Goal: Information Seeking & Learning: Learn about a topic

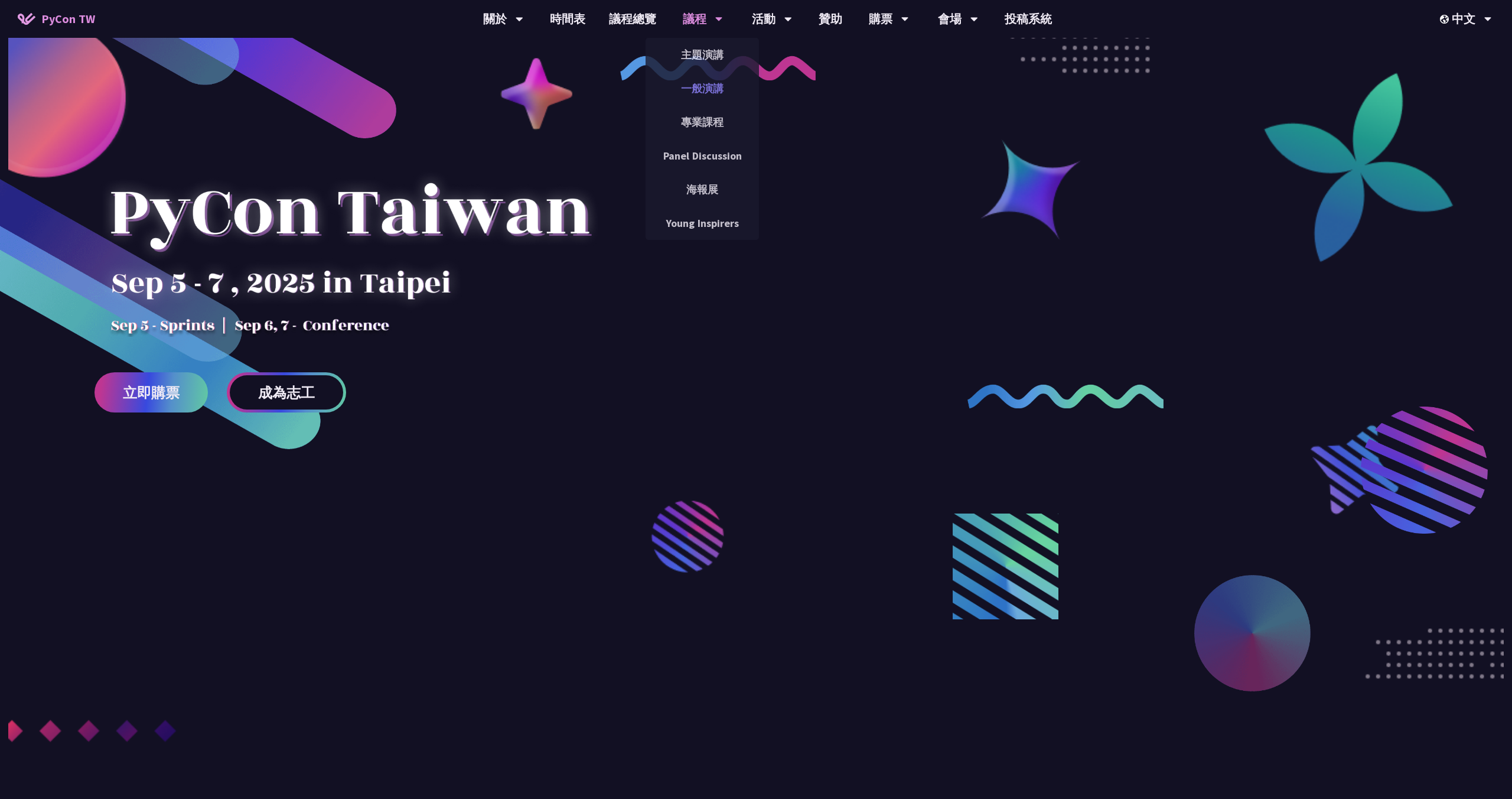
click at [695, 90] on link "一般演講" at bounding box center [702, 88] width 113 height 27
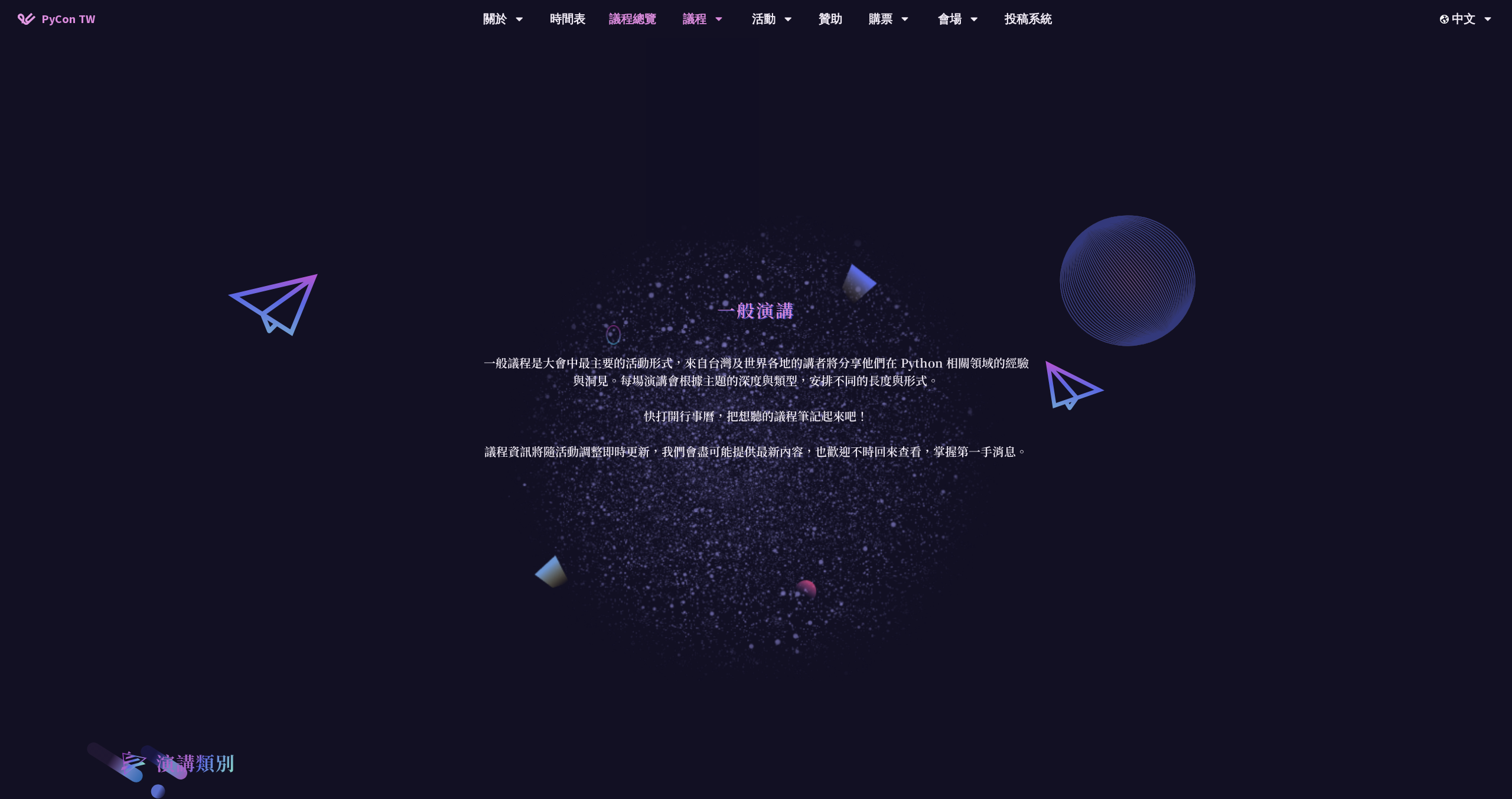
click at [639, 24] on link "議程總覽" at bounding box center [632, 19] width 71 height 38
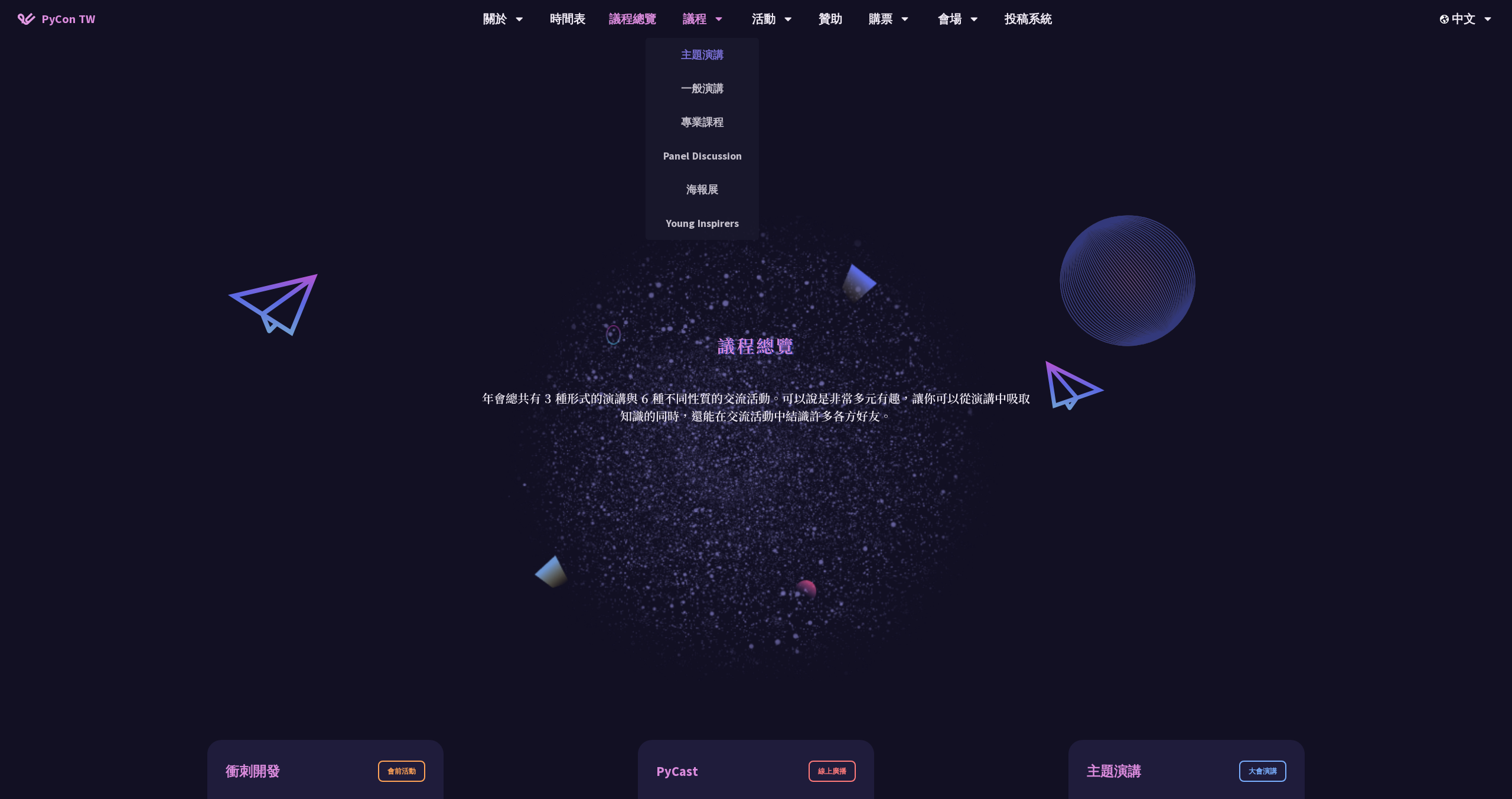
click at [705, 57] on link "主題演講" at bounding box center [702, 54] width 113 height 27
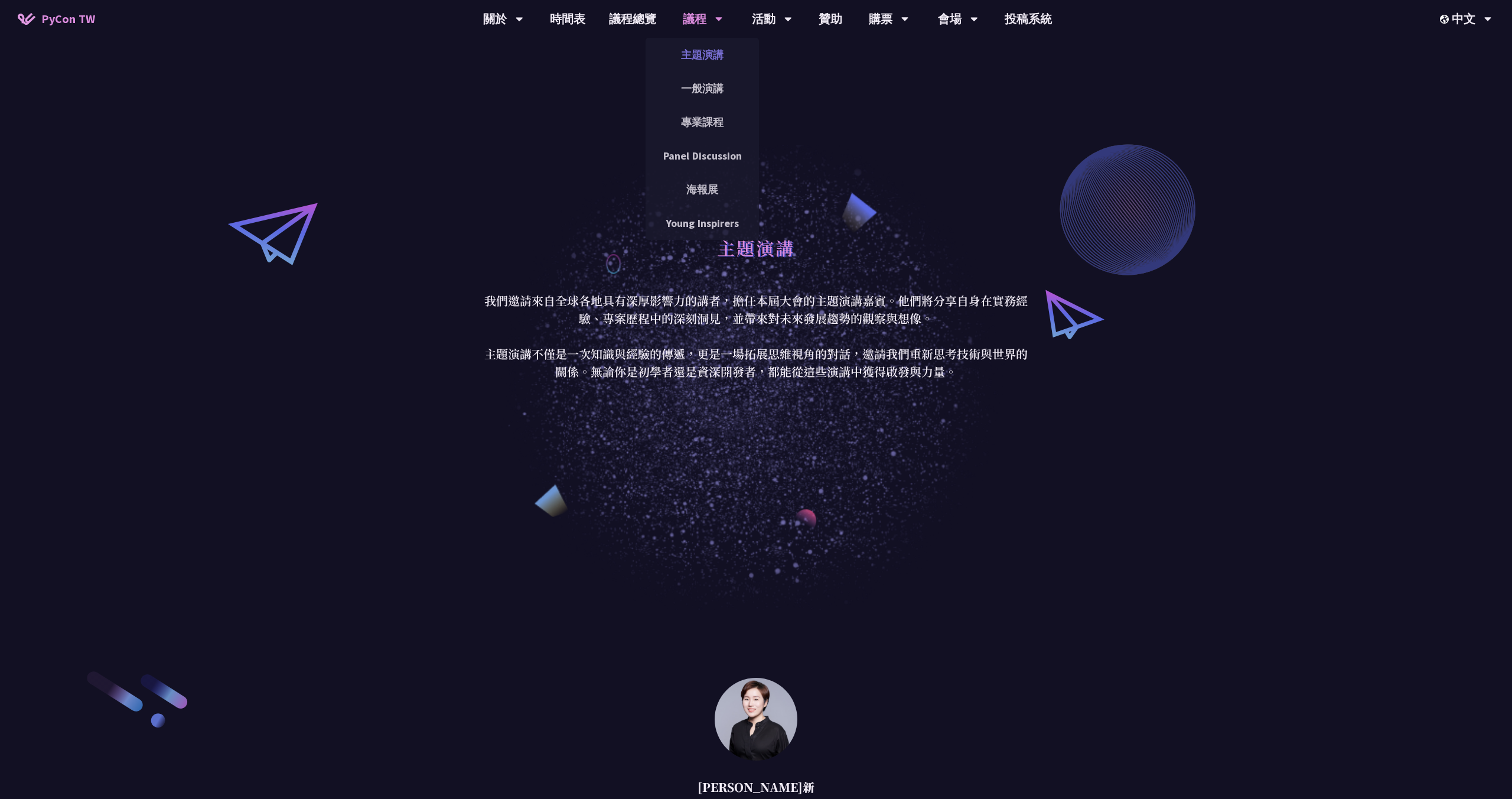
click at [699, 60] on link "主題演講" at bounding box center [702, 54] width 113 height 27
click at [697, 18] on div "議程" at bounding box center [703, 19] width 40 height 38
click at [696, 80] on link "一般演講" at bounding box center [702, 88] width 113 height 27
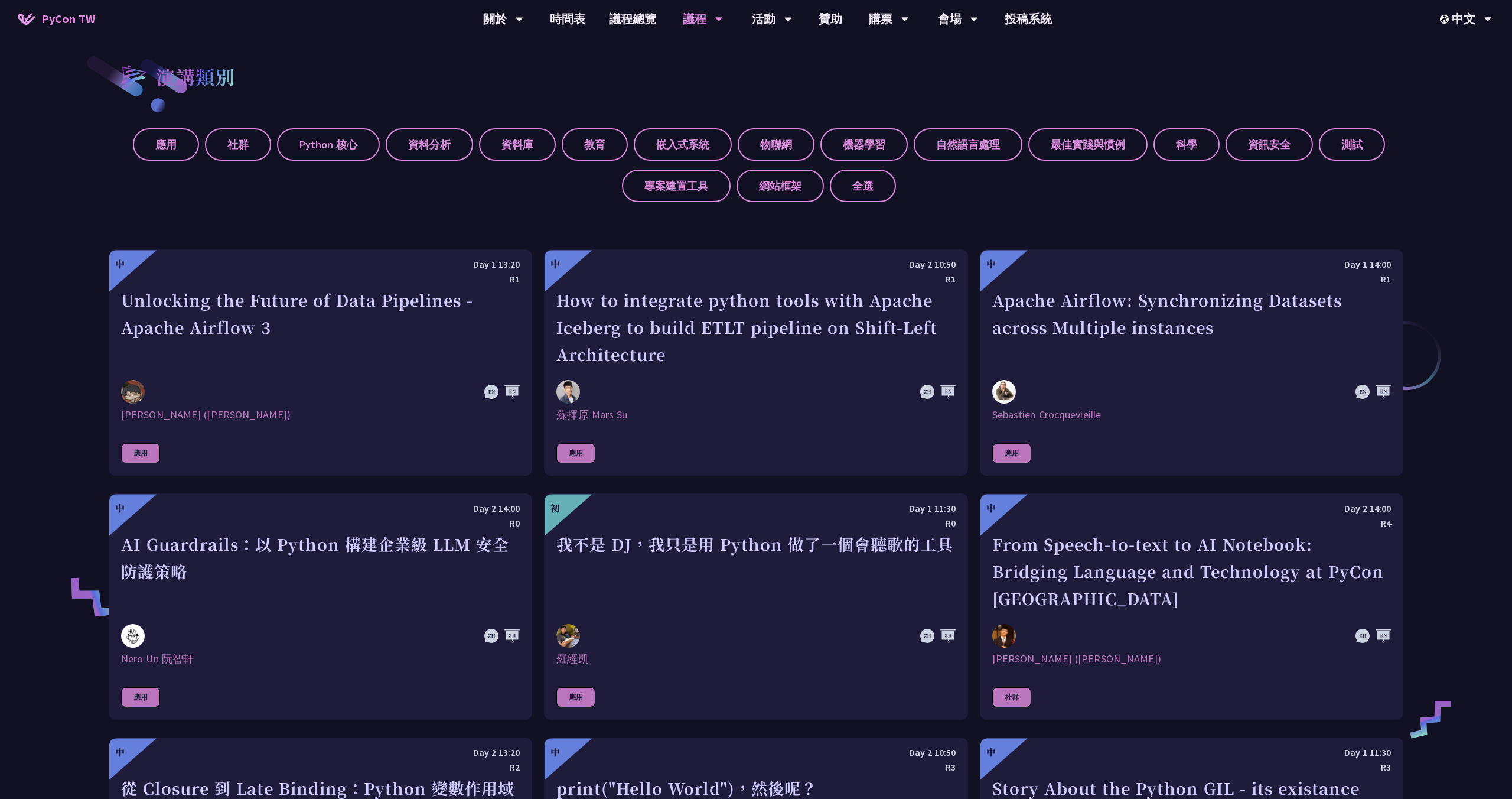
scroll to position [678, 0]
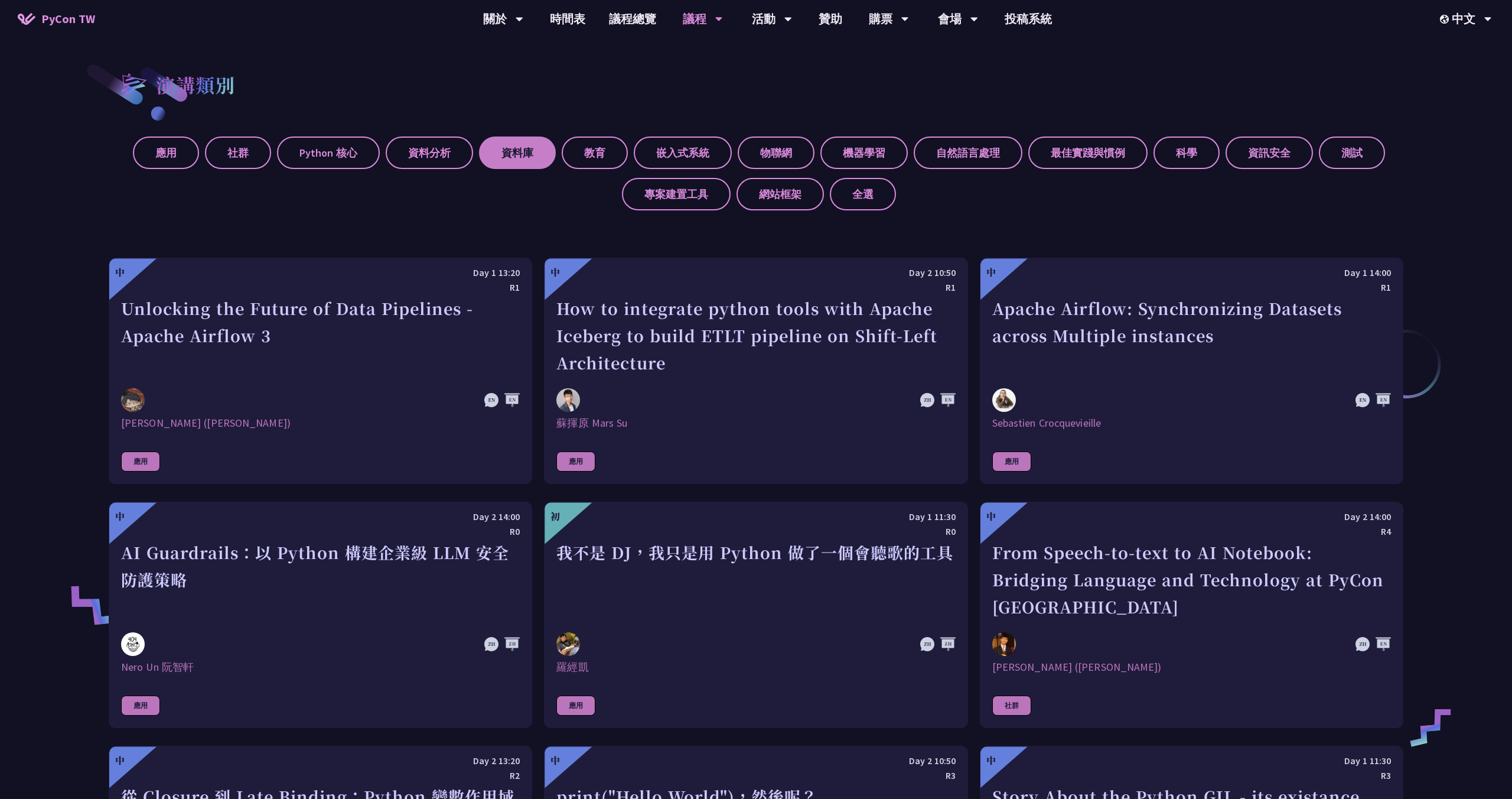
click at [501, 158] on label "資料庫" at bounding box center [517, 153] width 77 height 32
click at [0, 0] on input "資料庫" at bounding box center [0, 0] width 0 height 0
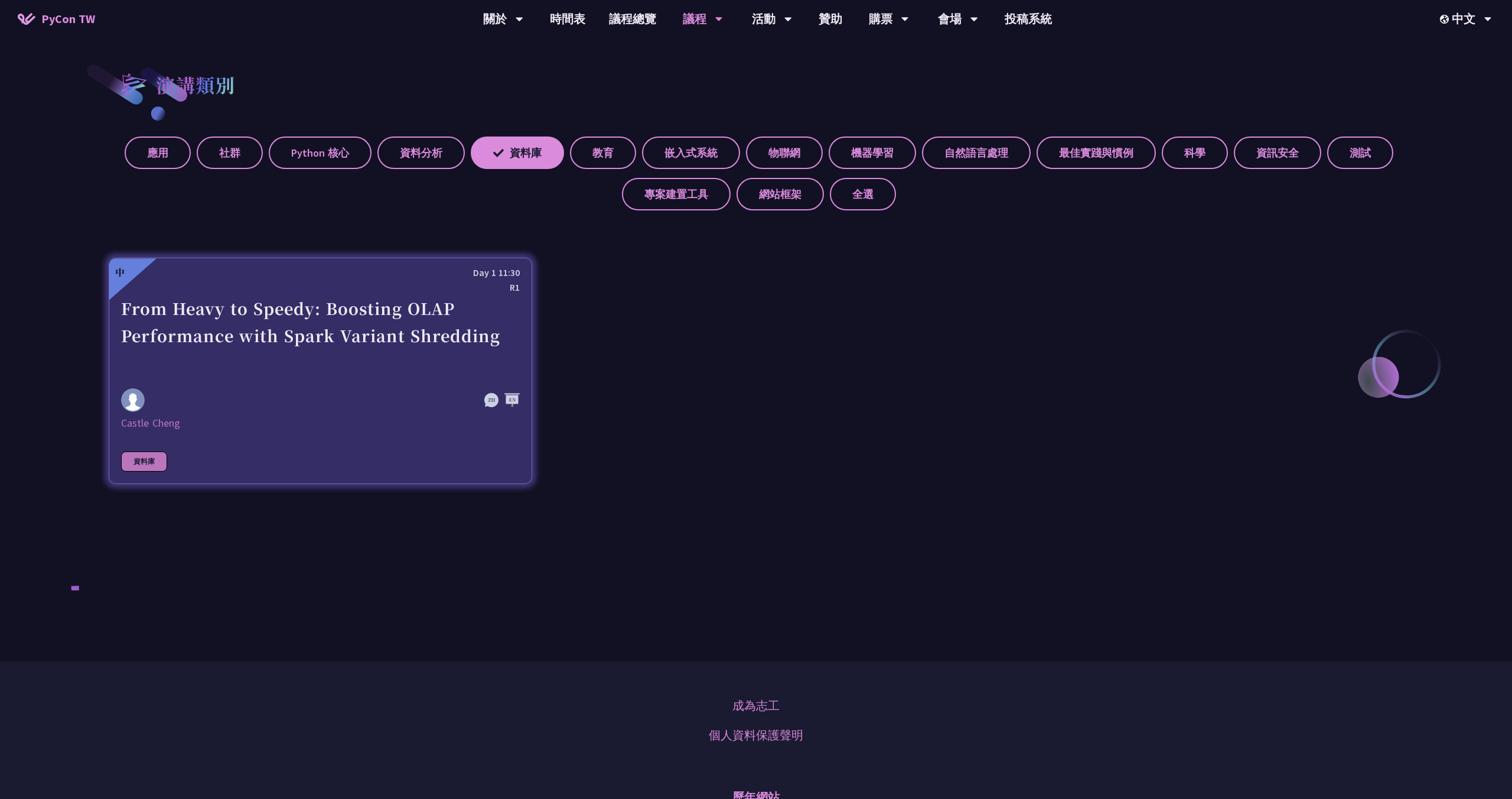
click at [201, 387] on link "中 Day 1 11:30 R1 From Heavy to Speedy: Boosting OLAP Performance with Spark Var…" at bounding box center [321, 371] width 423 height 226
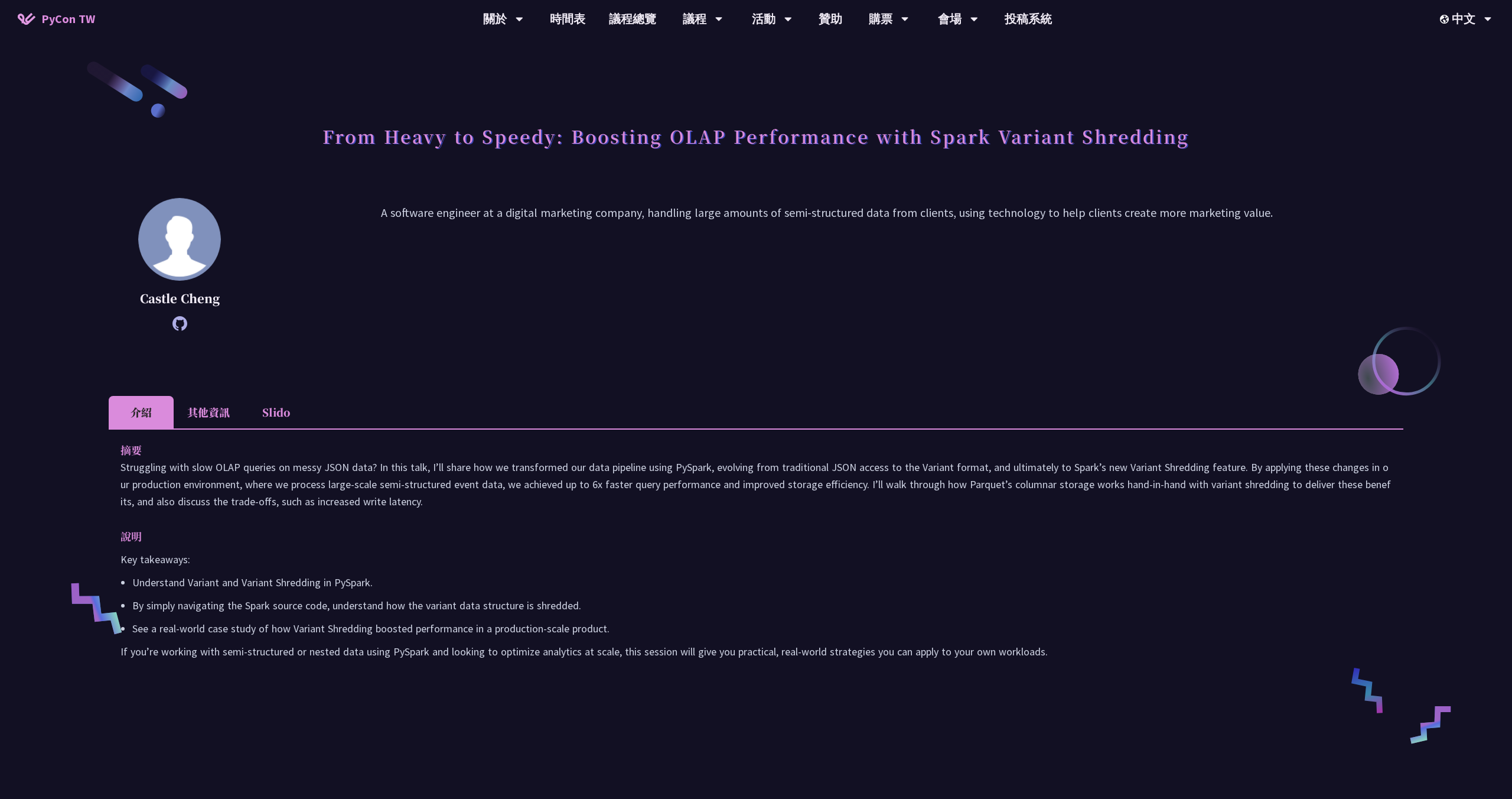
click at [216, 414] on li "其他資訊" at bounding box center [208, 412] width 69 height 32
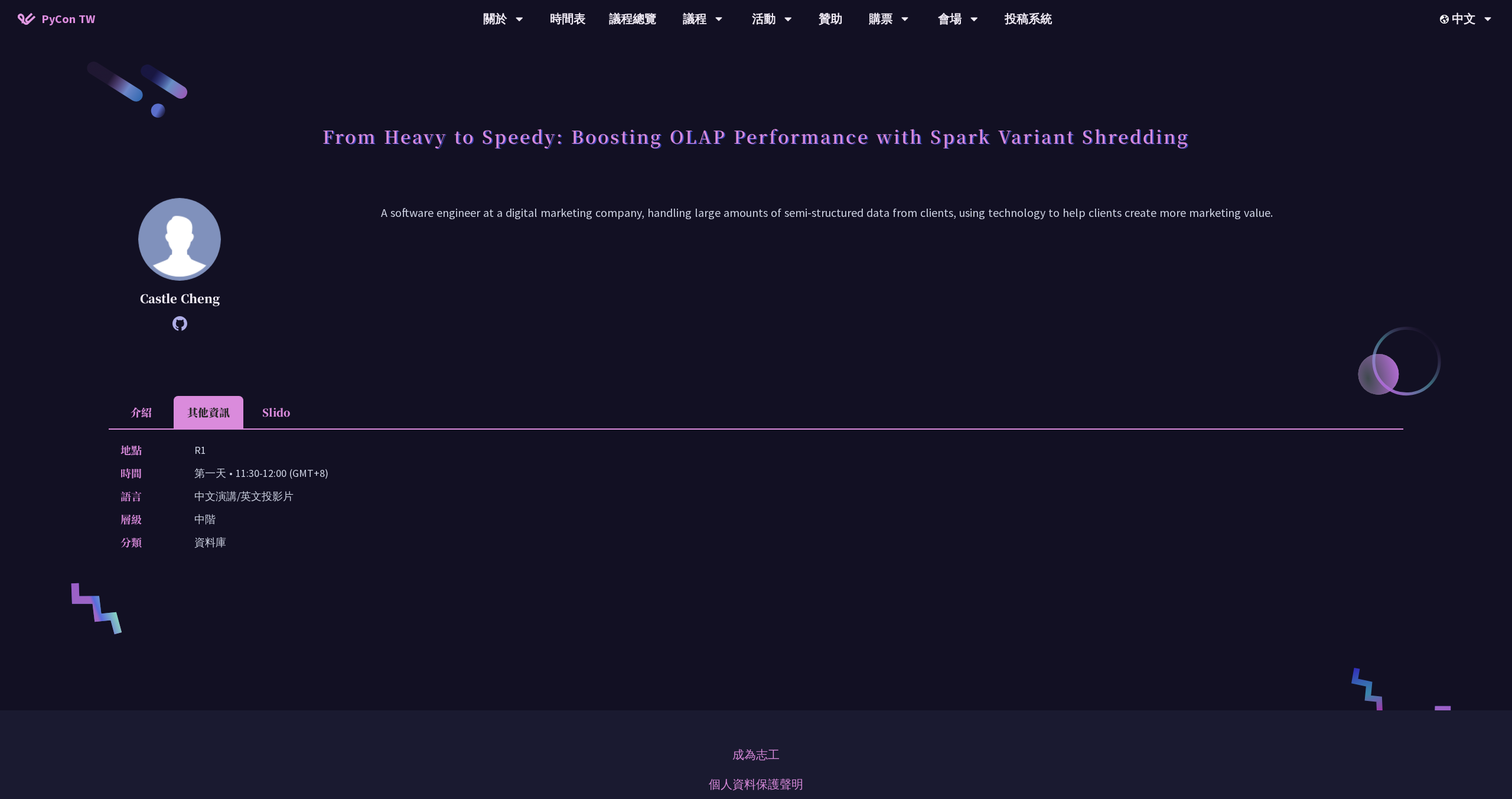
click at [270, 414] on li "Slido" at bounding box center [275, 412] width 65 height 32
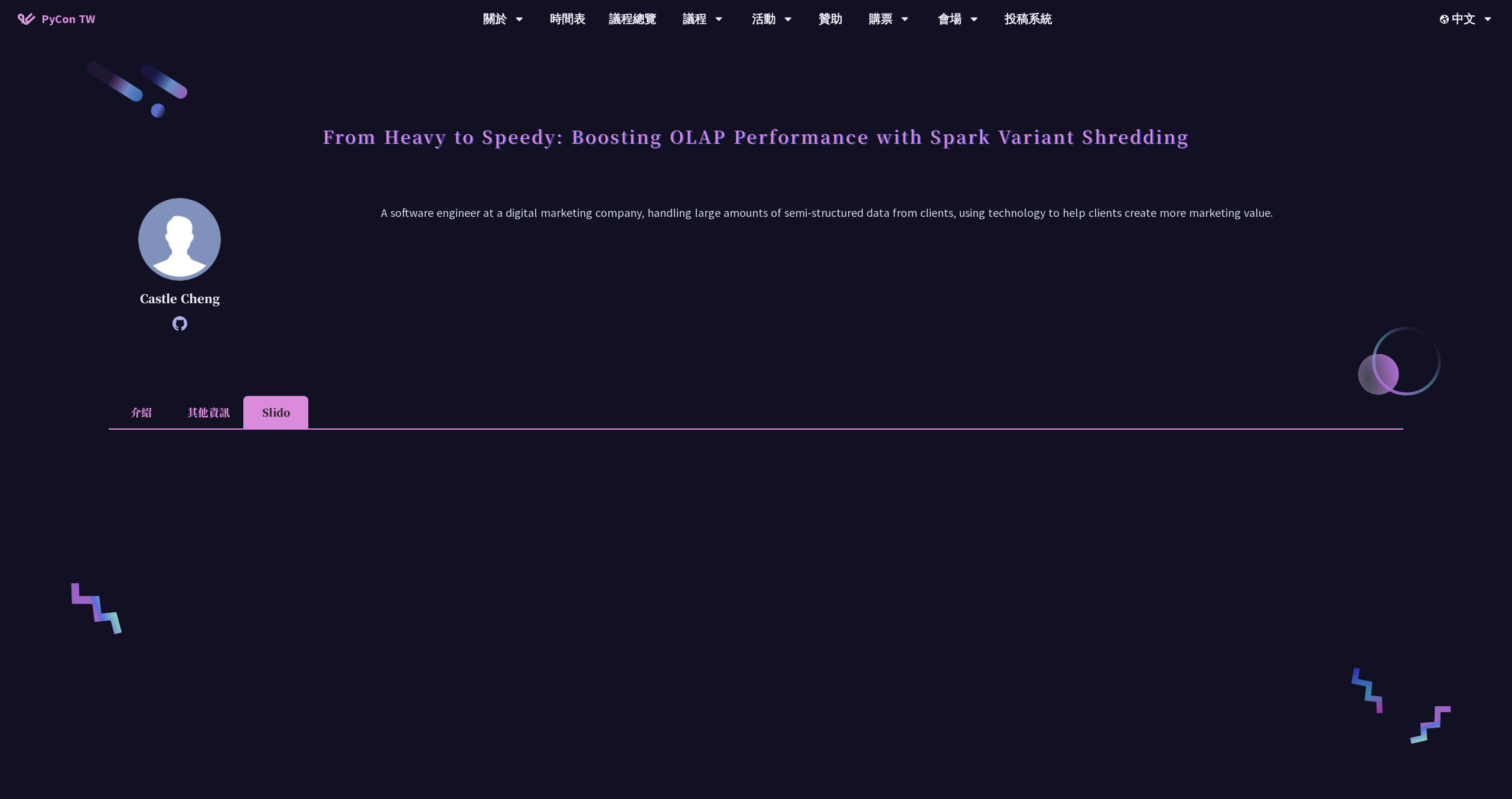
click at [212, 410] on li "其他資訊" at bounding box center [208, 412] width 69 height 32
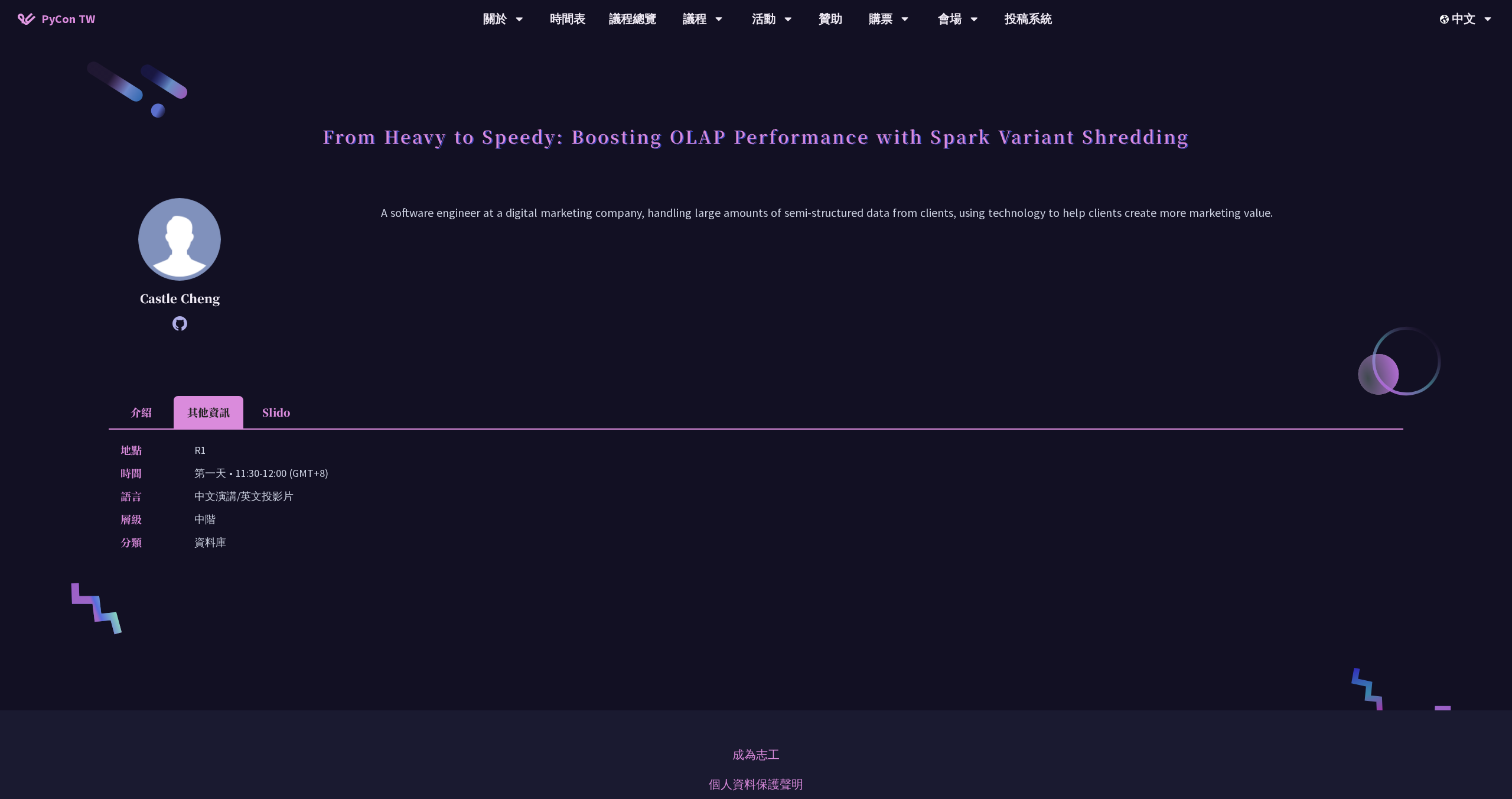
click at [131, 406] on li "介紹" at bounding box center [141, 412] width 65 height 32
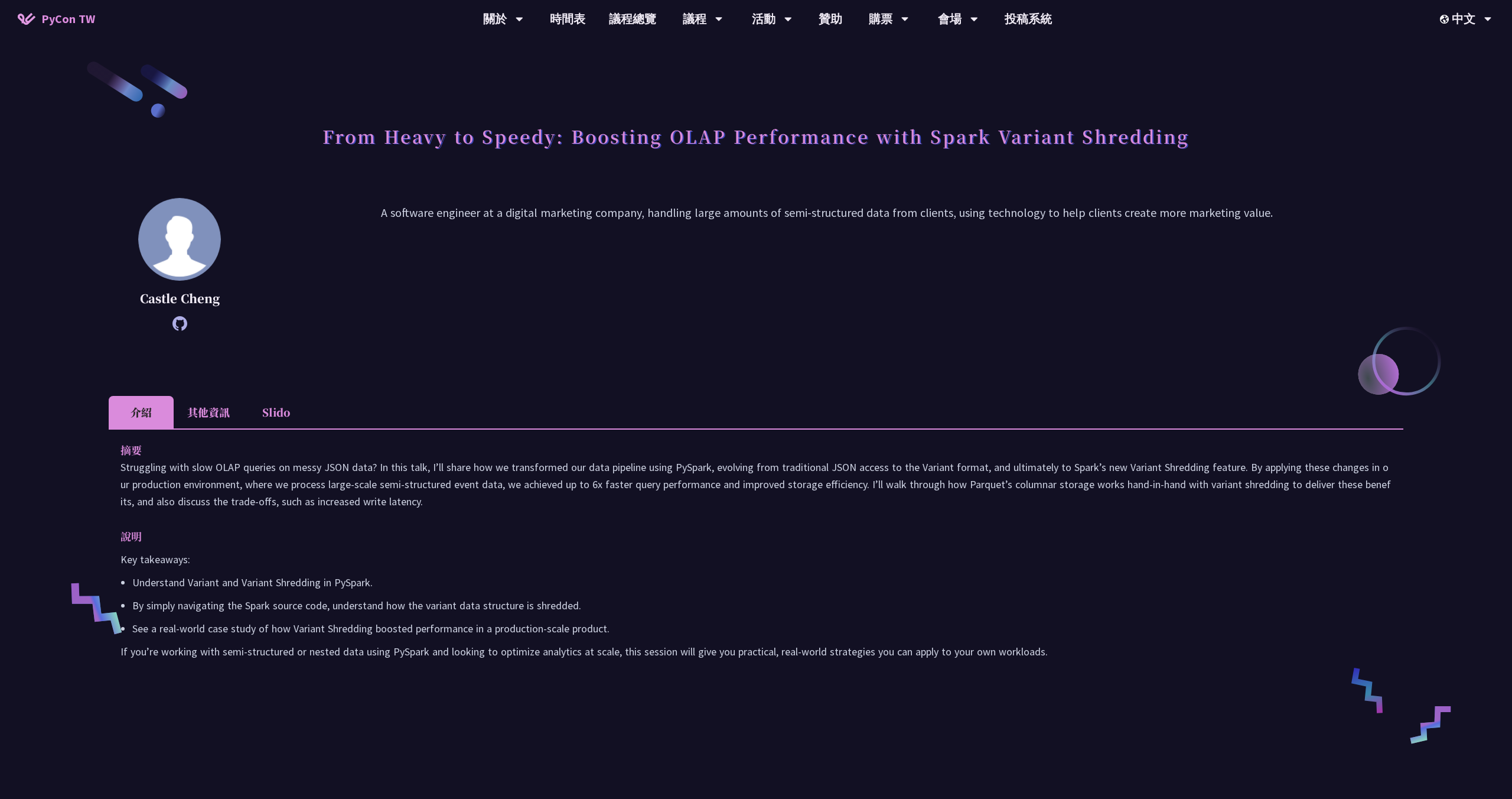
click at [361, 293] on p "A software engineer at a digital marketing company, handling large amounts of s…" at bounding box center [827, 264] width 1153 height 121
click at [441, 213] on p "A software engineer at a digital marketing company, handling large amounts of s…" at bounding box center [827, 264] width 1153 height 121
click at [459, 212] on p "A software engineer at a digital marketing company, handling large amounts of s…" at bounding box center [827, 264] width 1153 height 121
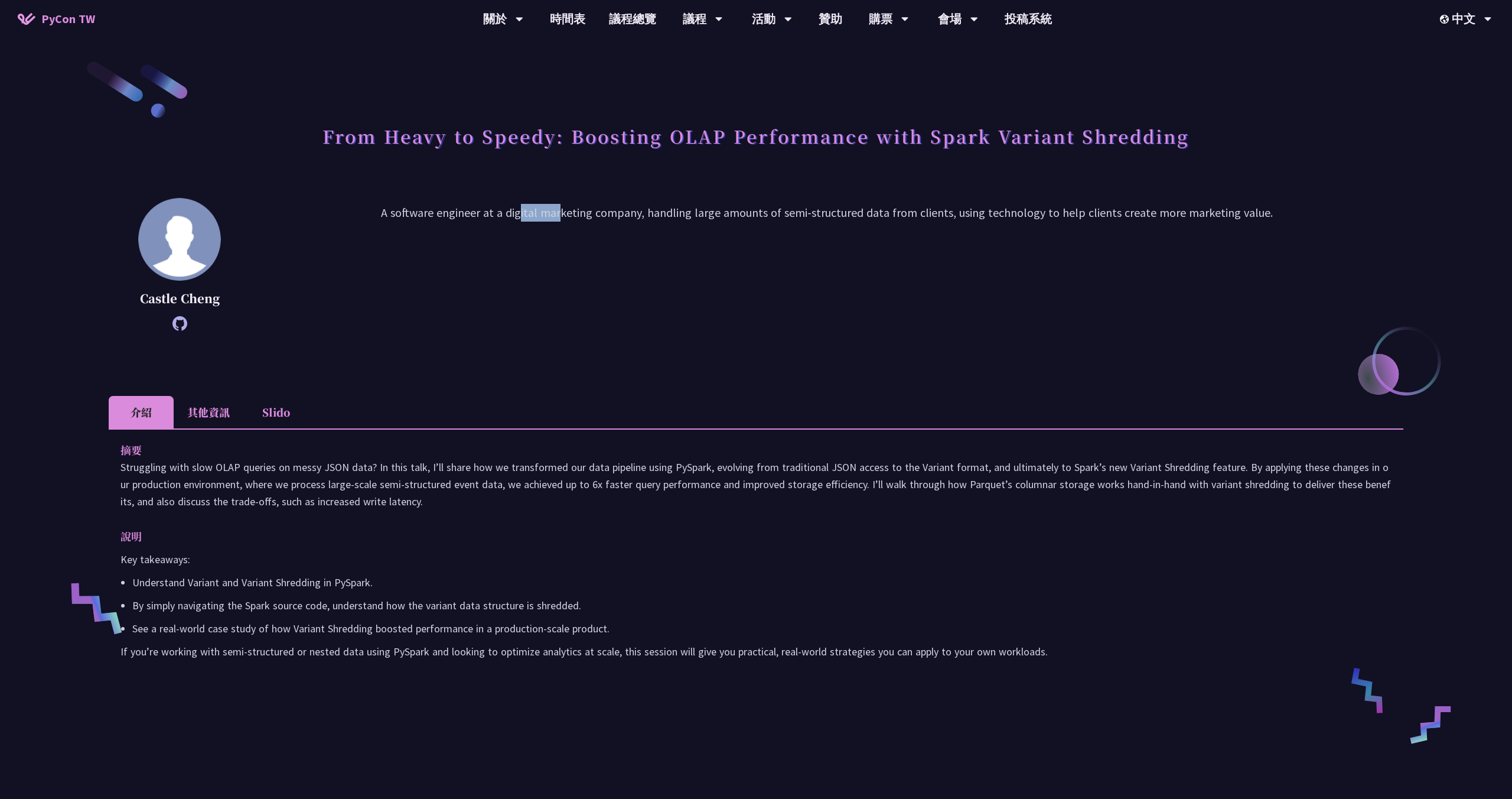
click at [467, 212] on p "A software engineer at a digital marketing company, handling large amounts of s…" at bounding box center [827, 264] width 1153 height 121
click at [457, 213] on p "A software engineer at a digital marketing company, handling large amounts of s…" at bounding box center [827, 264] width 1153 height 121
click at [469, 163] on div "From Heavy to Speedy: Boosting OLAP Performance with Spark Variant Shredding" at bounding box center [756, 149] width 1295 height 62
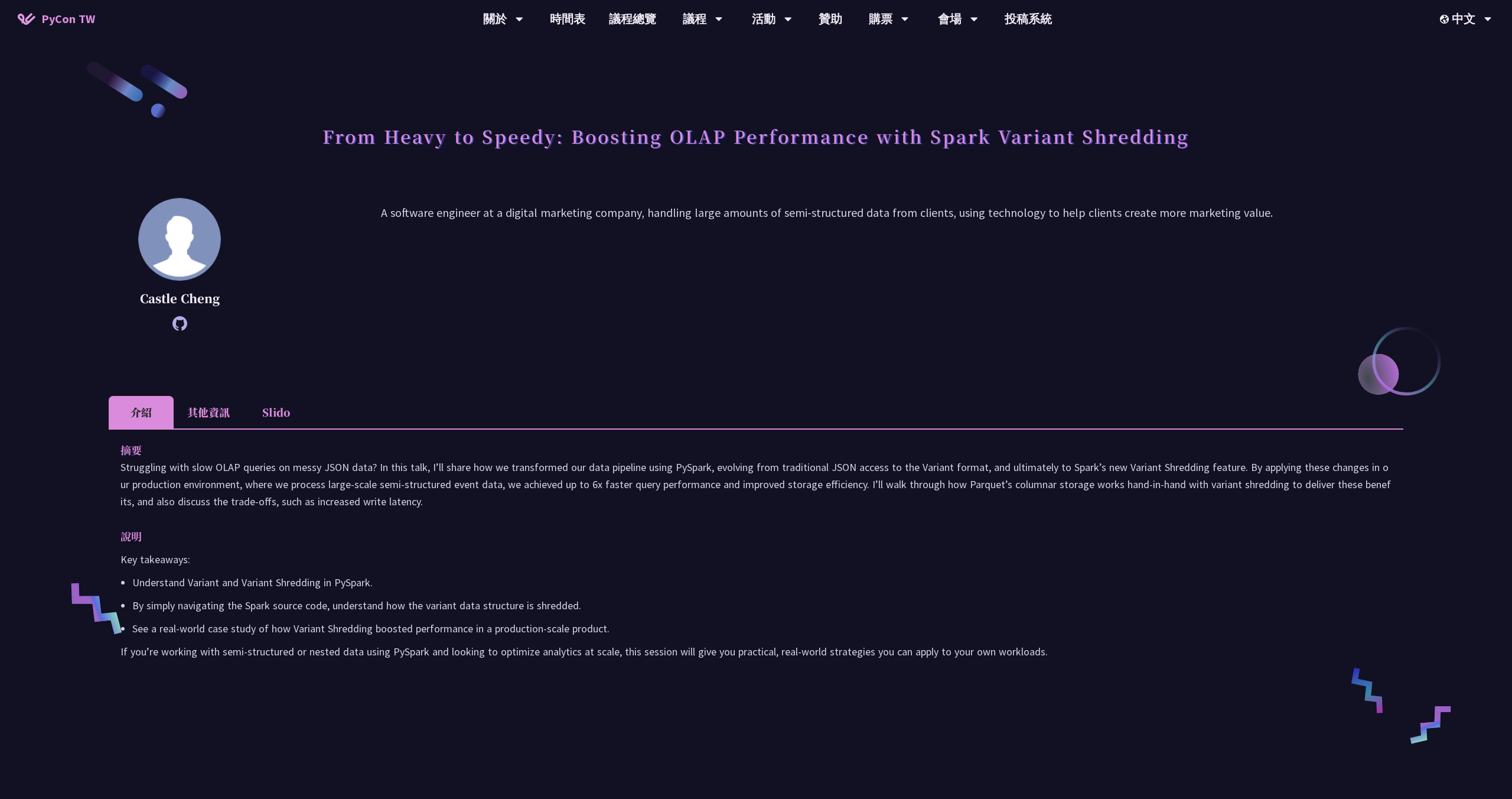
click at [209, 412] on li "其他資訊" at bounding box center [208, 412] width 69 height 32
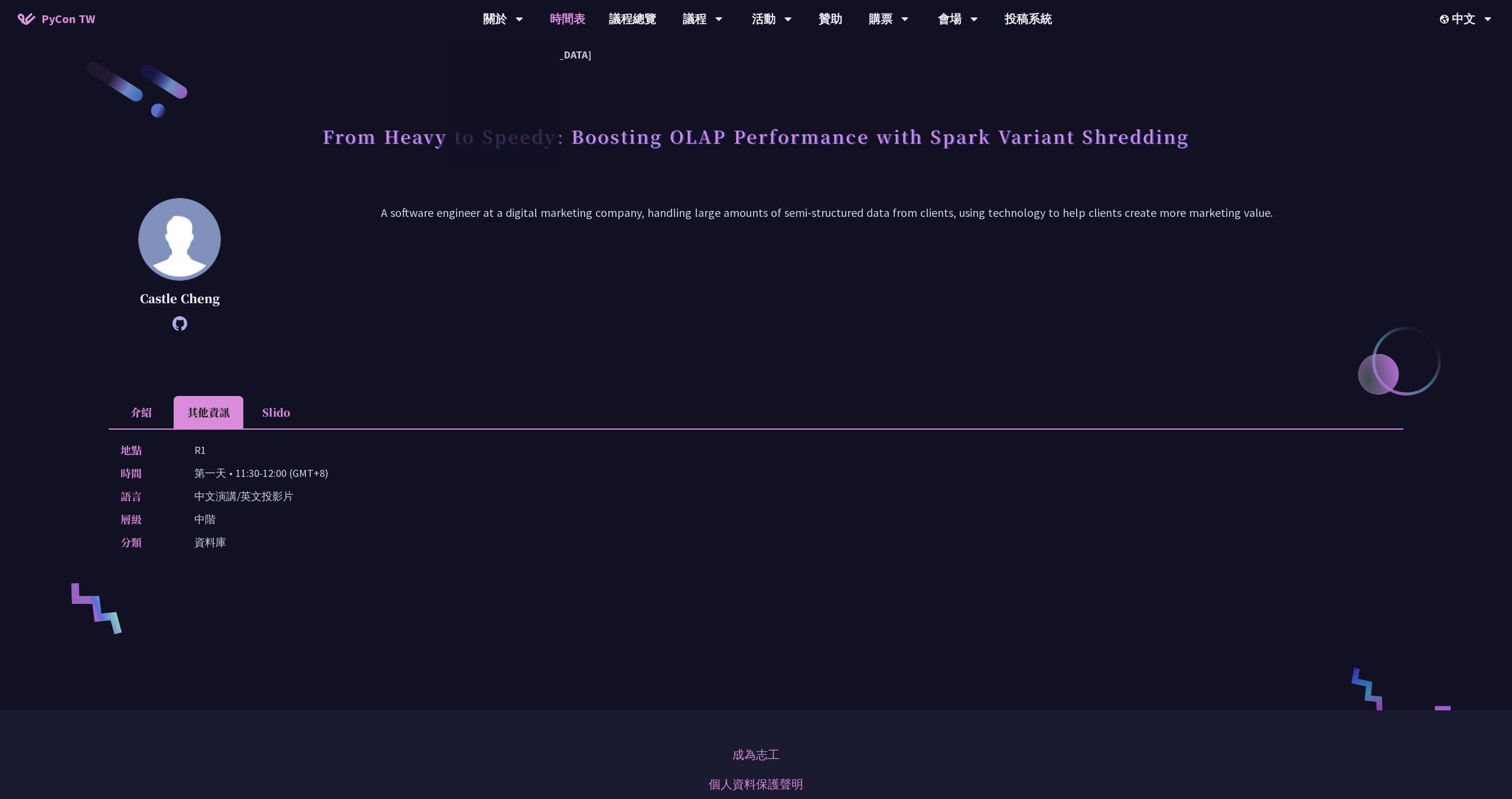
click at [570, 25] on link "時間表" at bounding box center [567, 19] width 59 height 38
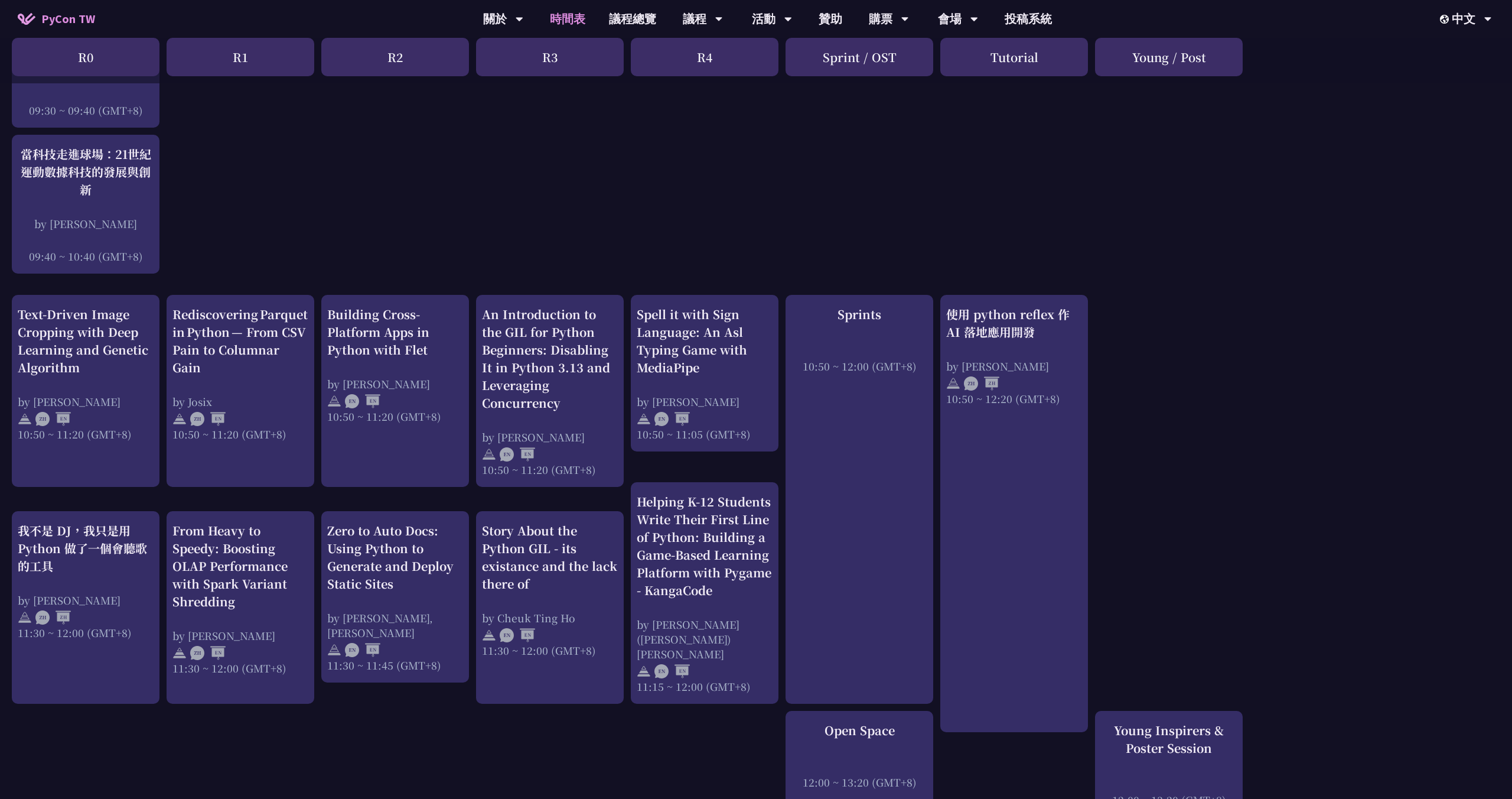
scroll to position [295, 0]
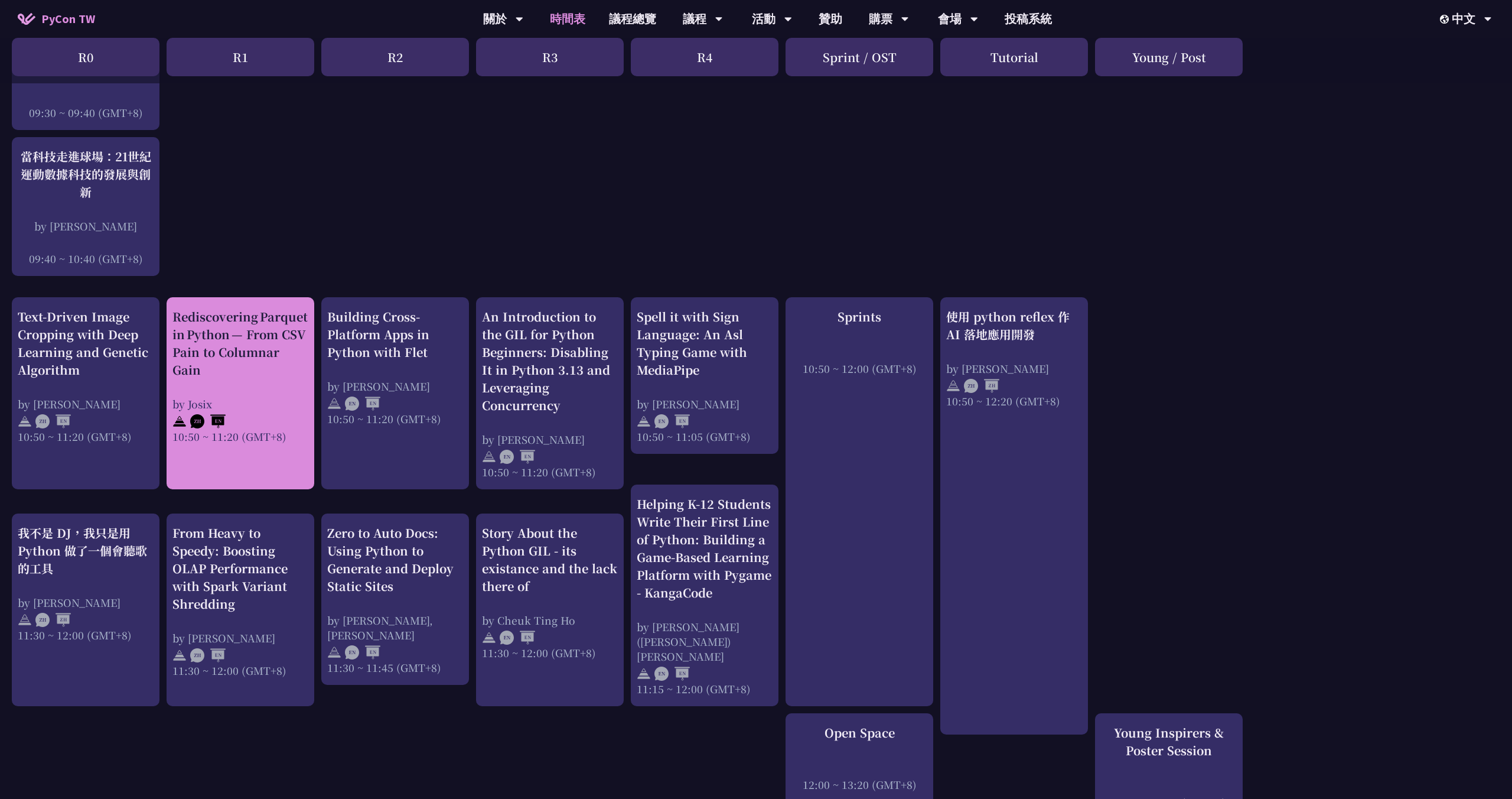
click at [250, 381] on div "Rediscovering Parquet in Python — From CSV Pain to Columnar Gain by [PERSON_NAM…" at bounding box center [241, 376] width 136 height 136
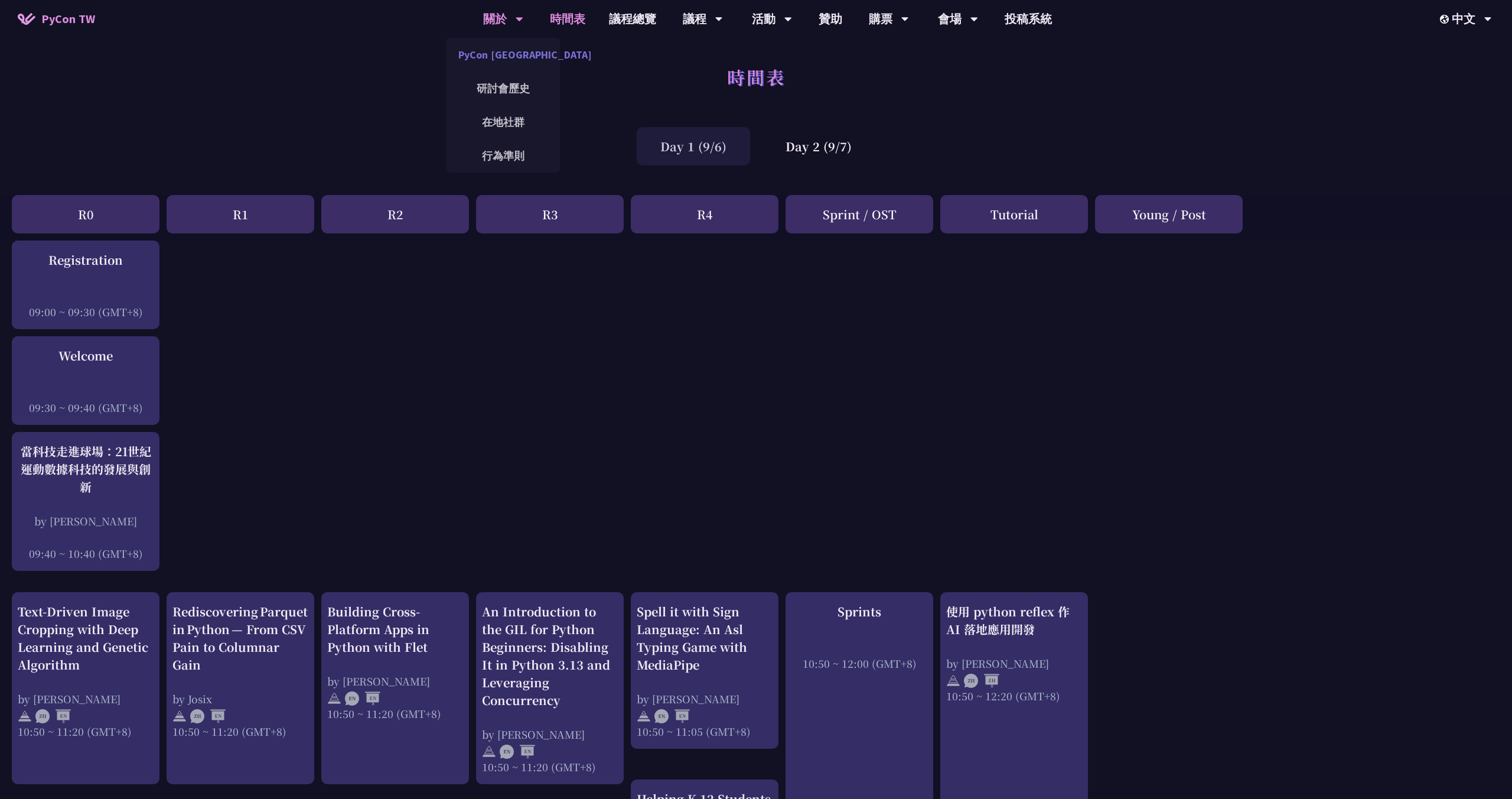
click at [494, 55] on link "PyCon [GEOGRAPHIC_DATA]" at bounding box center [503, 54] width 113 height 27
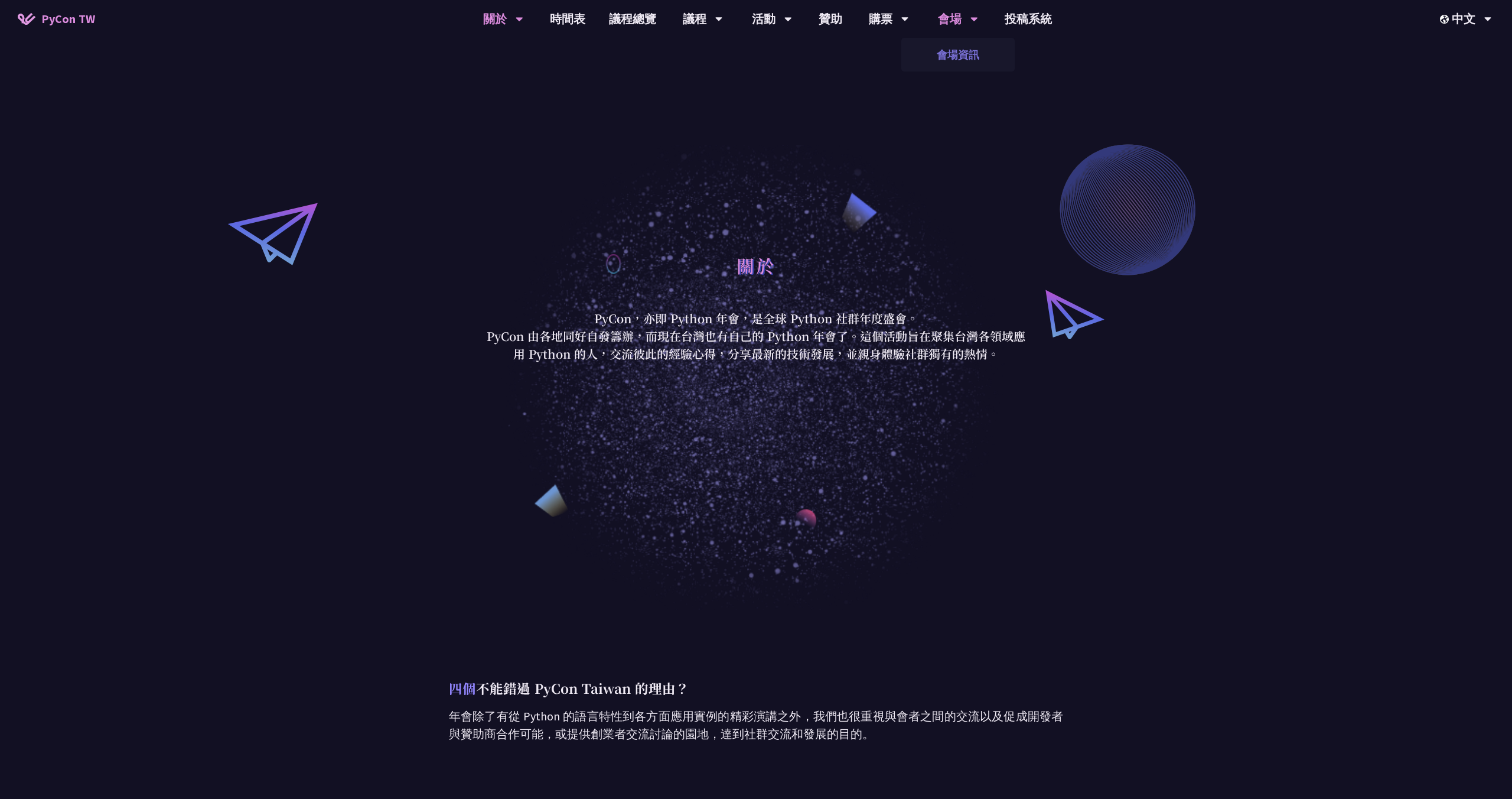
click at [953, 56] on link "會場資訊" at bounding box center [958, 54] width 113 height 27
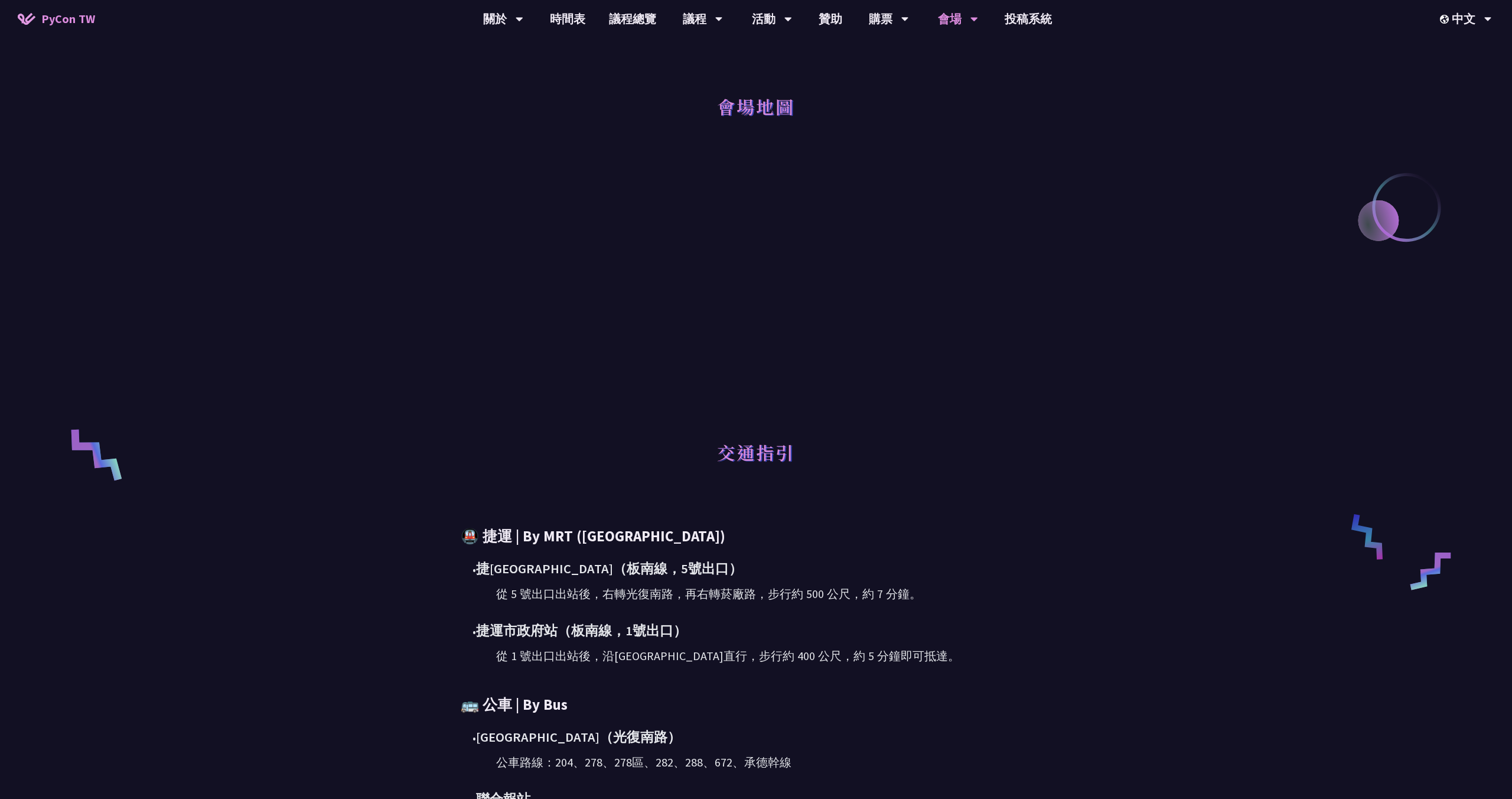
scroll to position [153, 0]
click at [385, 374] on div "主要研討會場地 (09/06-09/07) [GEOGRAPHIC_DATA] 地址: [STREET_ADDRESS]（誠品生活松菸店內） 會場地圖 交通指…" at bounding box center [756, 450] width 1512 height 1205
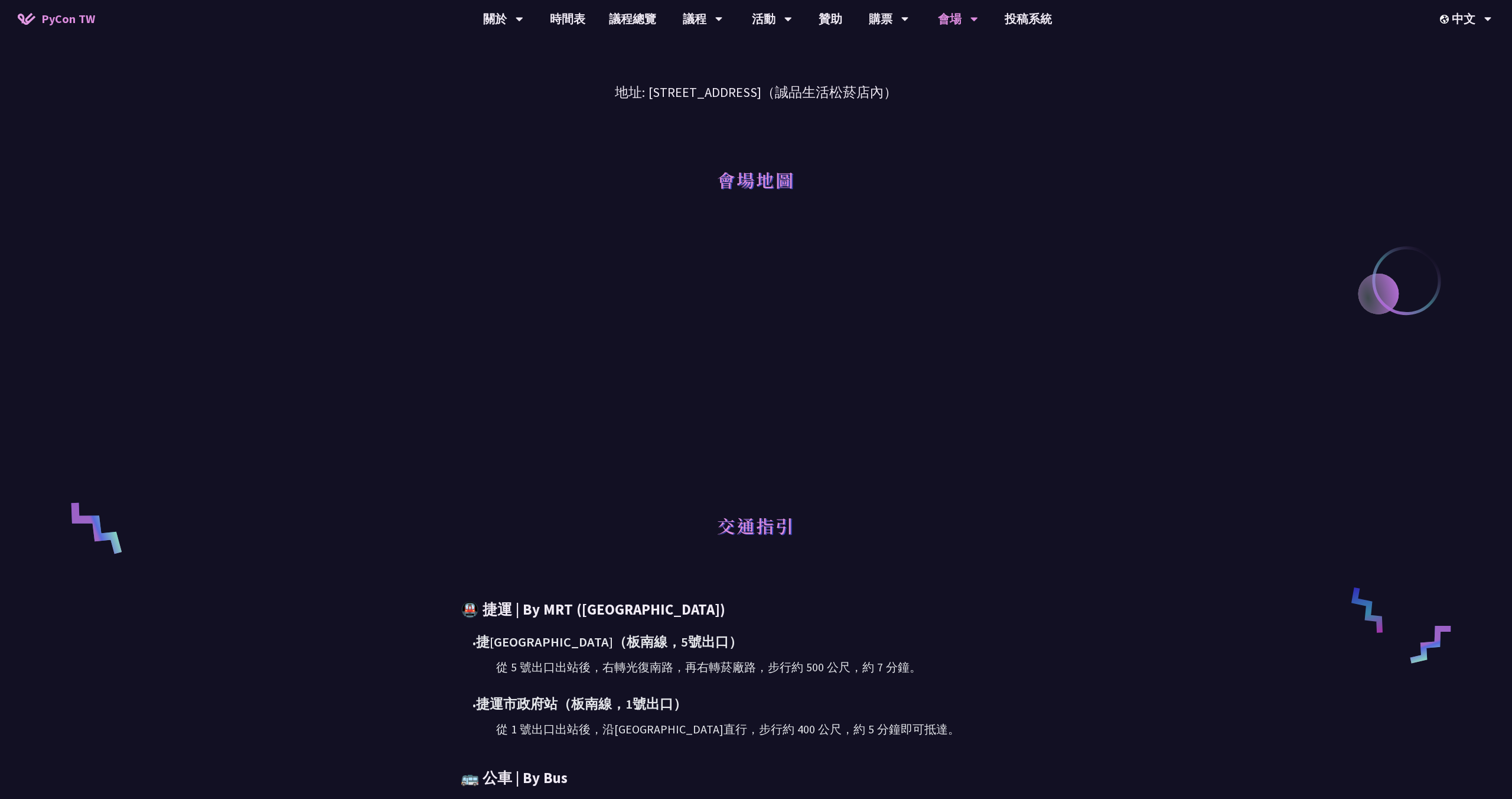
scroll to position [78, 0]
click at [368, 426] on div "主要研討會場地 (09/06-09/07) [GEOGRAPHIC_DATA] 地址: [STREET_ADDRESS]（誠品生活松菸店內） 會場地圖 交通指…" at bounding box center [756, 524] width 1512 height 1205
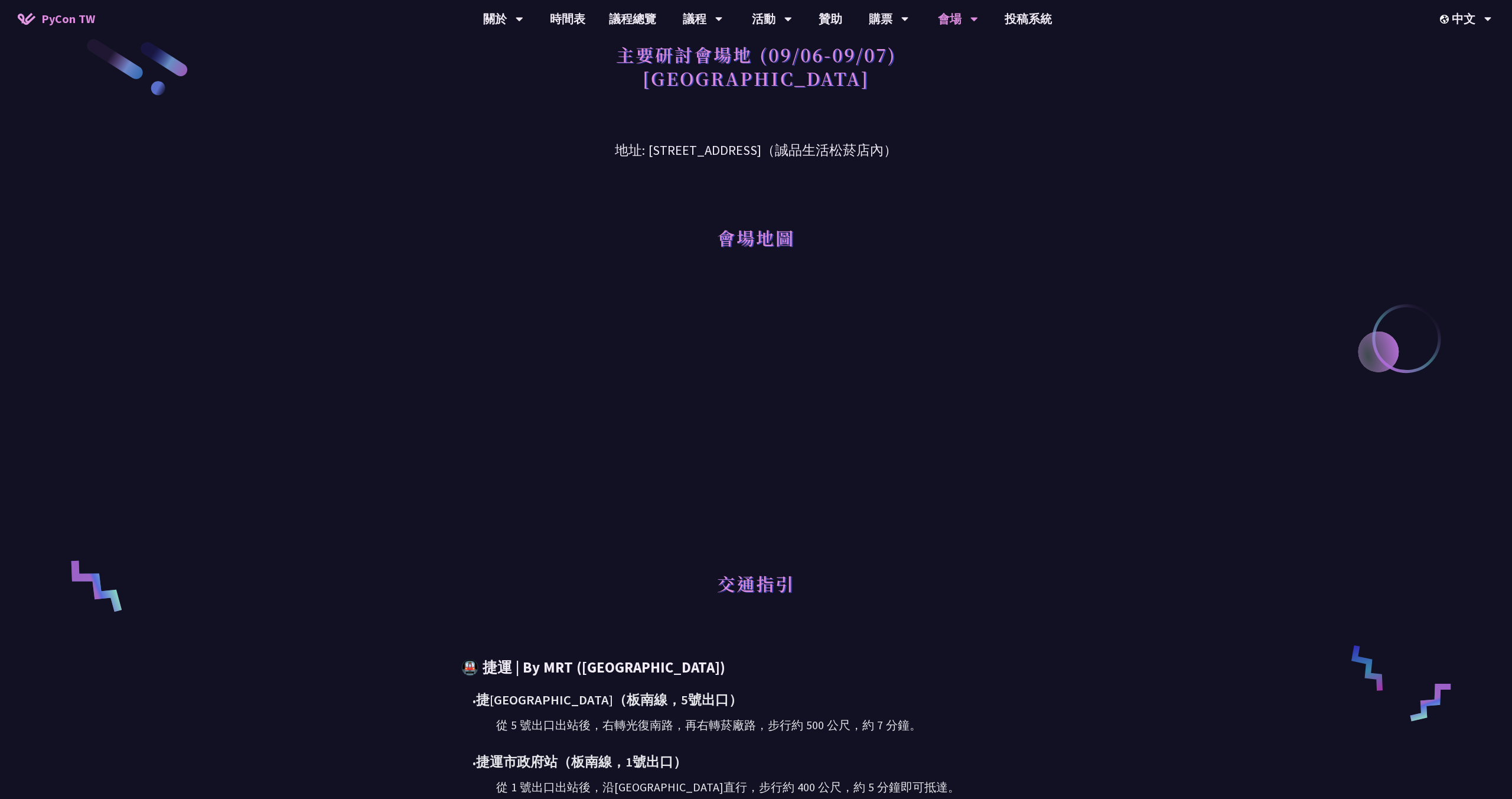
scroll to position [0, 0]
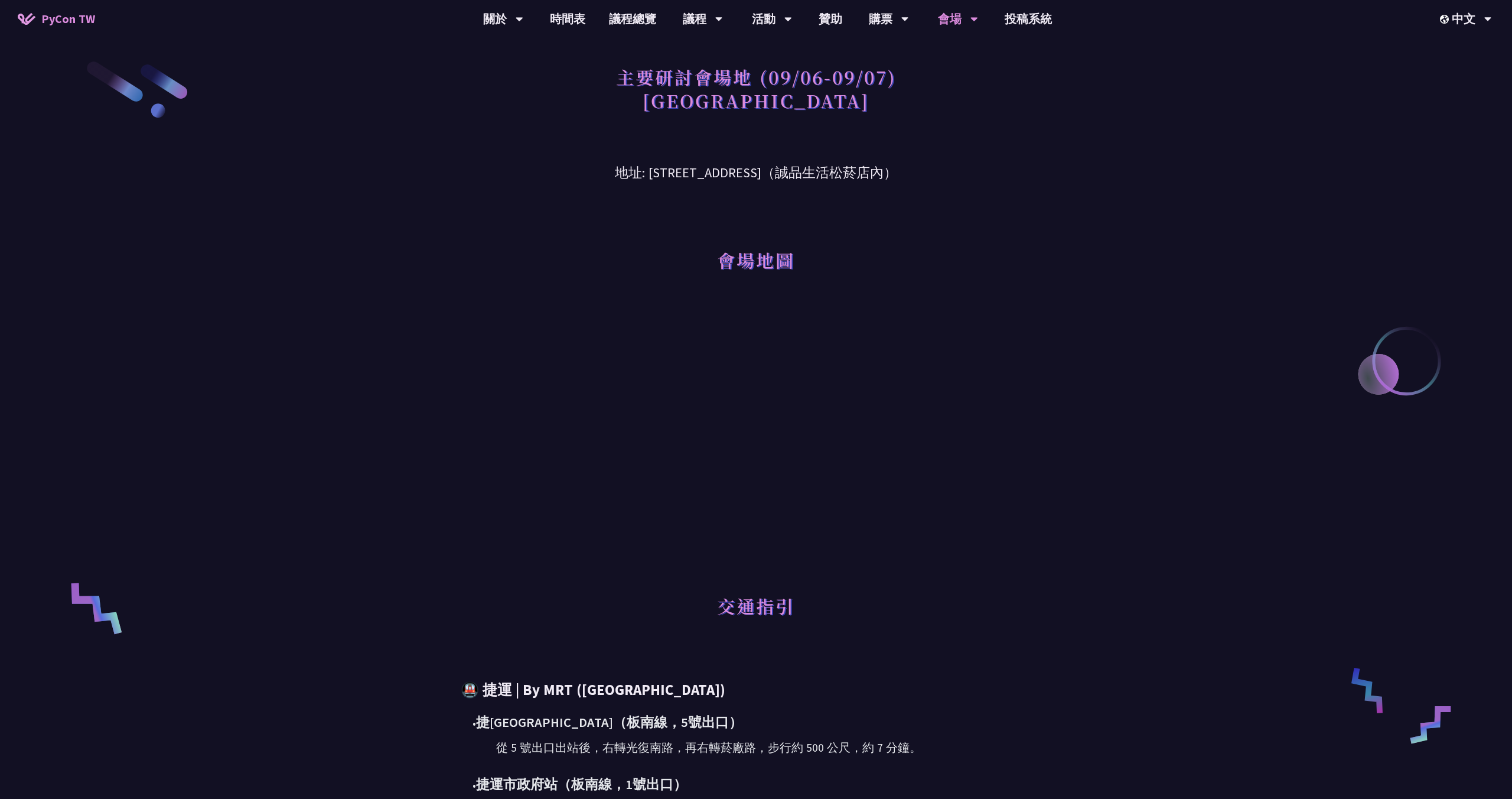
click at [347, 414] on div "主要研討會場地 (09/06-09/07) [GEOGRAPHIC_DATA] 地址: [STREET_ADDRESS]（誠品生活松菸店內） 會場地圖 交通指…" at bounding box center [756, 603] width 1512 height 1205
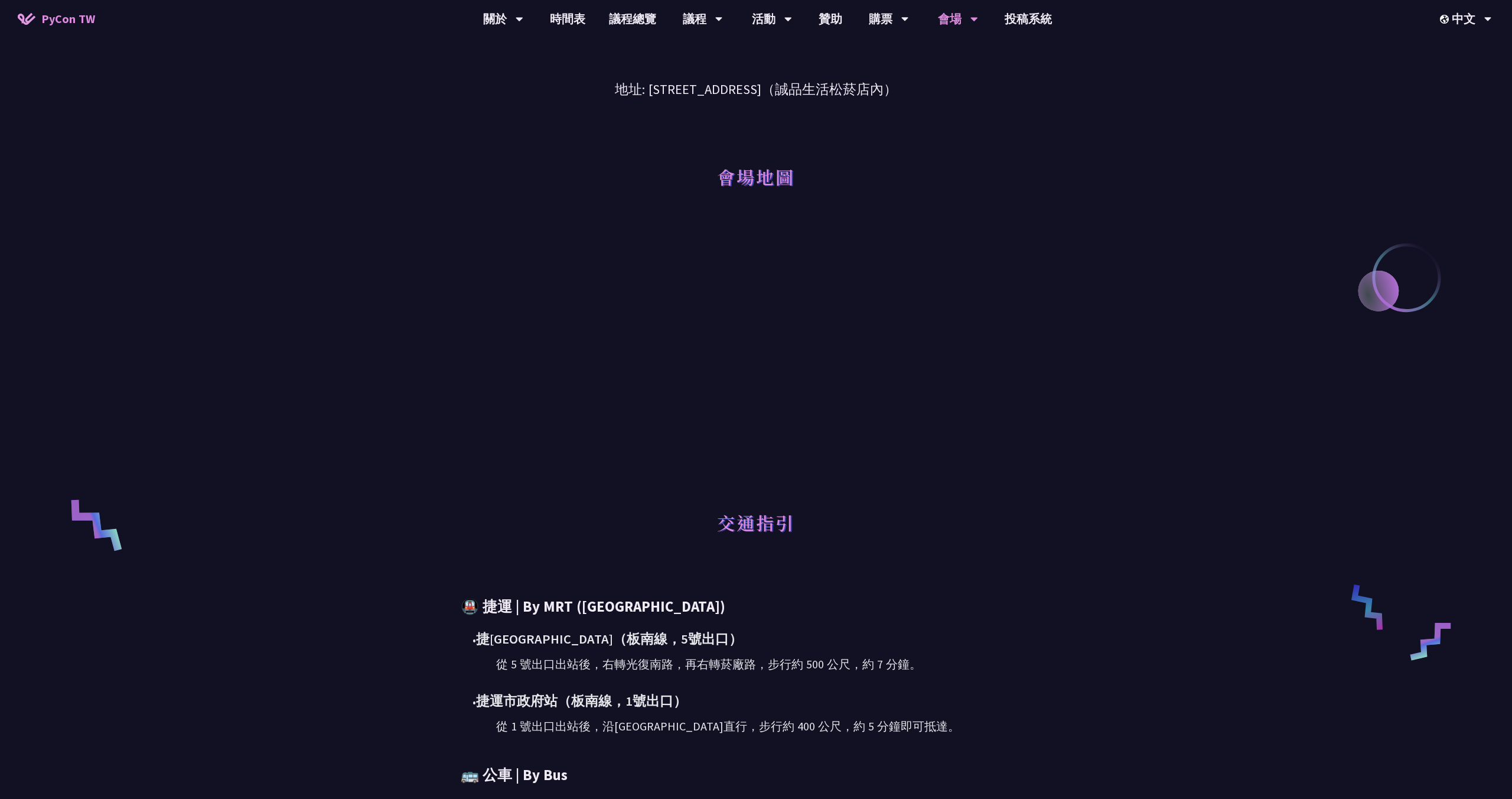
scroll to position [88, 0]
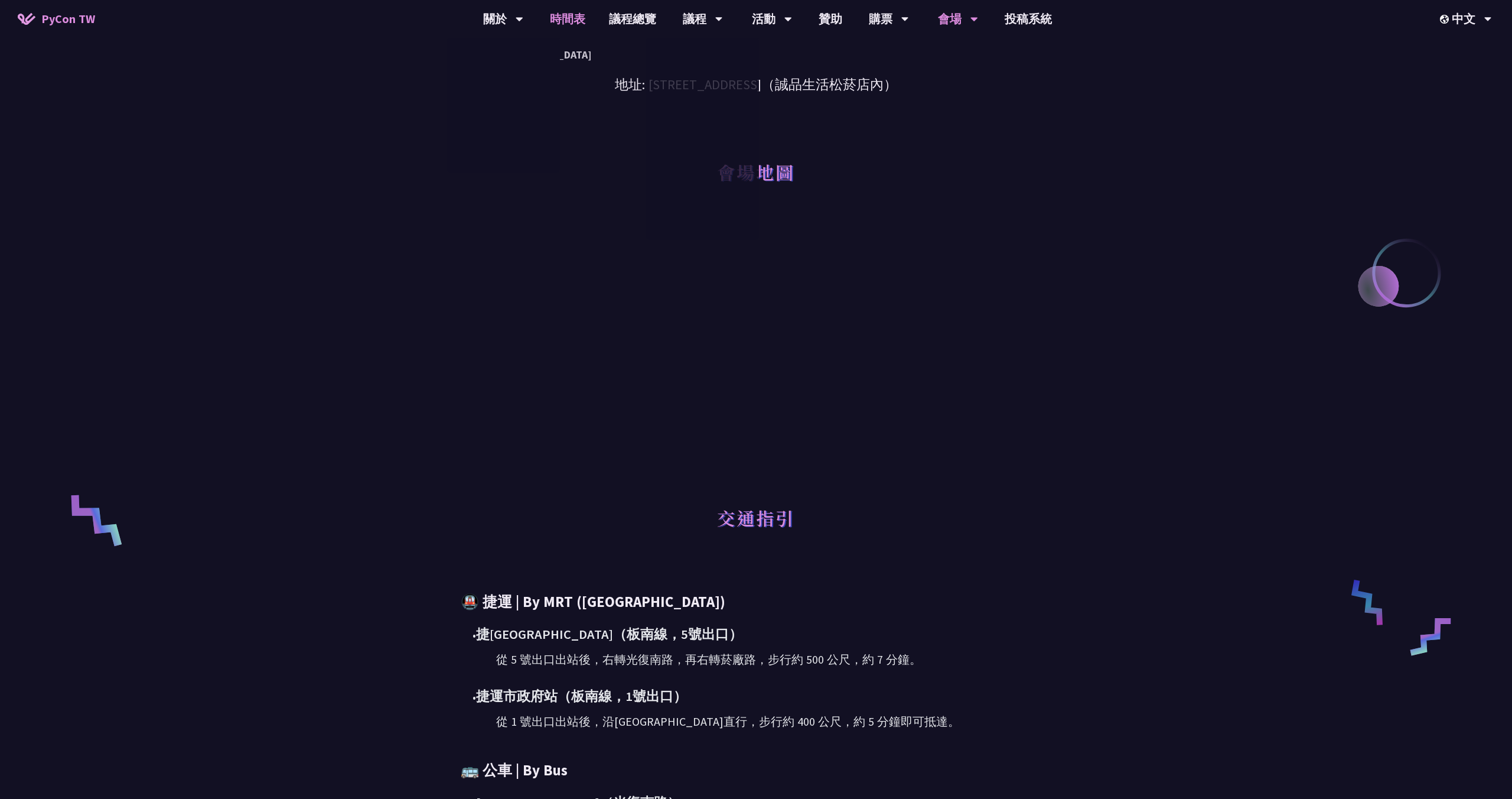
click at [575, 21] on link "時間表" at bounding box center [567, 19] width 59 height 38
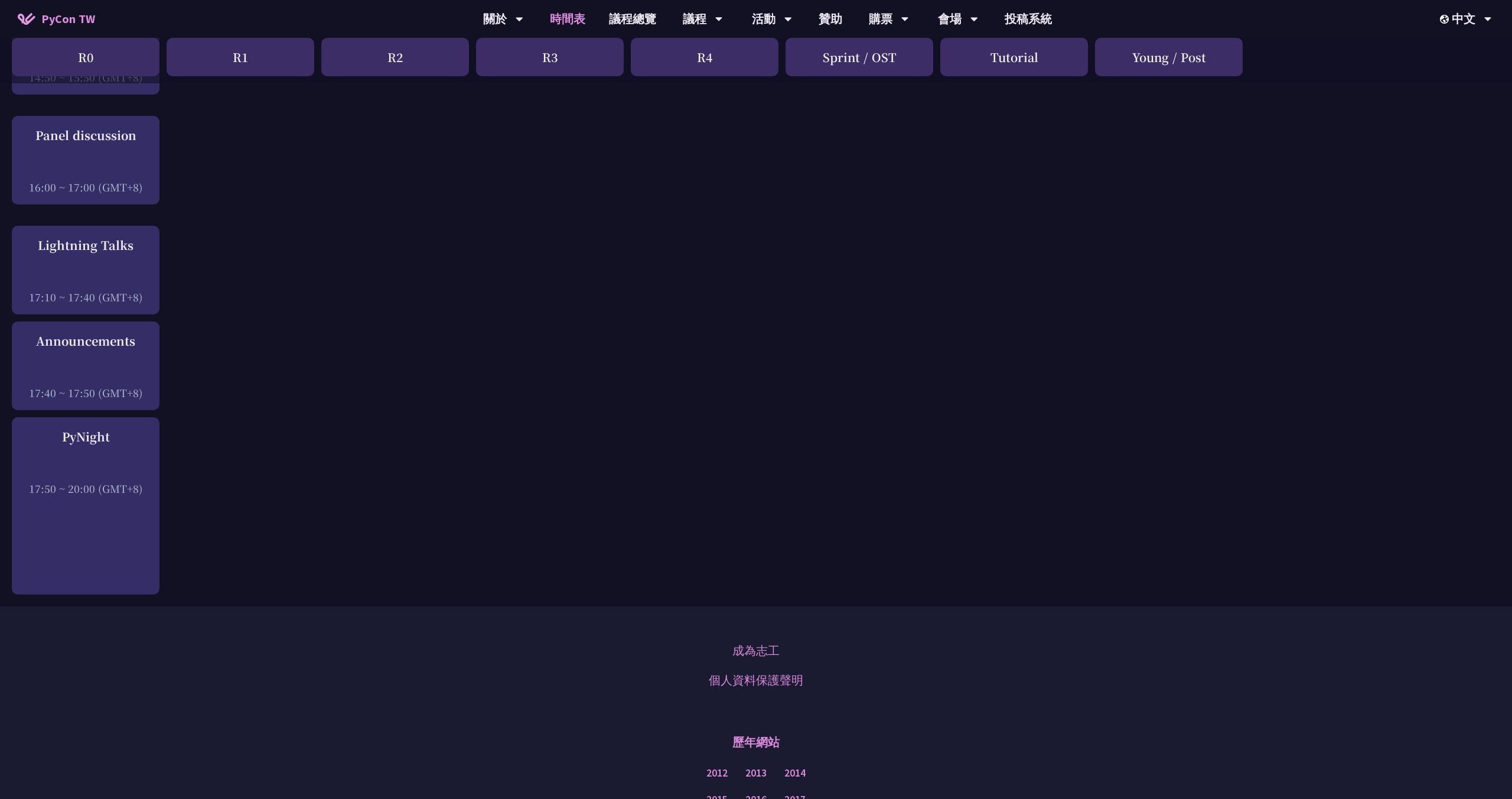
scroll to position [1604, 0]
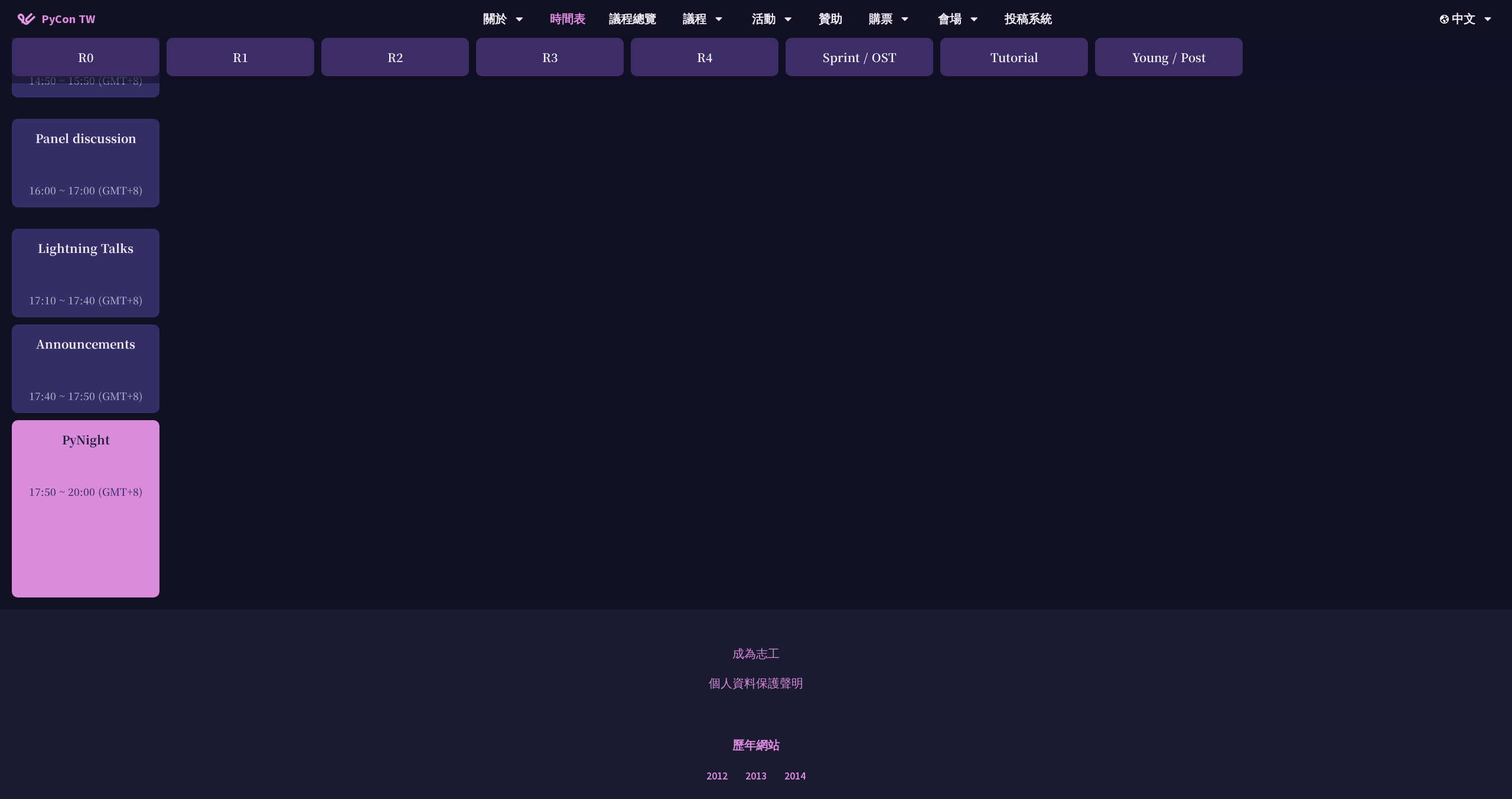
click at [81, 490] on div "17:50 ~ 20:00 (GMT+8)" at bounding box center [86, 491] width 136 height 15
click at [109, 470] on div at bounding box center [86, 475] width 136 height 18
click at [107, 466] on div at bounding box center [86, 475] width 136 height 18
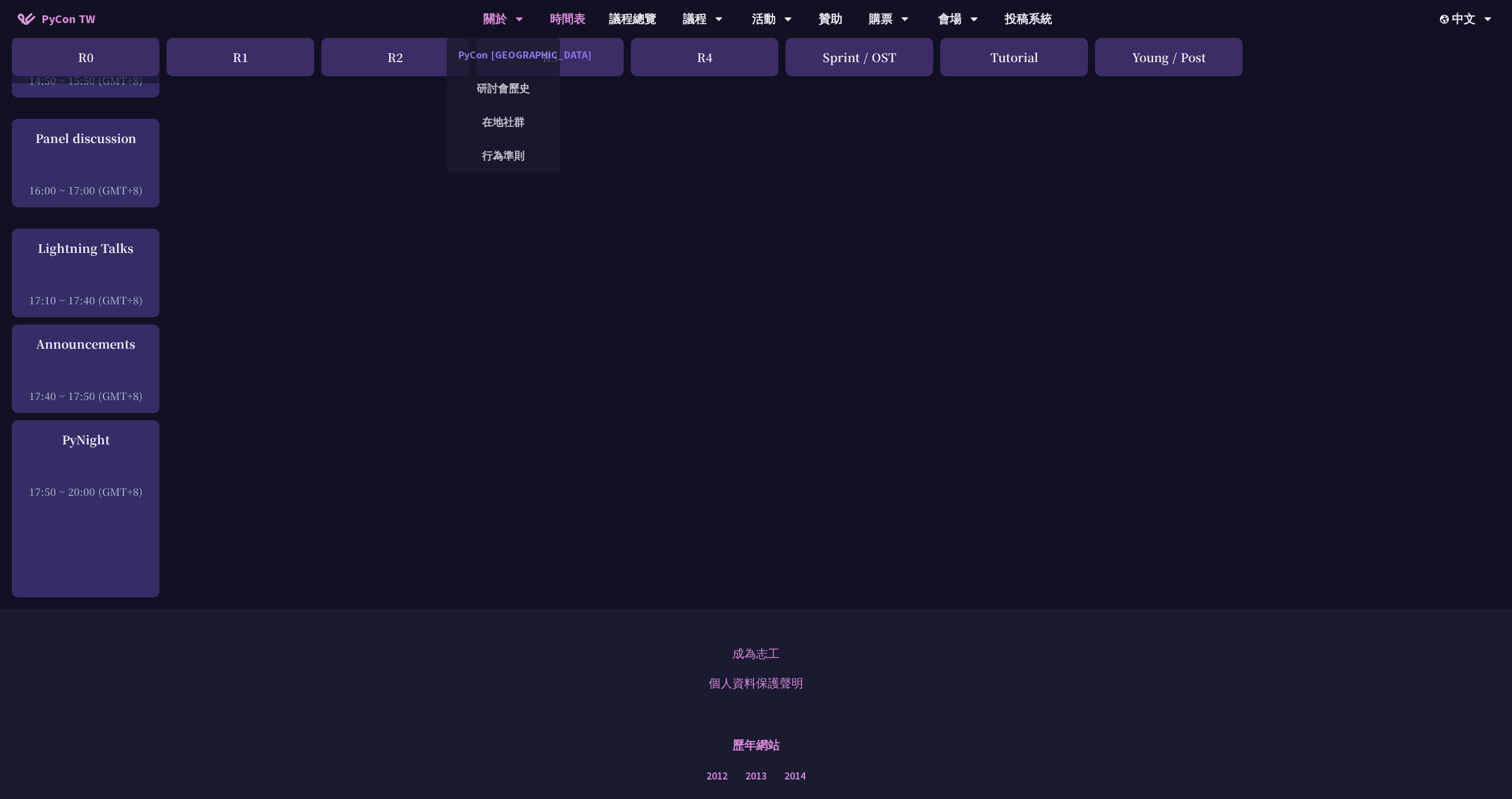
click at [498, 65] on link "PyCon [GEOGRAPHIC_DATA]" at bounding box center [503, 54] width 113 height 27
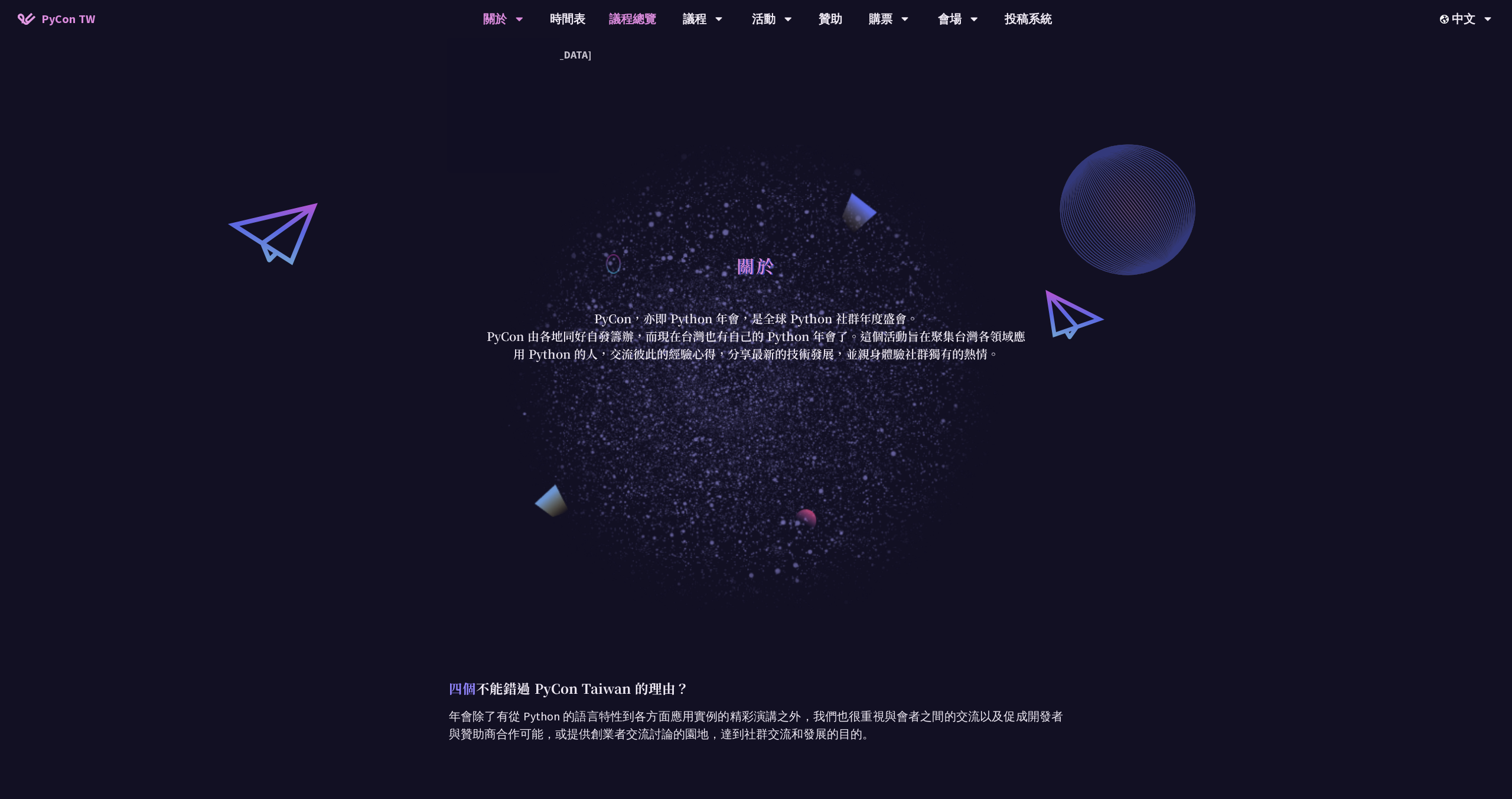
click at [646, 21] on link "議程總覽" at bounding box center [632, 19] width 71 height 38
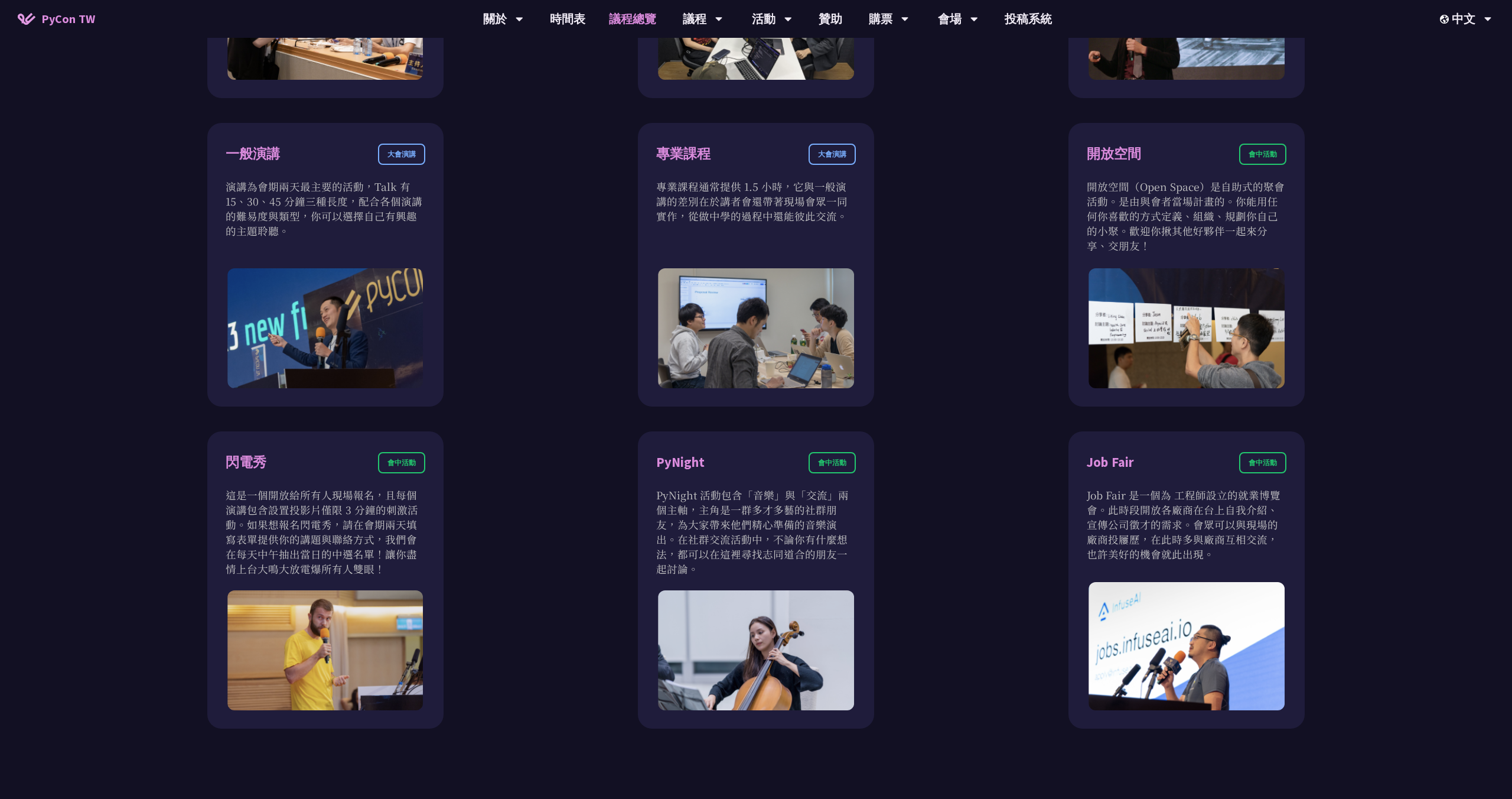
scroll to position [943, 0]
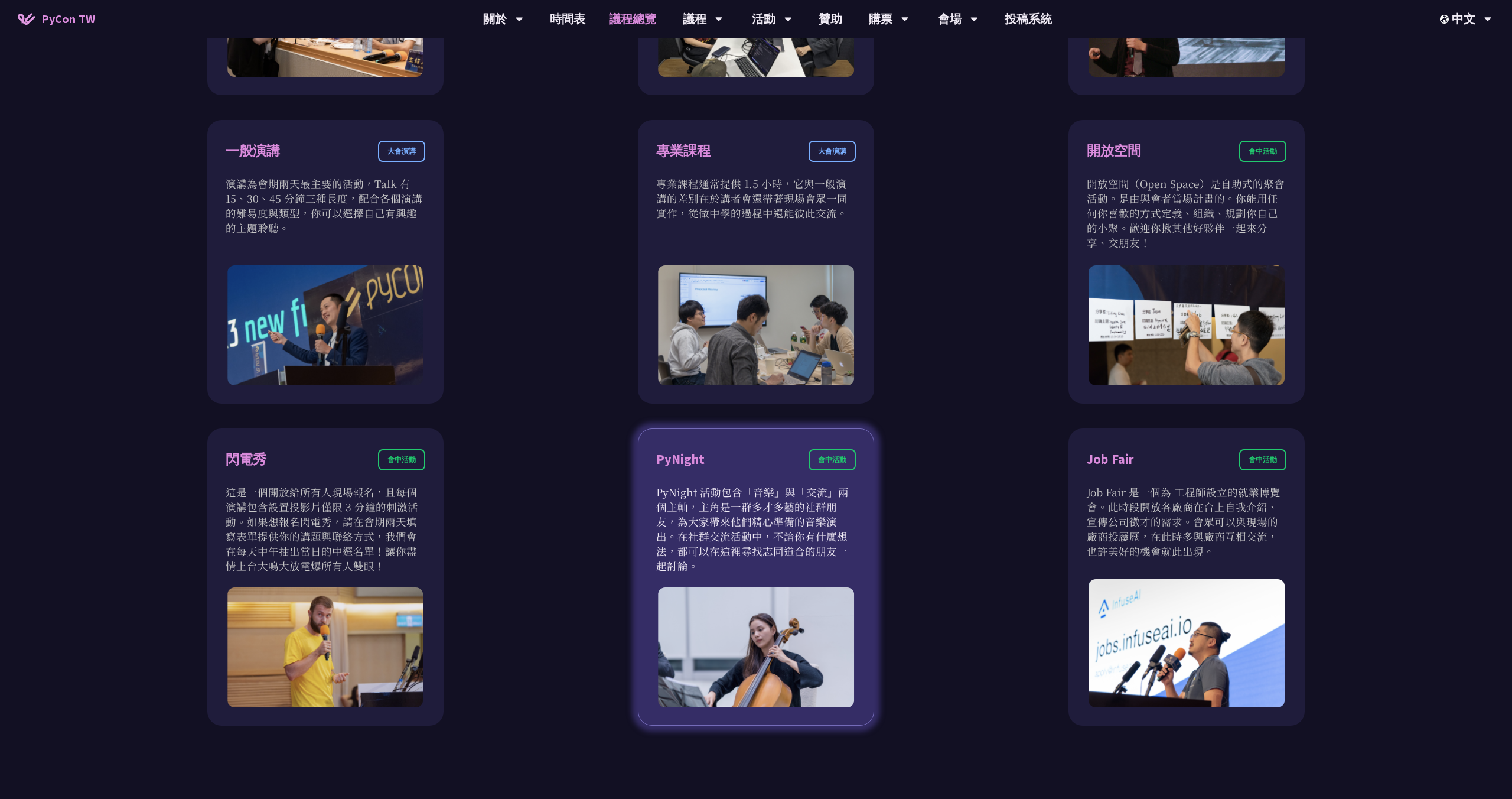
click at [755, 536] on p "PyNight 活動包含「音樂」與「交流」兩個主軸，主角是一群多才多藝的社群朋友，為大家帶來他們精心準備的音樂演出。在社群交流活動中，不論你有什麼想法，都可以…" at bounding box center [756, 529] width 200 height 89
click at [775, 511] on p "PyNight 活動包含「音樂」與「交流」兩個主軸，主角是一群多才多藝的社群朋友，為大家帶來他們精心準備的音樂演出。在社群交流活動中，不論你有什麼想法，都可以…" at bounding box center [756, 529] width 200 height 89
click at [722, 520] on p "PyNight 活動包含「音樂」與「交流」兩個主軸，主角是一群多才多藝的社群朋友，為大家帶來他們精心準備的音樂演出。在社群交流活動中，不論你有什麼想法，都可以…" at bounding box center [756, 529] width 200 height 89
click at [707, 630] on img at bounding box center [756, 647] width 196 height 120
click at [705, 542] on p "PyNight 活動包含「音樂」與「交流」兩個主軸，主角是一群多才多藝的社群朋友，為大家帶來他們精心準備的音樂演出。在社群交流活動中，不論你有什麼想法，都可以…" at bounding box center [756, 529] width 200 height 89
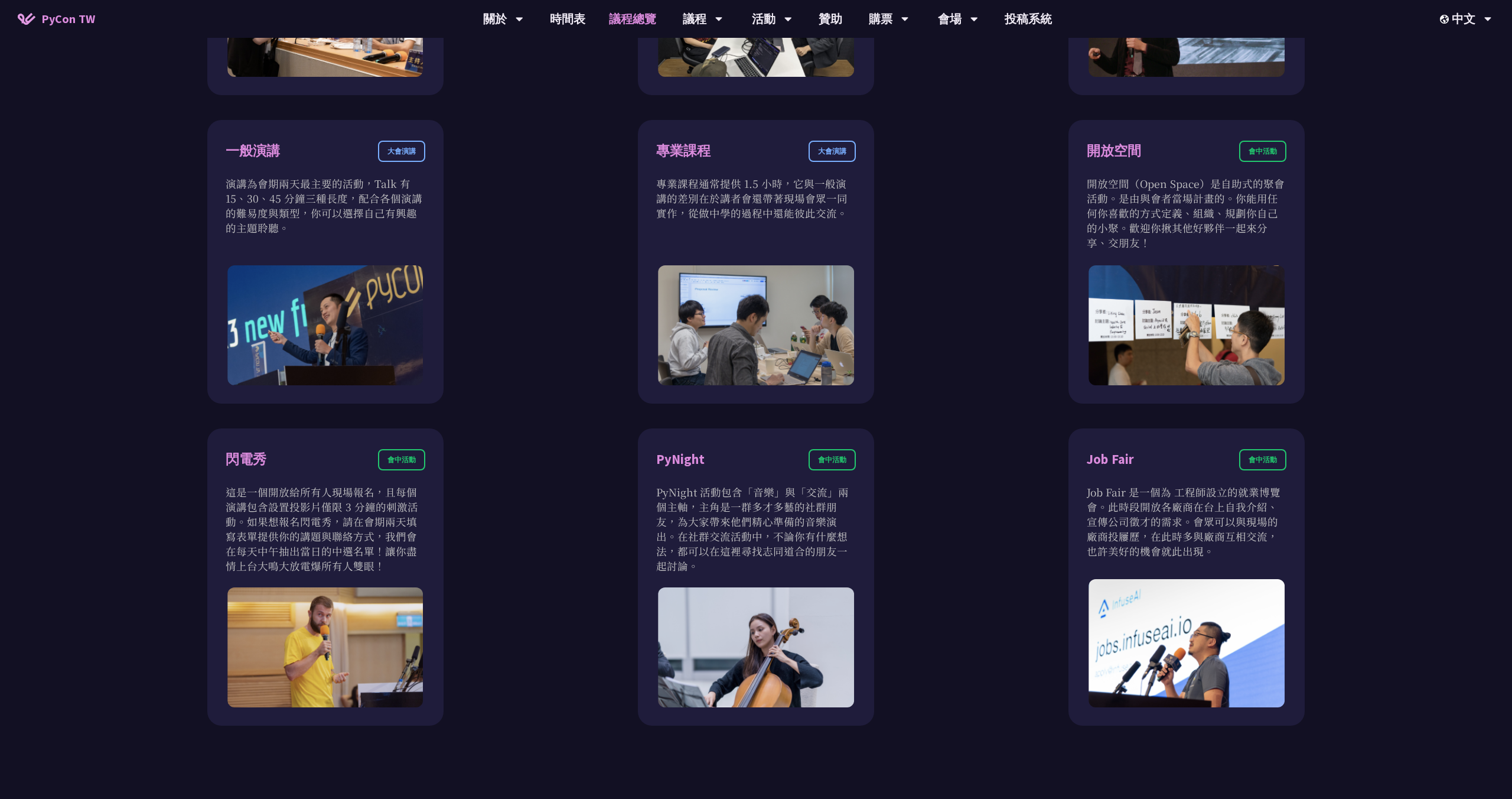
click at [593, 525] on div "衝刺開發 會前活動 衝刺開發聚集開源專案負責人、想貢獻者的活動。將會有領導人帶著他們專案待開發的功能來現場分享。你可以選擇喜歡的專案，或是帶著自己的專案和大家…" at bounding box center [756, 261] width 1271 height 928
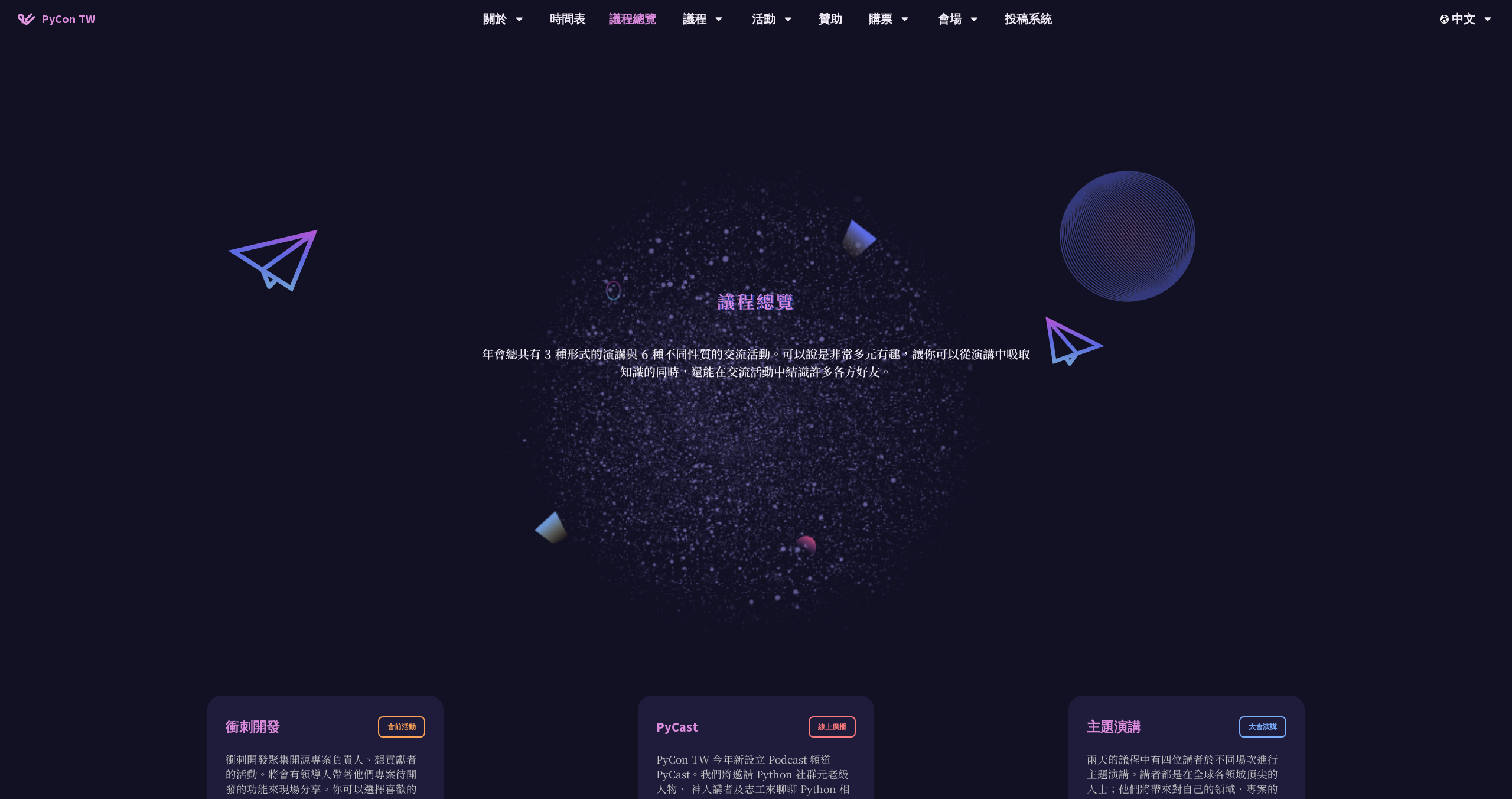
scroll to position [0, 0]
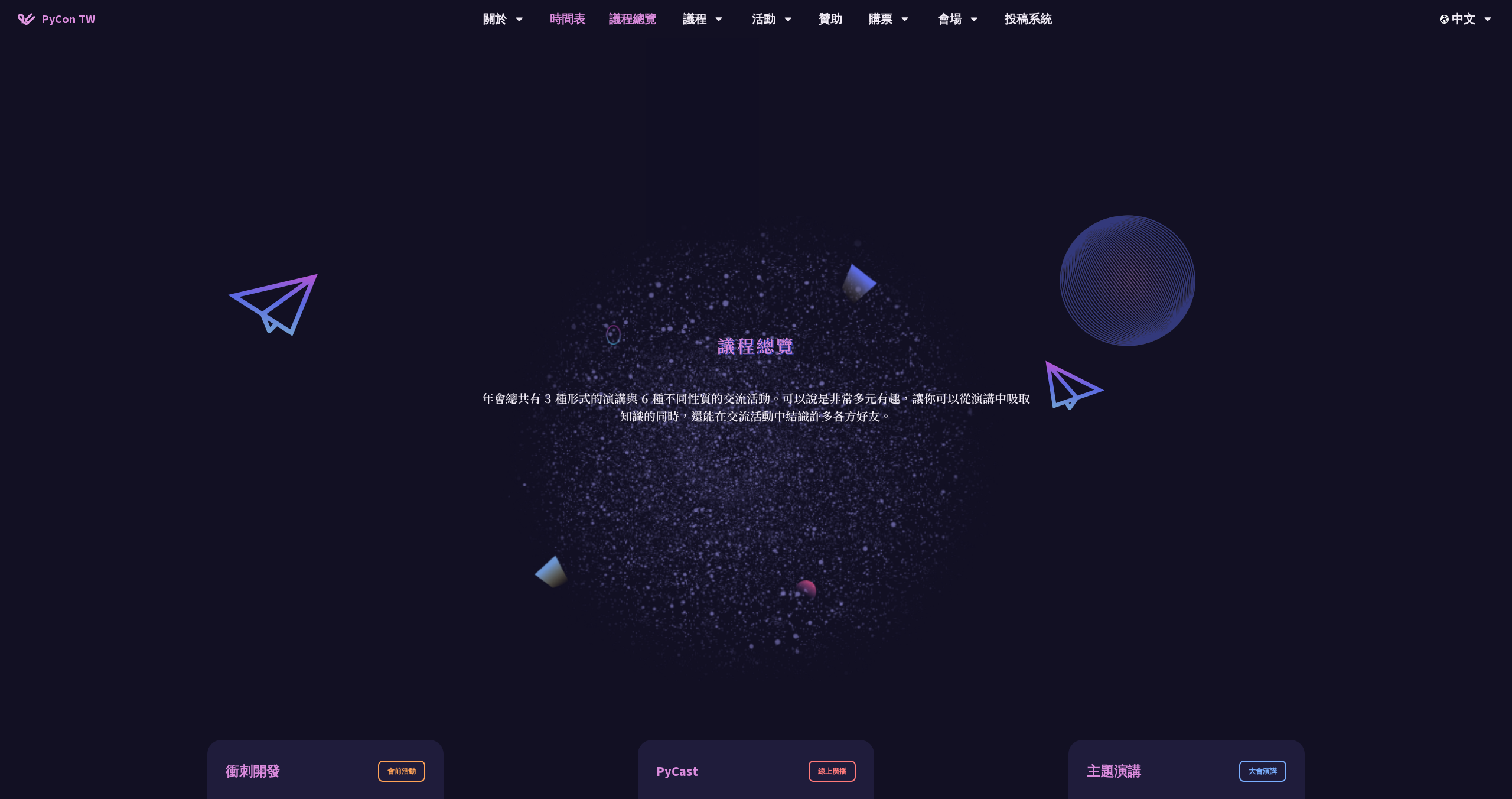
click at [555, 10] on link "時間表" at bounding box center [567, 19] width 59 height 38
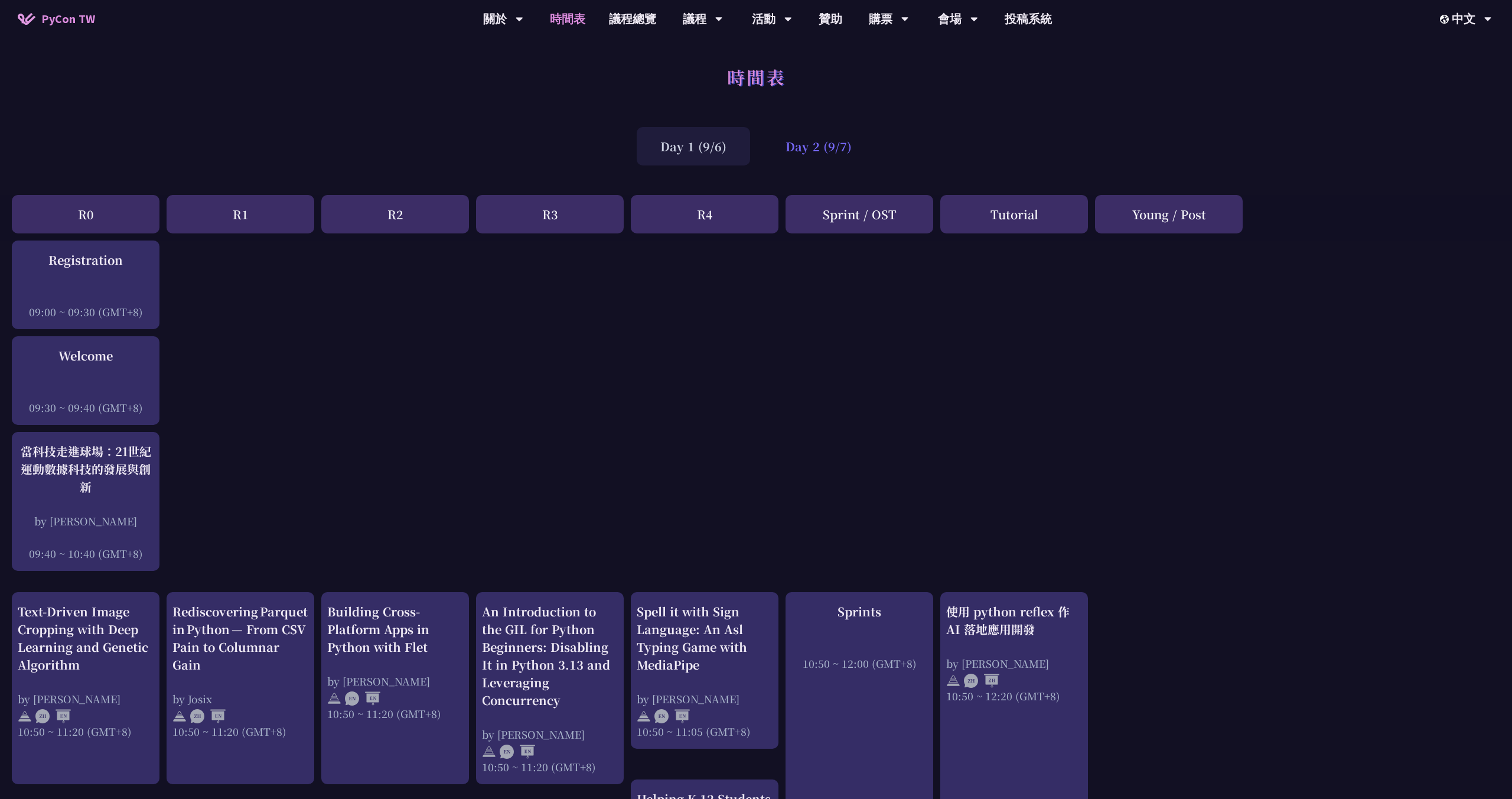
click at [837, 149] on div "Day 2 (9/7)" at bounding box center [818, 146] width 113 height 39
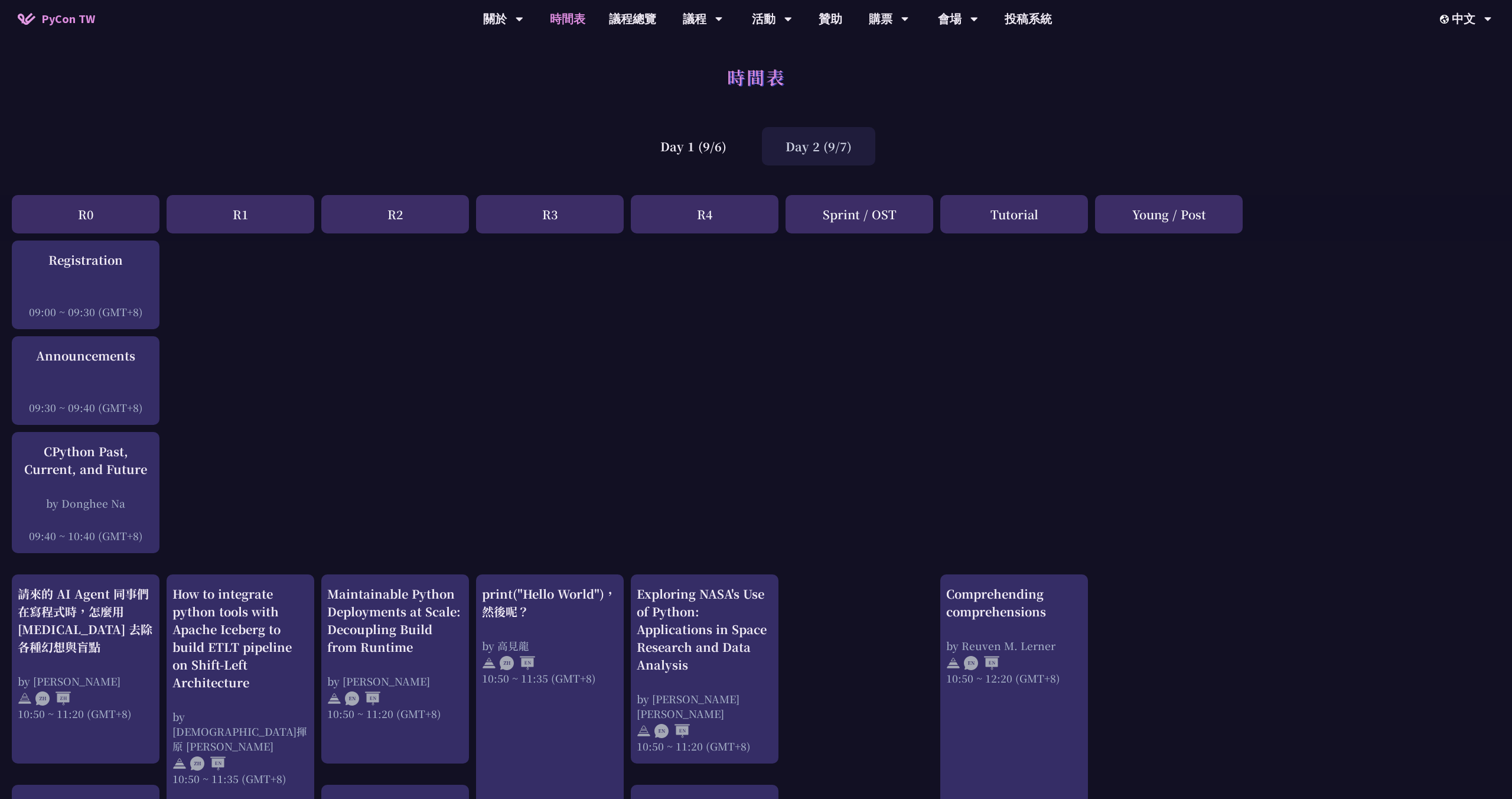
click at [490, 131] on div "Day 1 (9/6) Day 2 (9/7)" at bounding box center [756, 146] width 1512 height 50
click at [685, 155] on div "Day 1 (9/6)" at bounding box center [693, 146] width 113 height 39
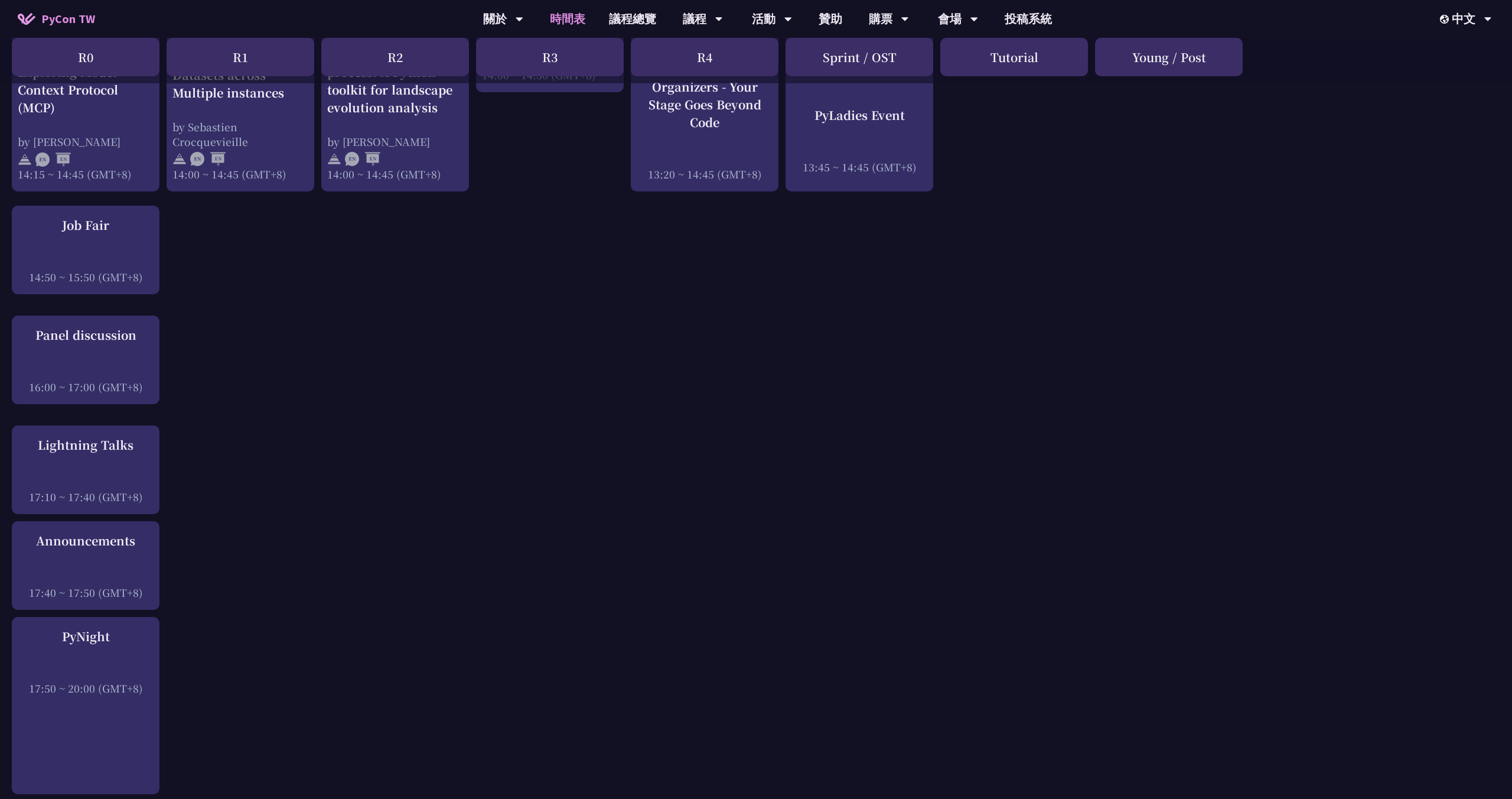
scroll to position [1412, 0]
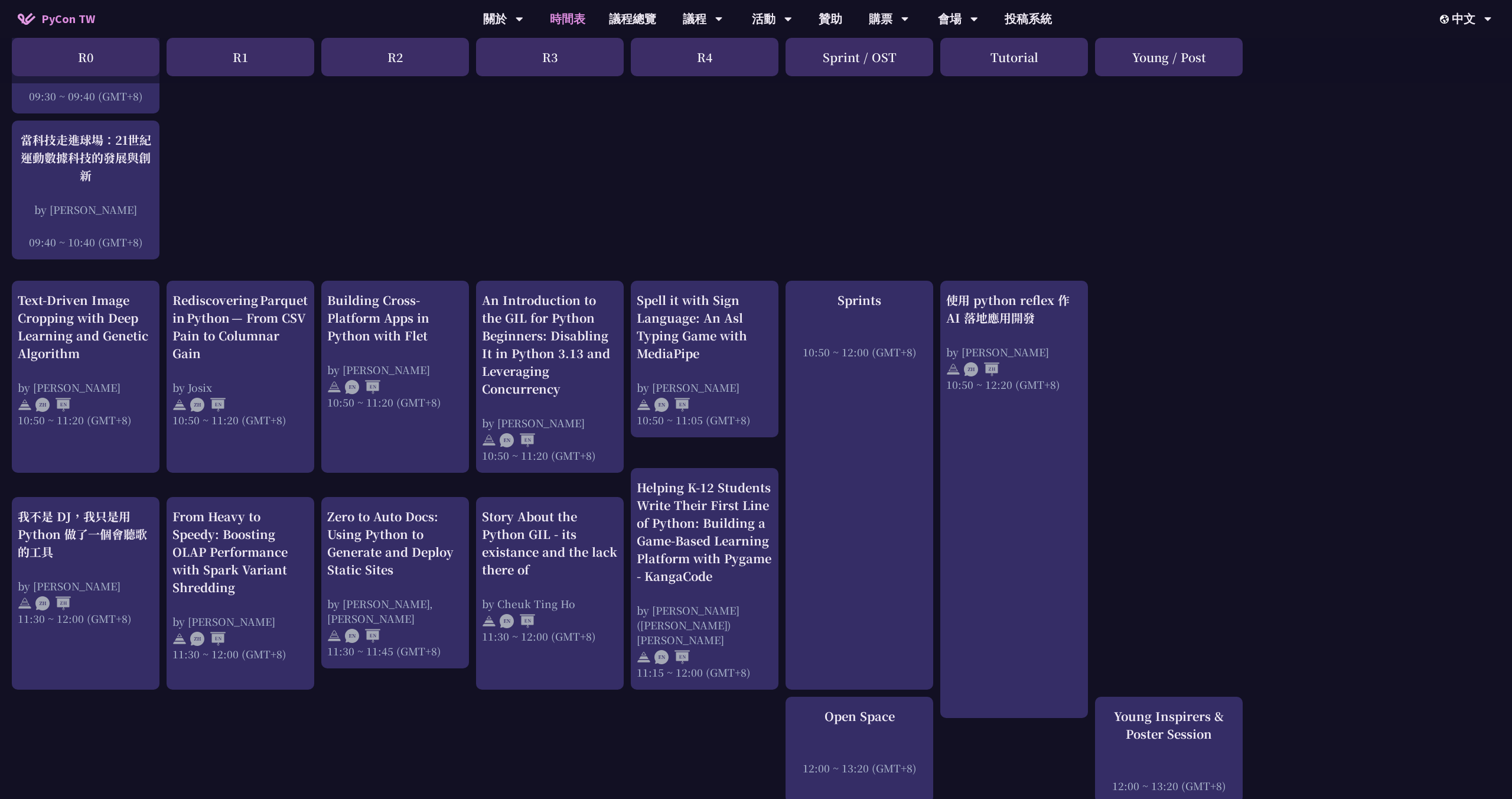
scroll to position [0, 0]
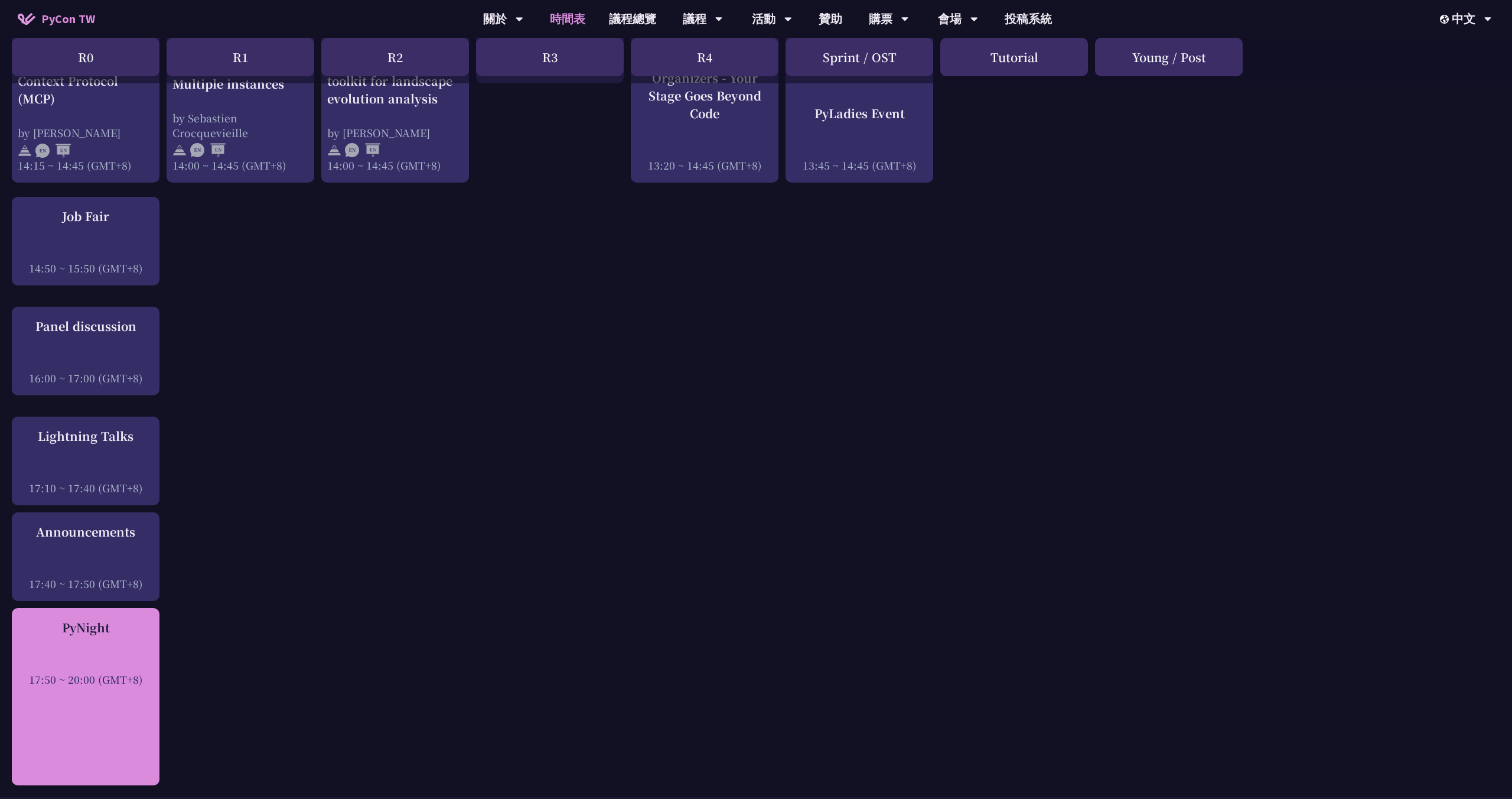
click at [86, 663] on div at bounding box center [86, 663] width 136 height 18
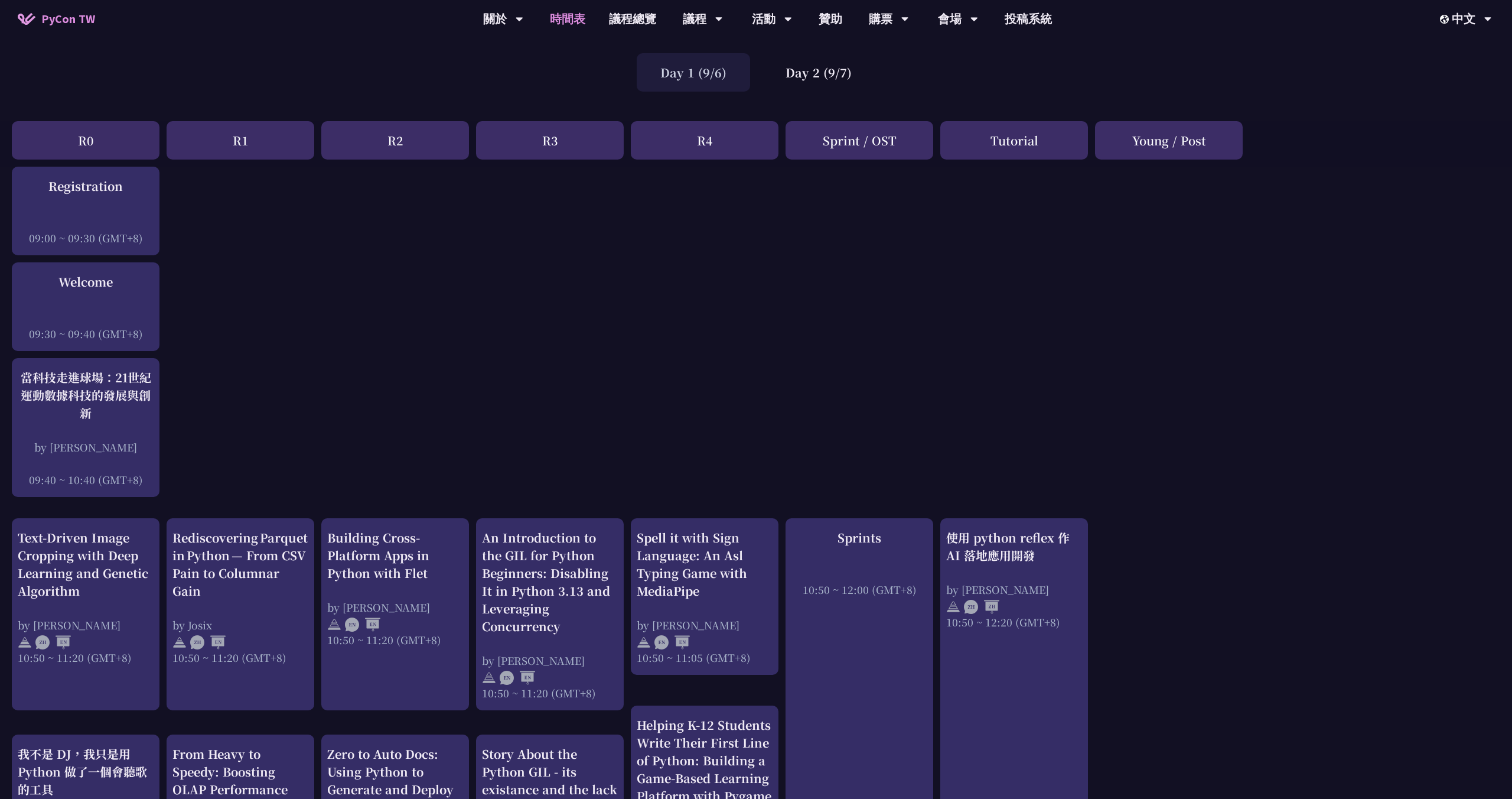
scroll to position [0, 0]
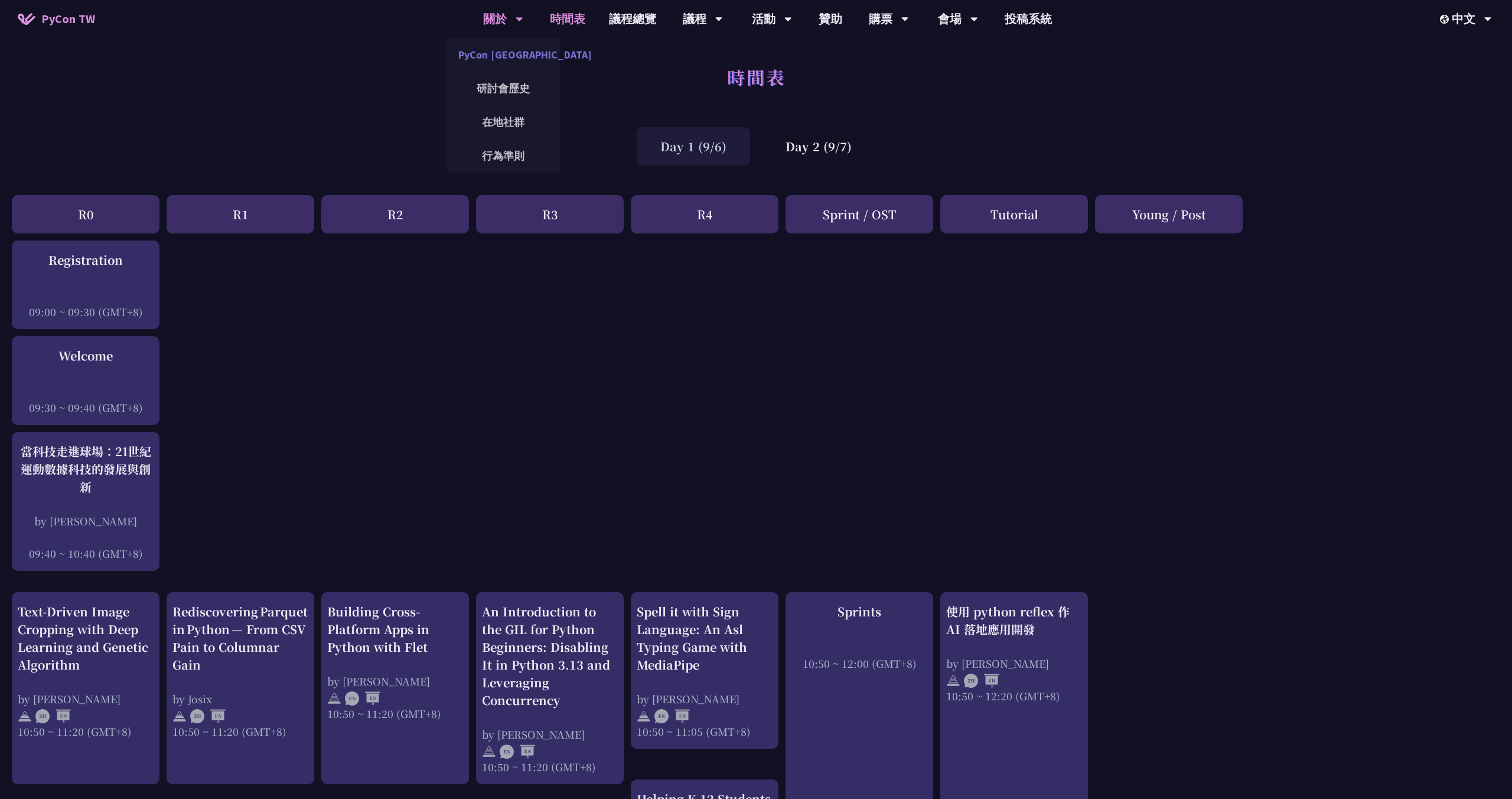
click at [503, 56] on link "PyCon [GEOGRAPHIC_DATA]" at bounding box center [503, 54] width 113 height 27
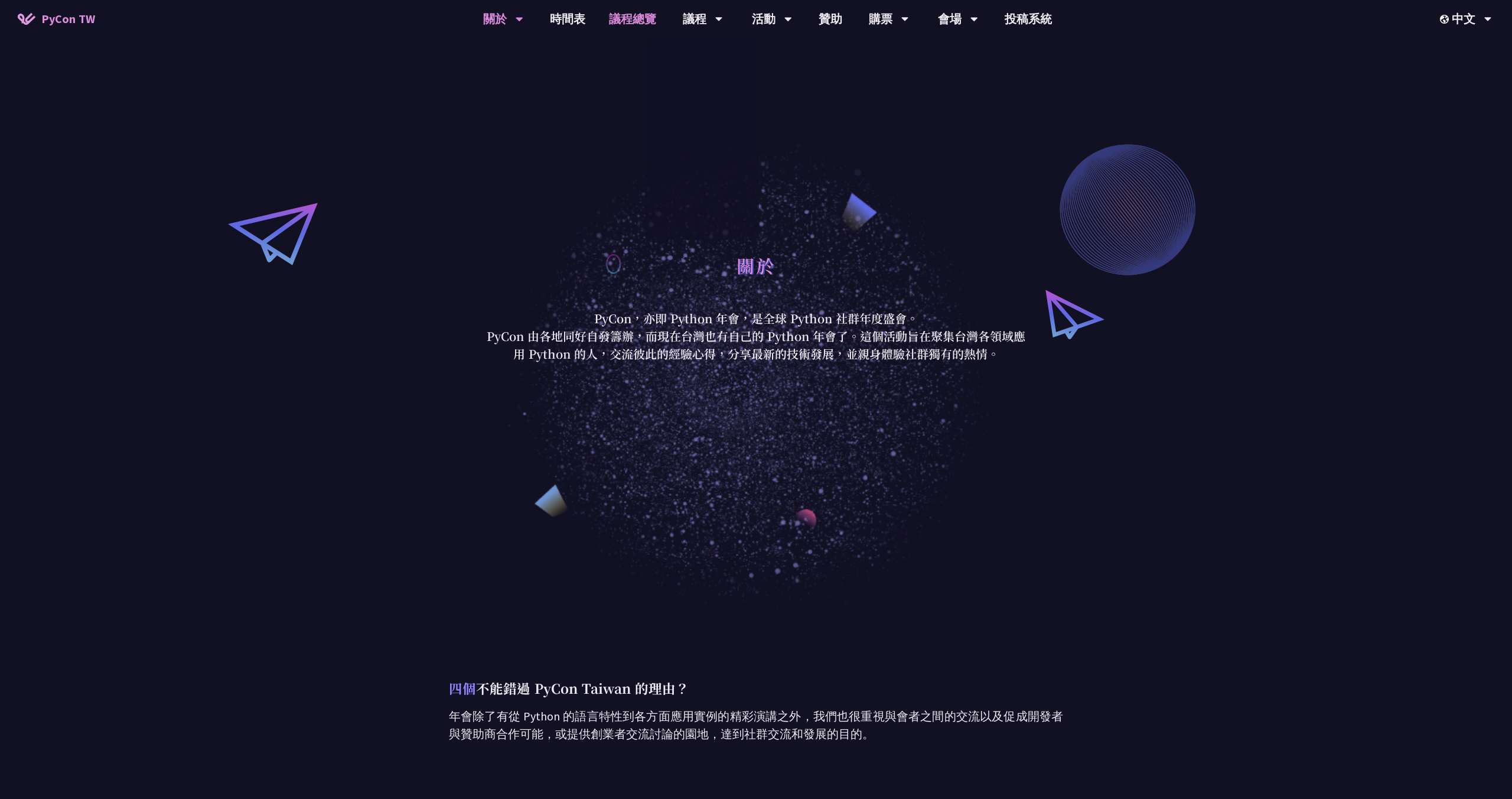
click at [640, 19] on link "議程總覽" at bounding box center [632, 19] width 71 height 38
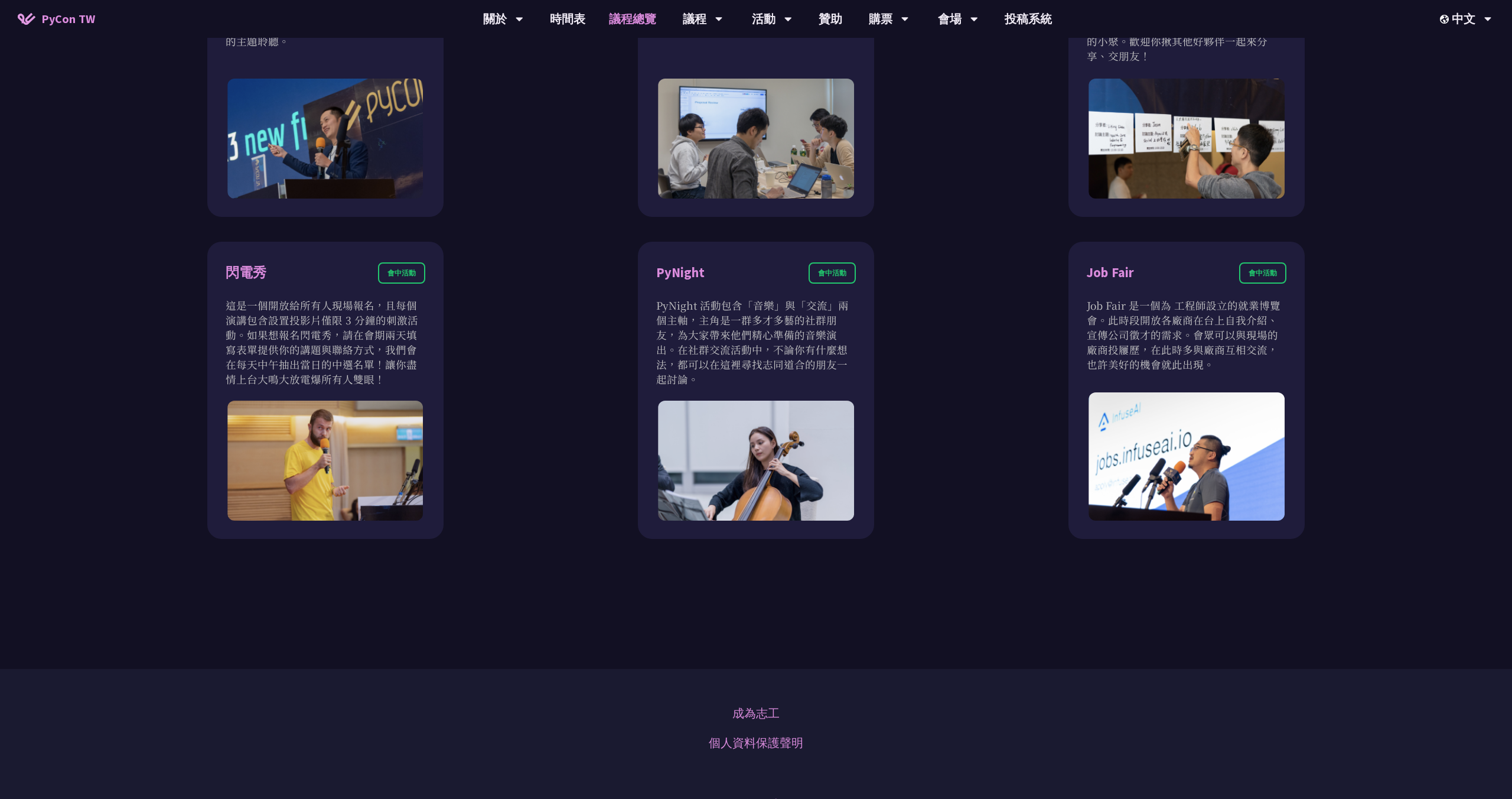
scroll to position [1136, 0]
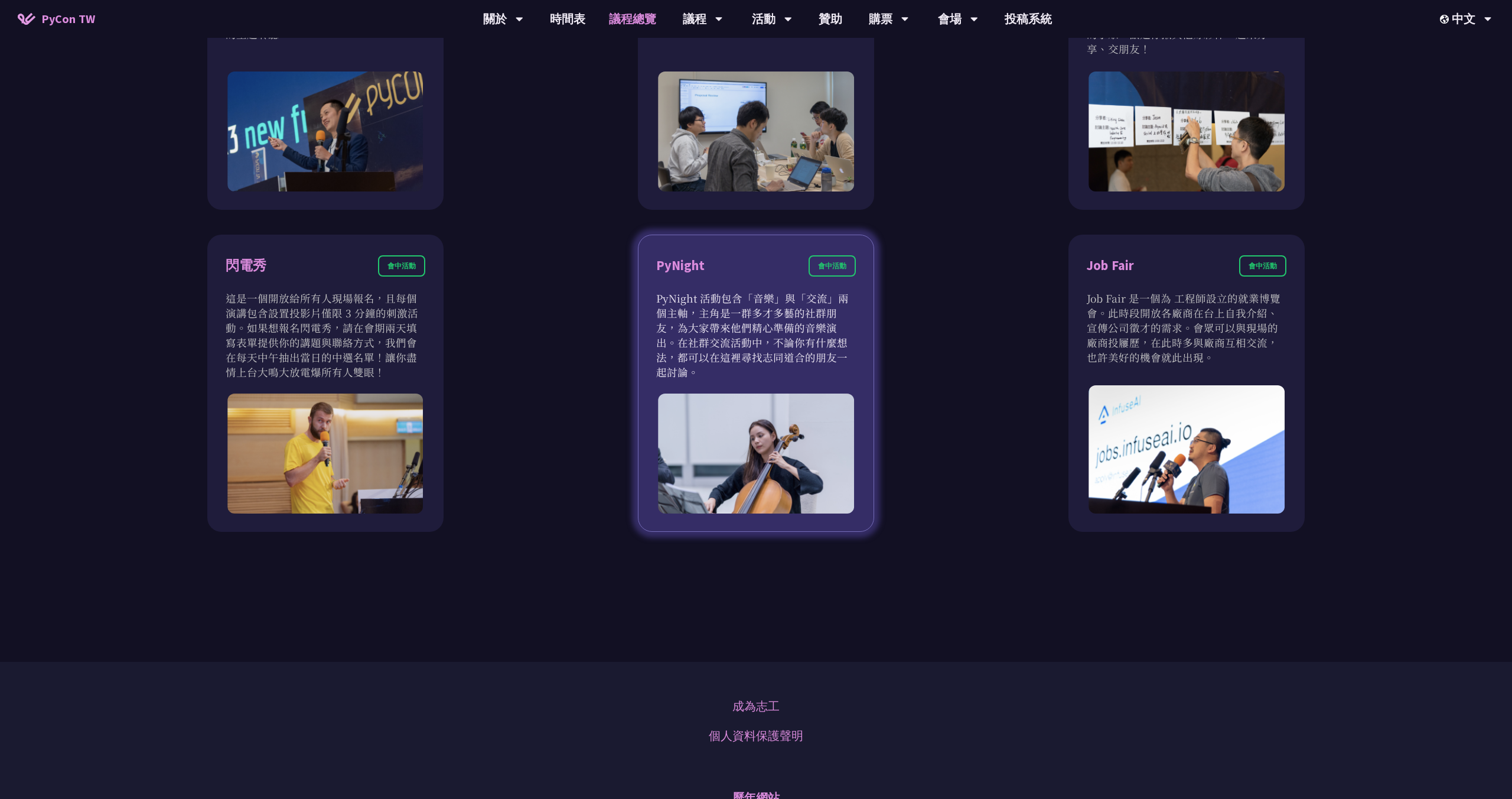
click at [738, 316] on p "PyNight 活動包含「音樂」與「交流」兩個主軸，主角是一群多才多藝的社群朋友，為大家帶來他們精心準備的音樂演出。在社群交流活動中，不論你有什麼想法，都可以…" at bounding box center [756, 335] width 200 height 89
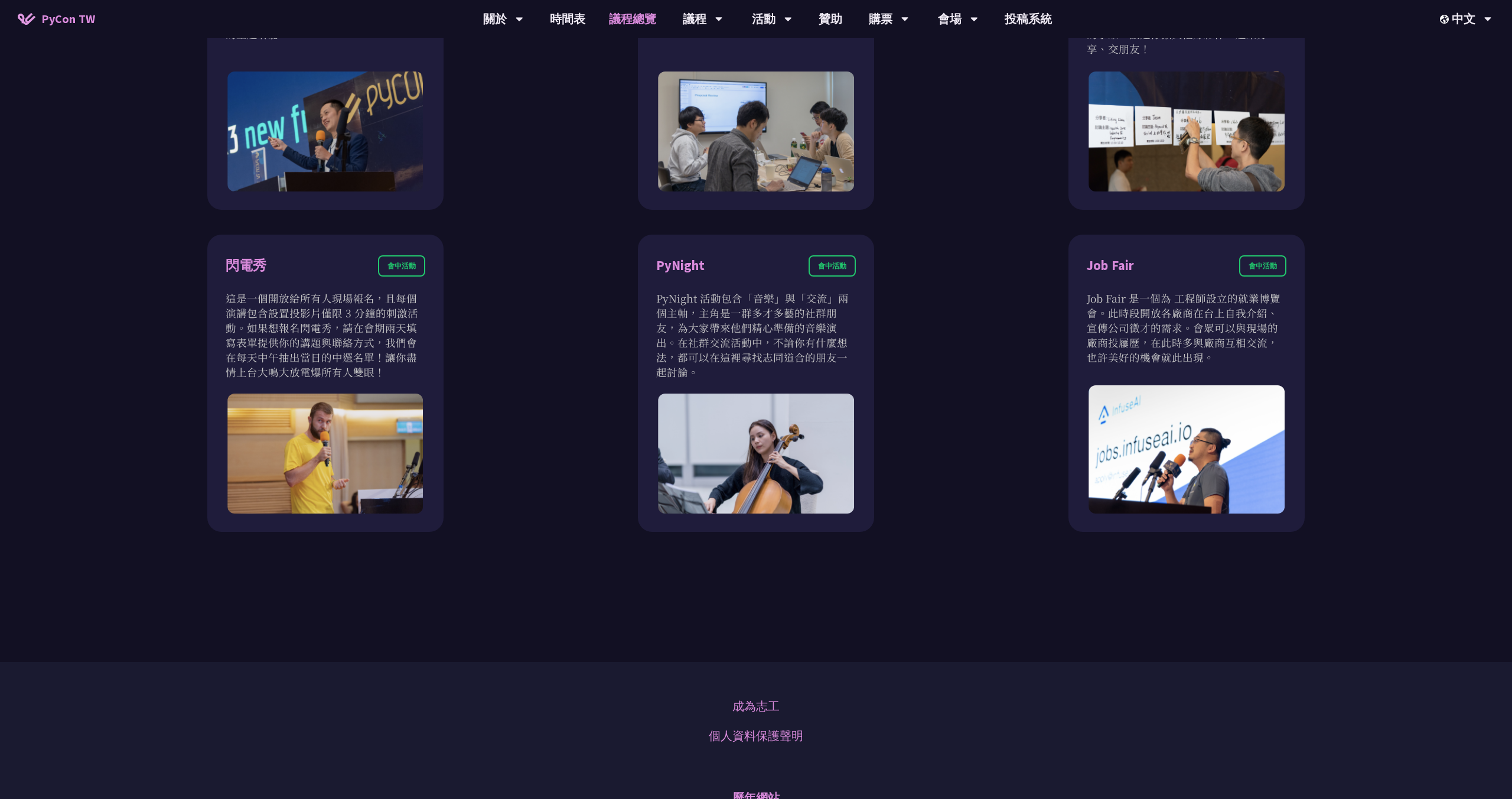
click at [585, 347] on div "衝刺開發 會前活動 衝刺開發聚集開源專案負責人、想貢獻者的活動。將會有領導人帶著他們專案待開發的功能來現場分享。你可以選擇喜歡的專案，或是帶著自己的專案和大家…" at bounding box center [756, 67] width 1271 height 928
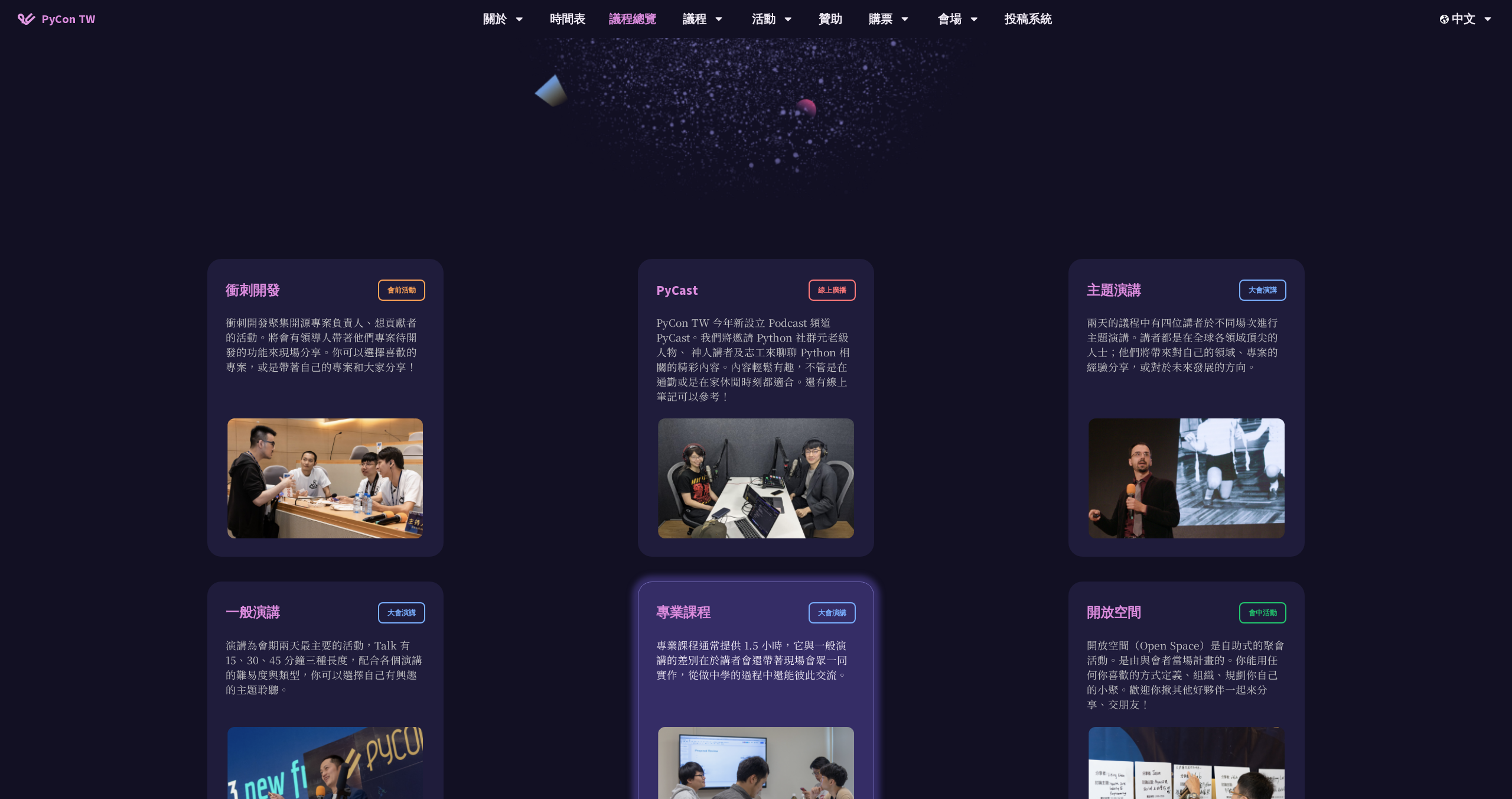
scroll to position [0, 0]
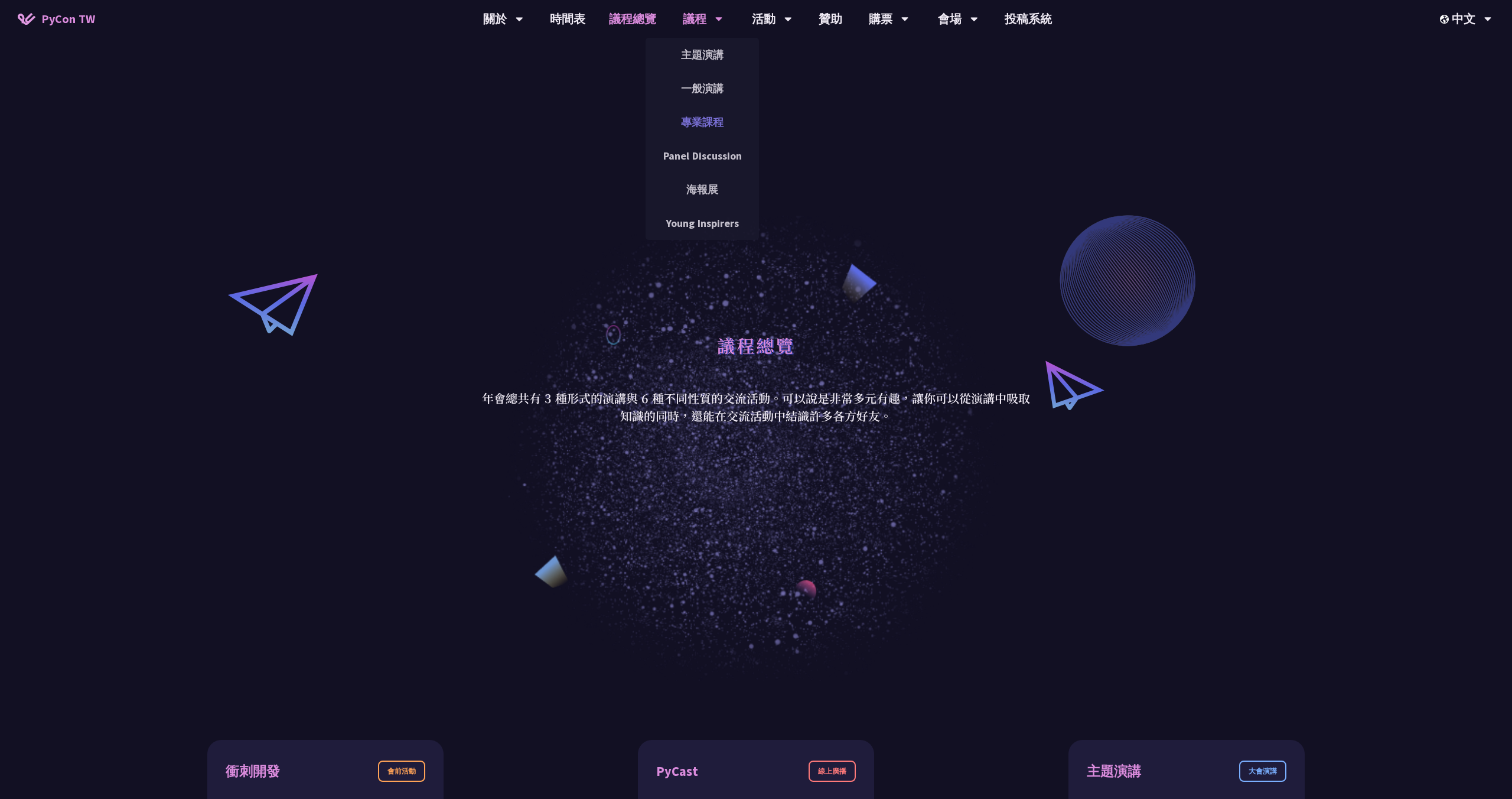
click at [691, 120] on link "專業課程" at bounding box center [702, 122] width 113 height 27
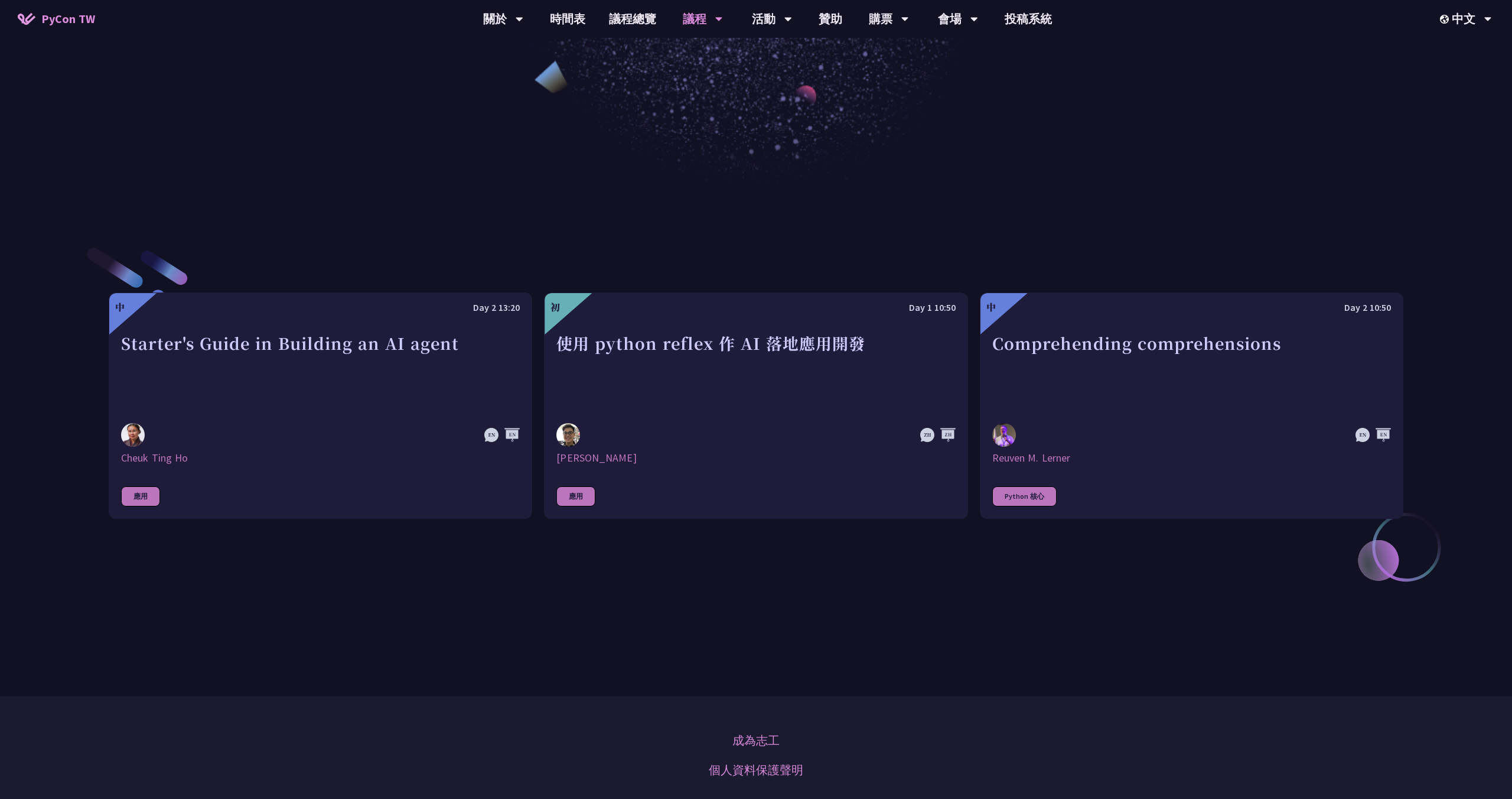
scroll to position [494, 0]
click at [543, 225] on div "中 Day 2 13:20 Starter's Guide in Building an AI agent [PERSON_NAME] Ho 應用 初 Day…" at bounding box center [756, 406] width 1295 height 439
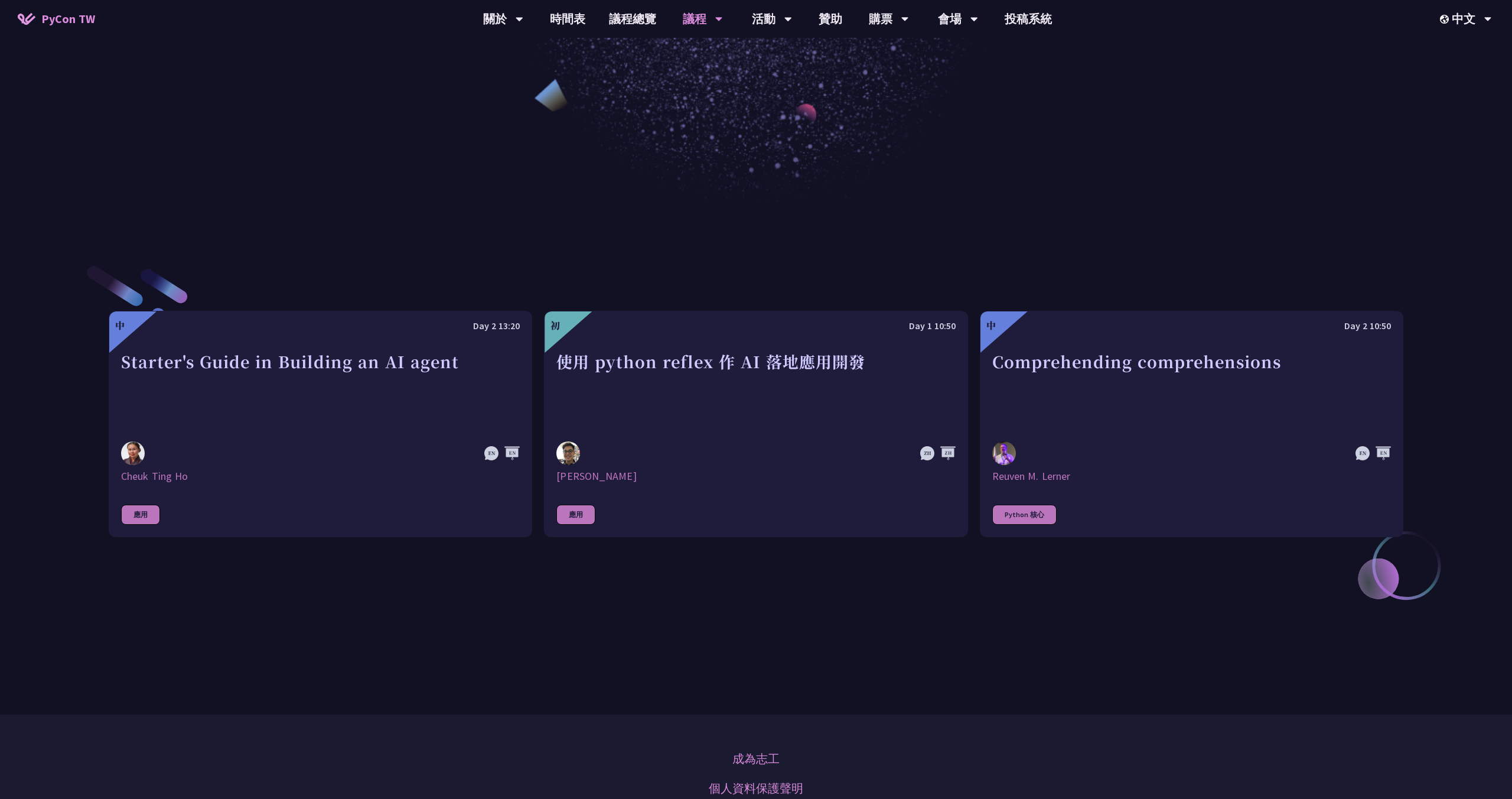
click at [645, 230] on div "中 Day 2 13:20 Starter's Guide in Building an AI agent [PERSON_NAME] Ho 應用 初 Day…" at bounding box center [756, 423] width 1295 height 439
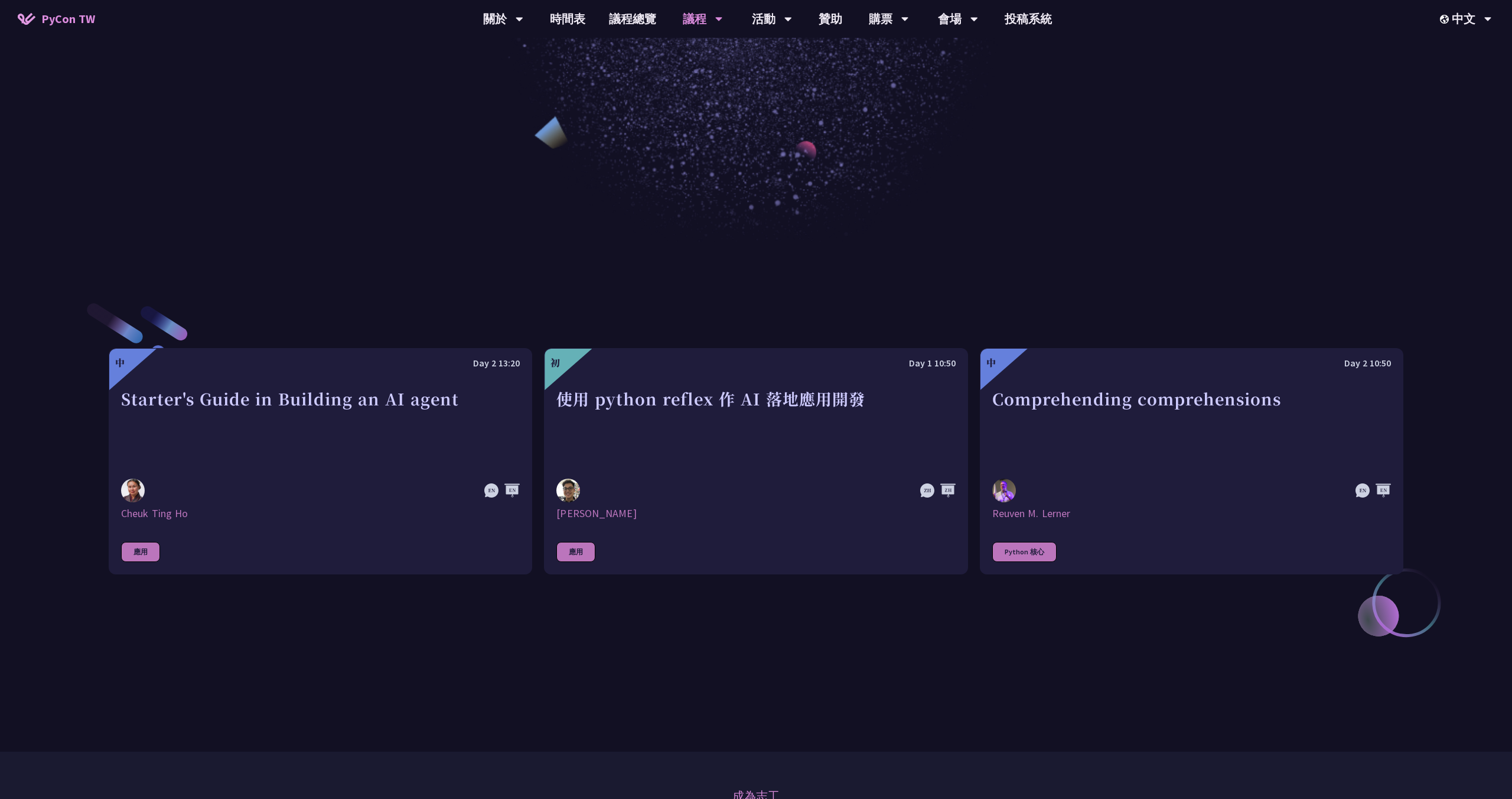
scroll to position [435, 0]
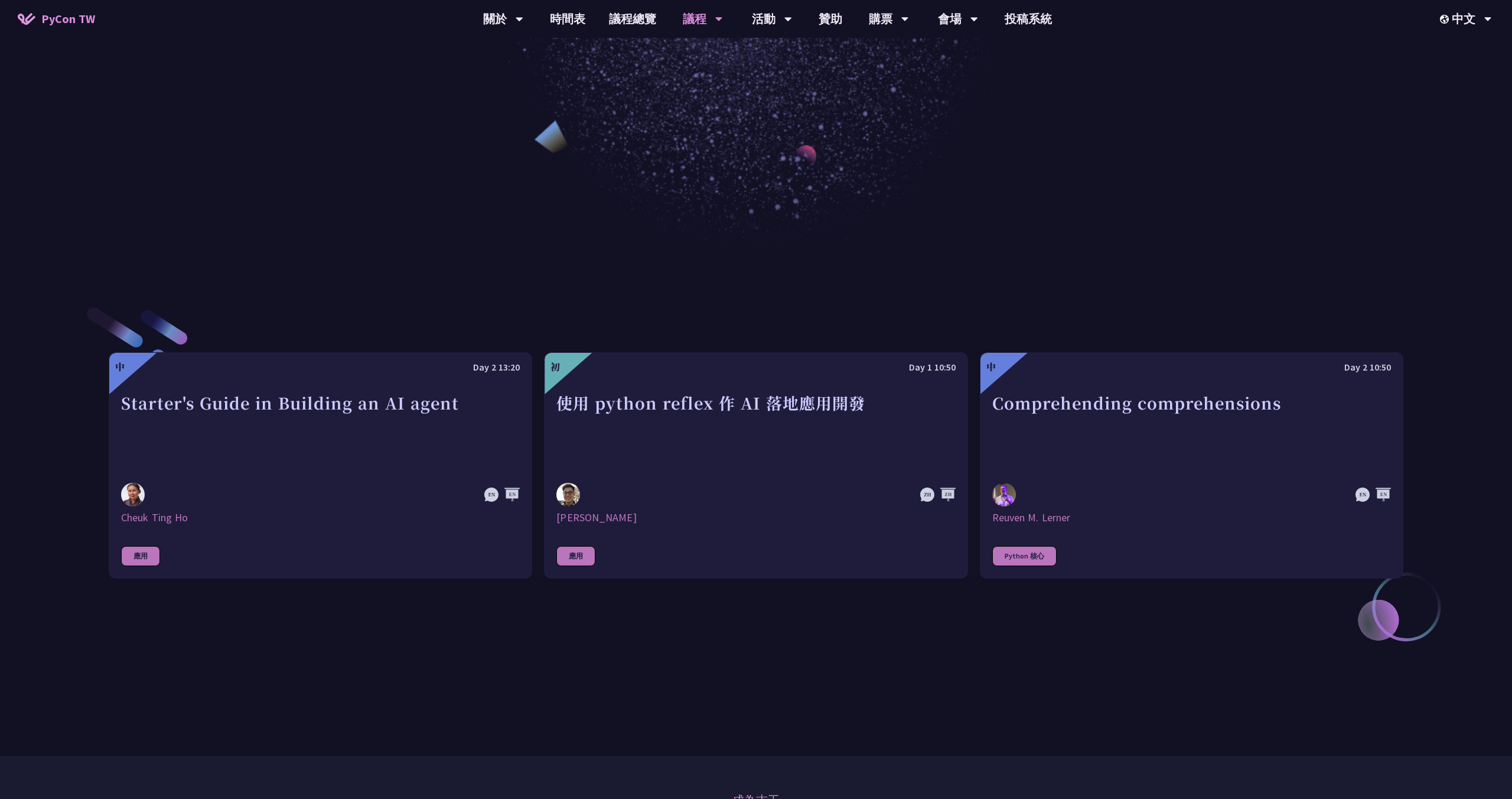
click at [617, 266] on div "中 Day 2 13:20 Starter's Guide in Building an AI agent [PERSON_NAME] Ho 應用 初 Day…" at bounding box center [756, 465] width 1295 height 439
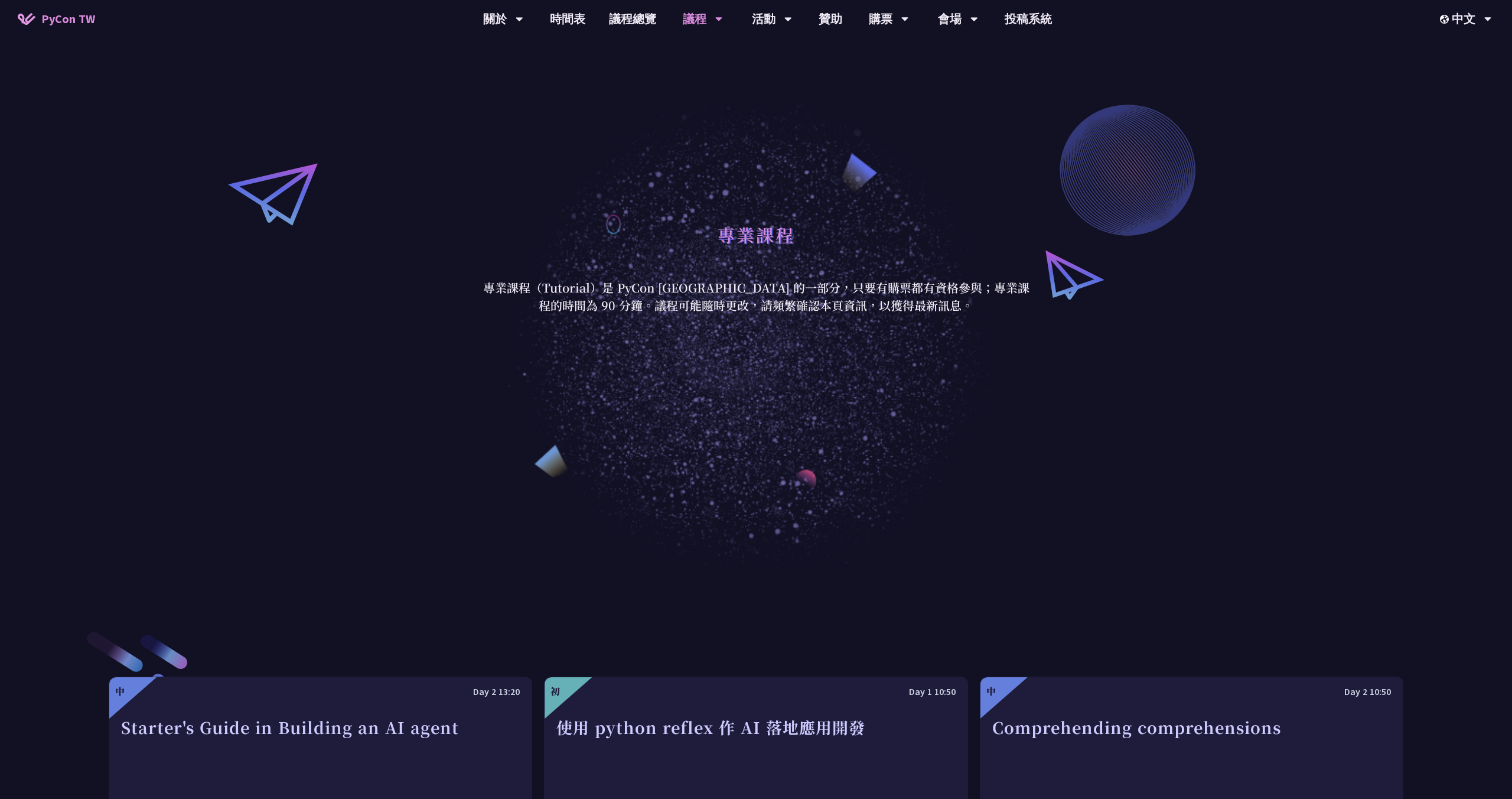
scroll to position [0, 0]
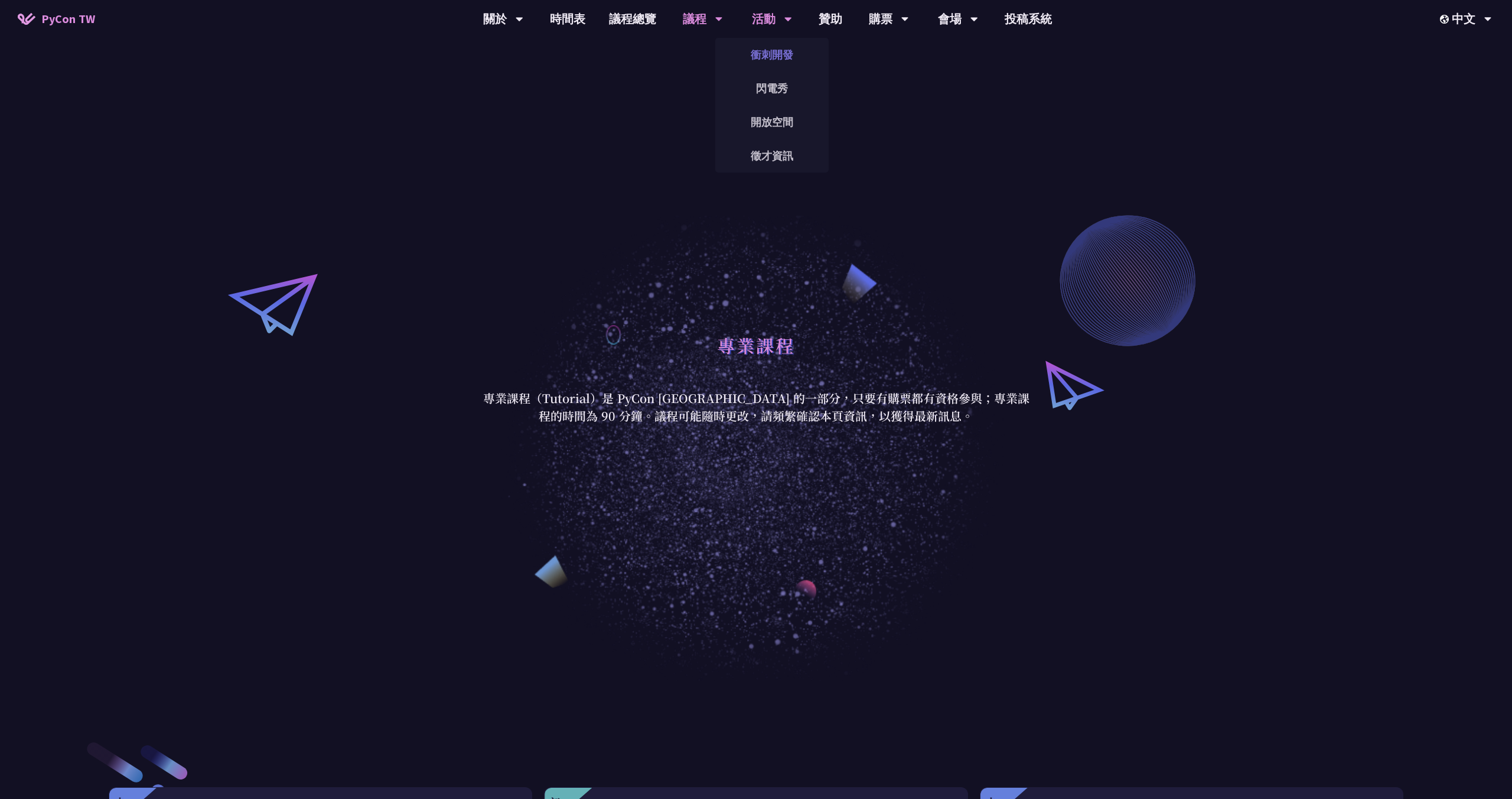
click at [768, 56] on link "衝刺開發" at bounding box center [772, 54] width 113 height 27
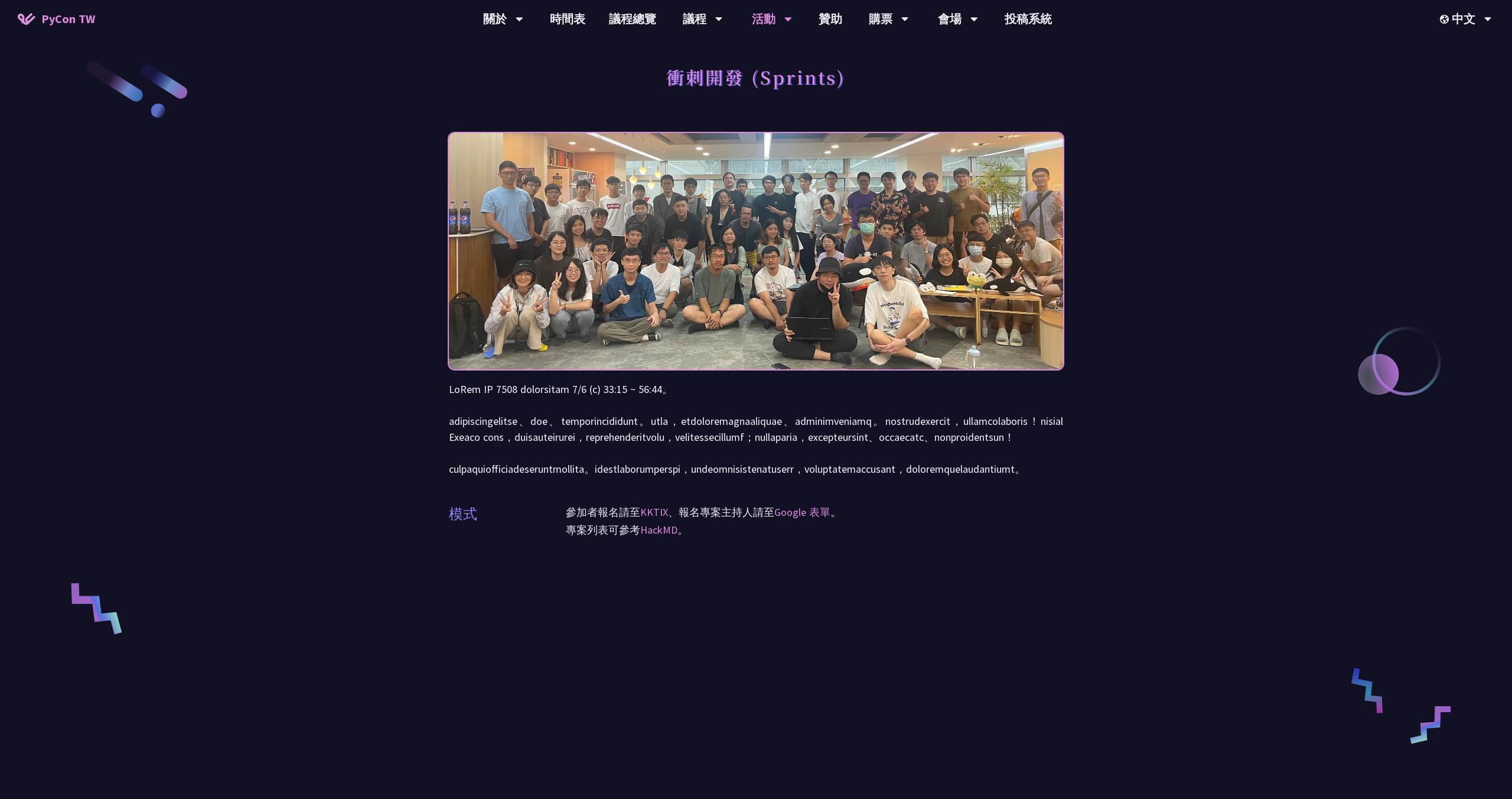
click at [395, 472] on div "衝刺開發 (Sprints) 模式 參加者報名請至 KKTIX 、報名專案主持人請至 Google 表單 。 專案列表可參考 HackMD 。" at bounding box center [756, 556] width 1512 height 1112
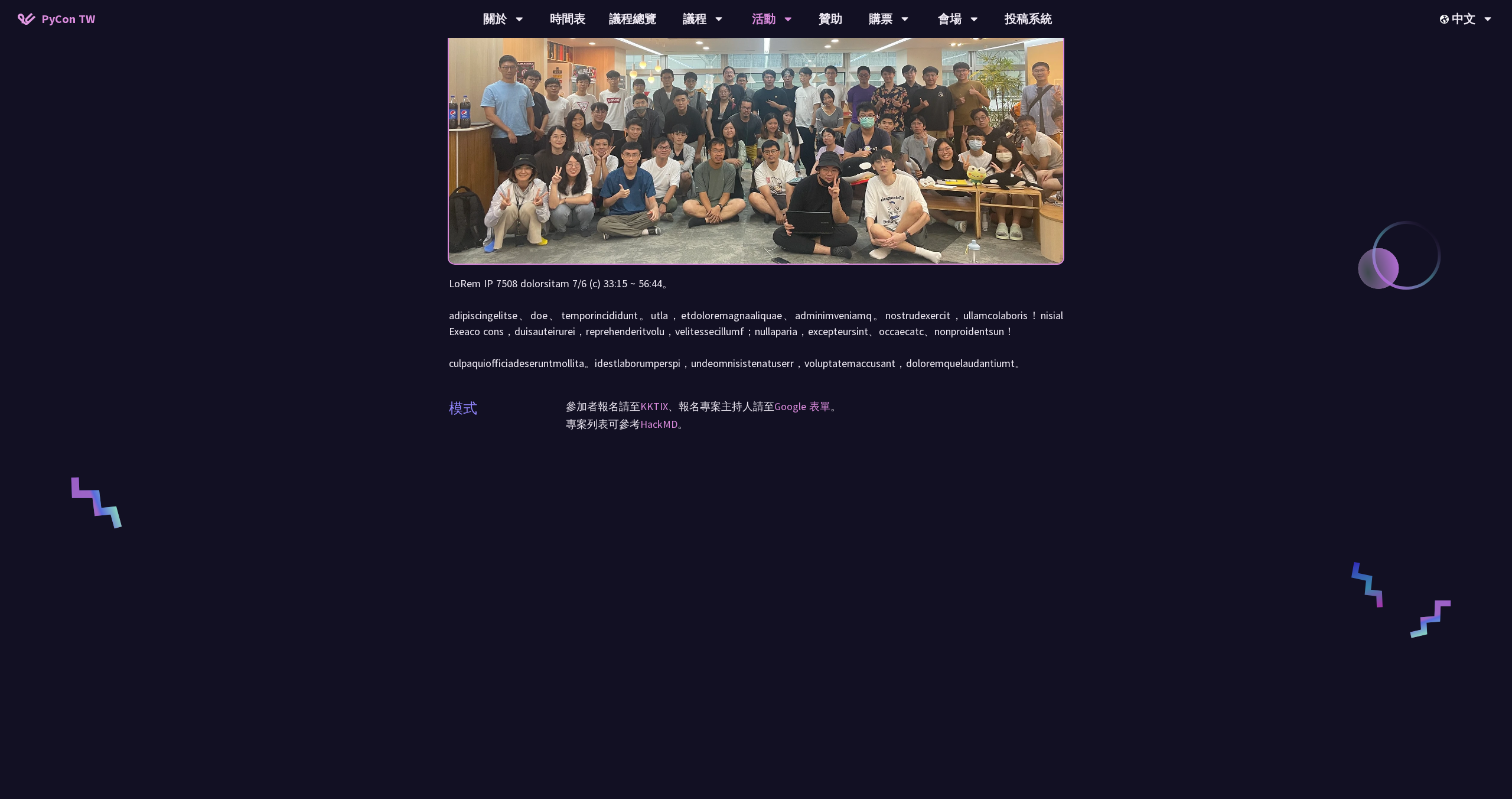
scroll to position [98, 0]
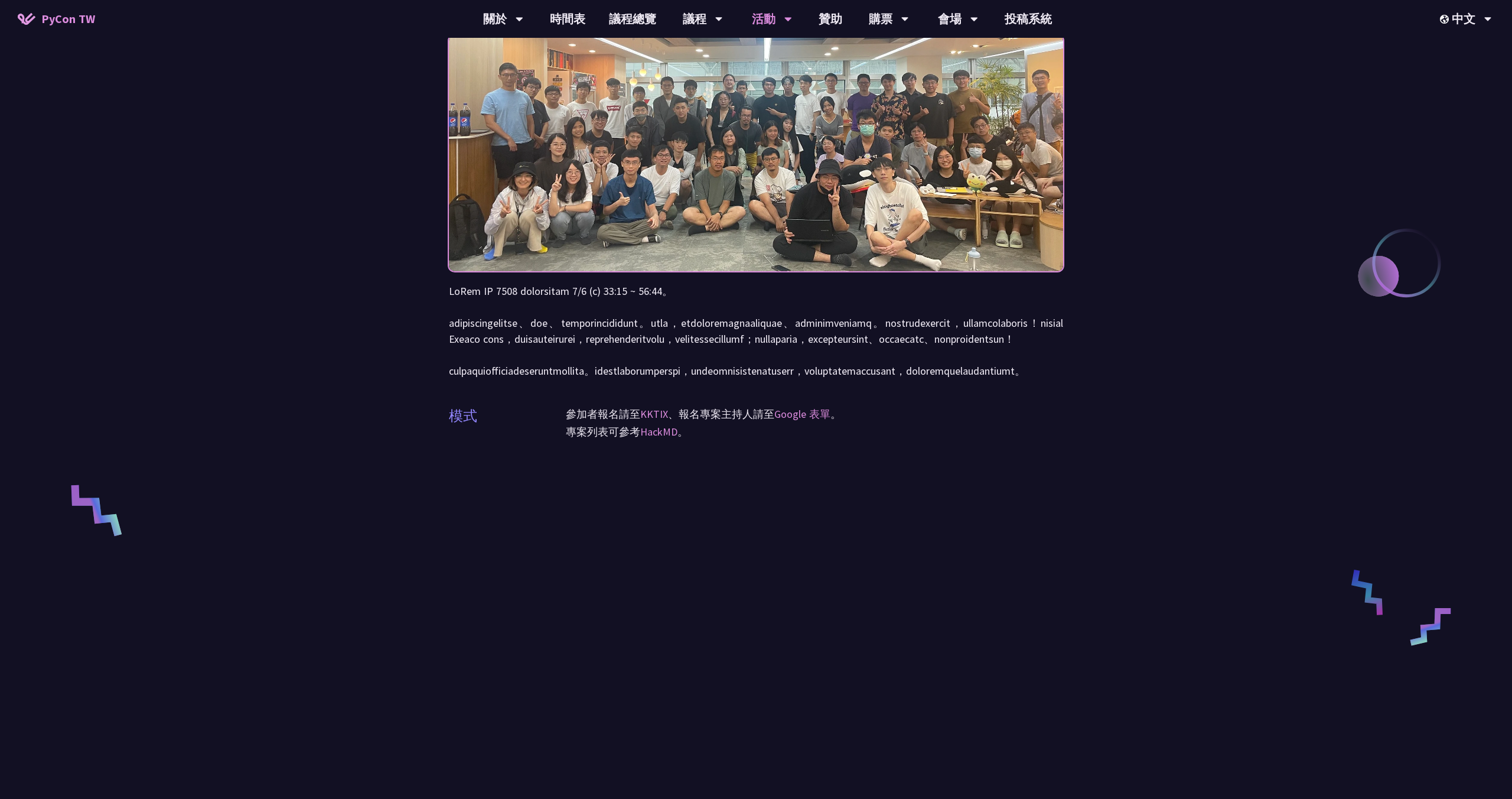
click at [613, 347] on p at bounding box center [756, 330] width 615 height 95
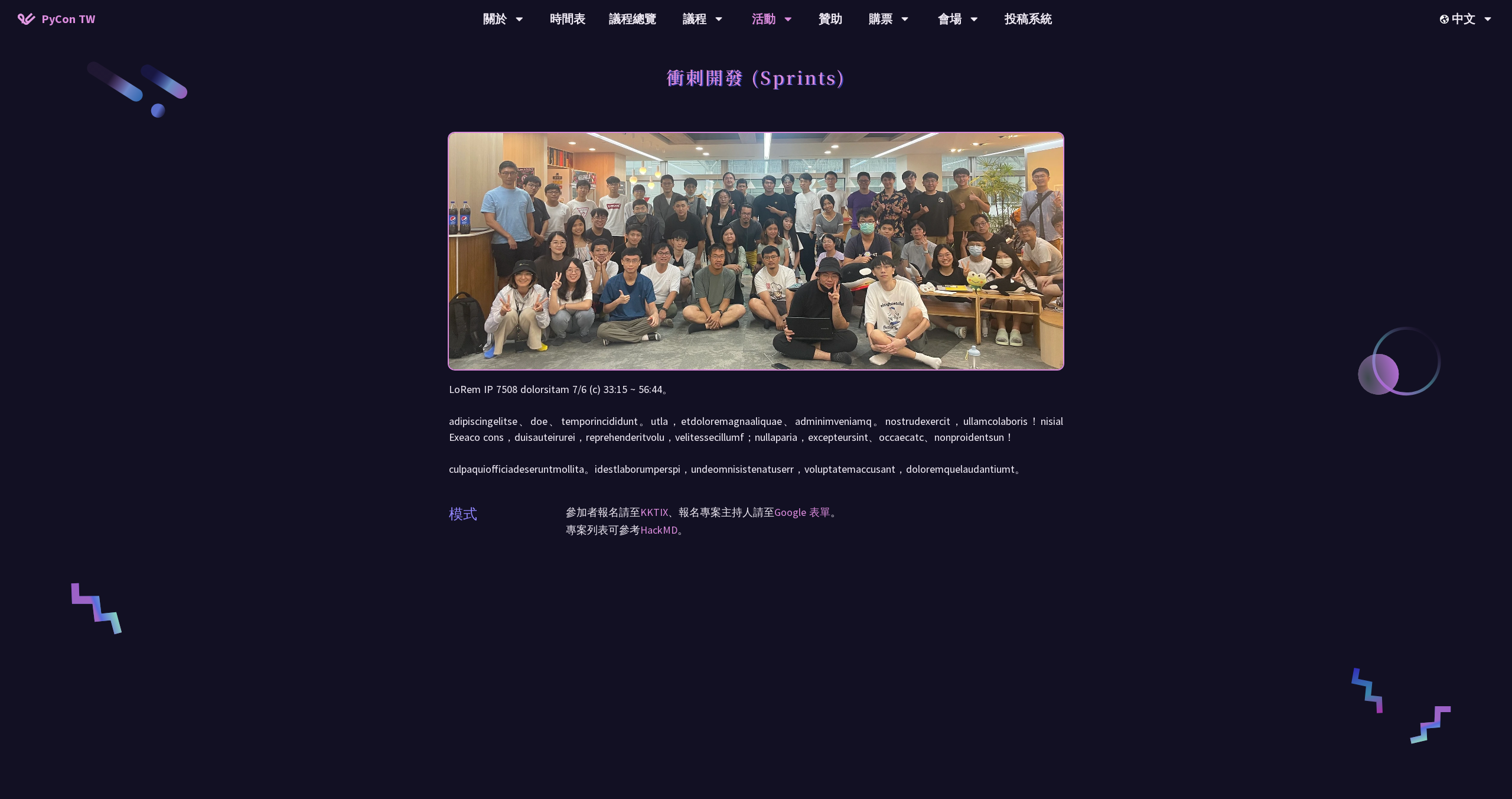
click at [421, 406] on div "衝刺開發 (Sprints) 模式 參加者報名請至 KKTIX 、報名專案主持人請至 Google 表單 。 專案列表可參考 HackMD 。" at bounding box center [756, 556] width 1512 height 1112
click at [405, 411] on div "衝刺開發 (Sprints) 模式 參加者報名請至 KKTIX 、報名專案主持人請至 Google 表單 。 專案列表可參考 HackMD 。" at bounding box center [756, 556] width 1512 height 1112
drag, startPoint x: 672, startPoint y: 78, endPoint x: 876, endPoint y: 78, distance: 204.0
click at [876, 78] on div "衝刺開發 (Sprints)" at bounding box center [756, 90] width 615 height 62
click at [859, 78] on div "衝刺開發 (Sprints)" at bounding box center [756, 90] width 615 height 62
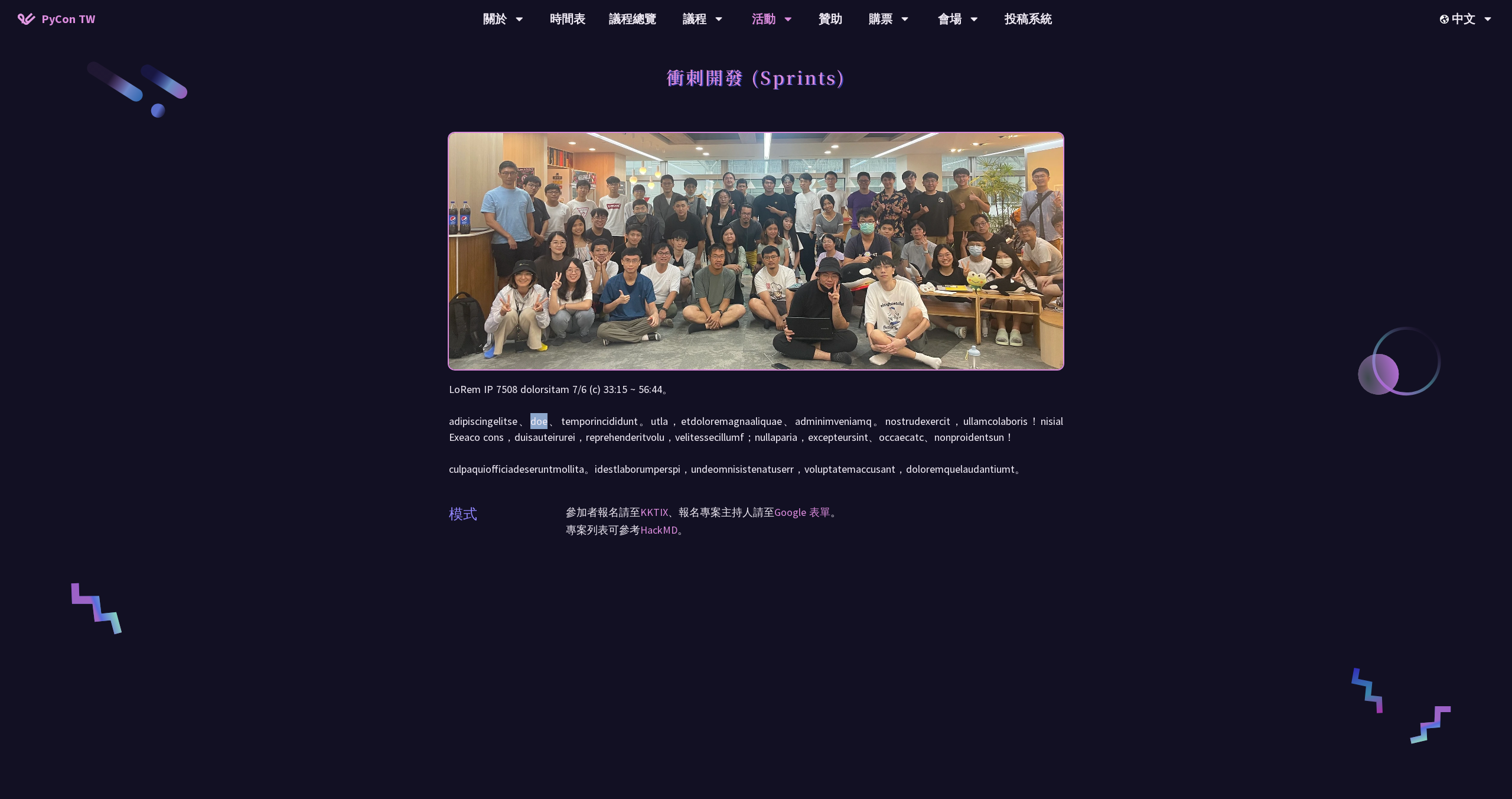
drag, startPoint x: 635, startPoint y: 419, endPoint x: 668, endPoint y: 419, distance: 33.0
click at [669, 419] on p at bounding box center [756, 429] width 615 height 95
click at [647, 421] on p at bounding box center [756, 429] width 615 height 95
click at [452, 427] on p at bounding box center [756, 429] width 615 height 95
click at [762, 124] on link "開放空間" at bounding box center [772, 122] width 113 height 27
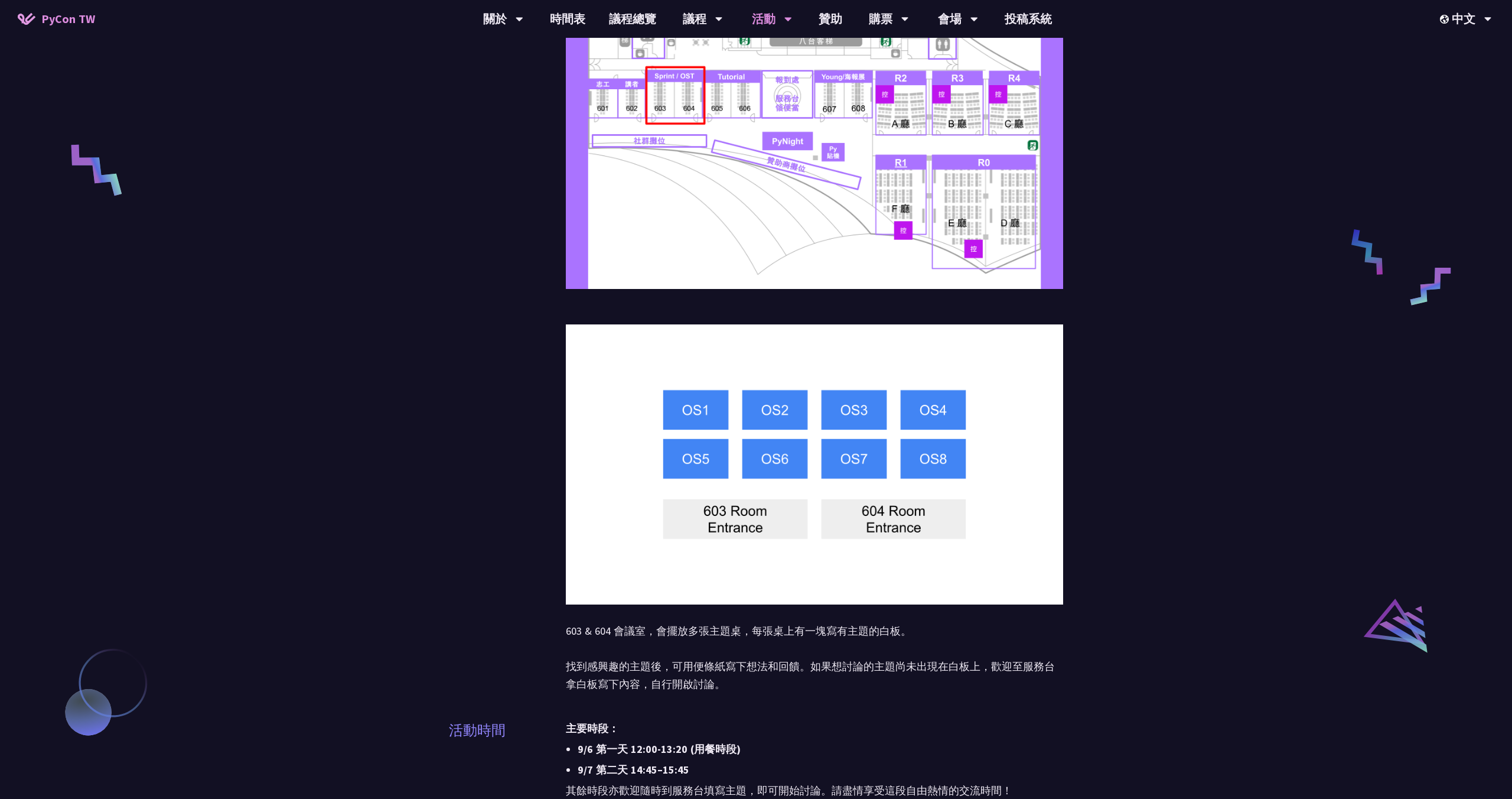
scroll to position [436, 0]
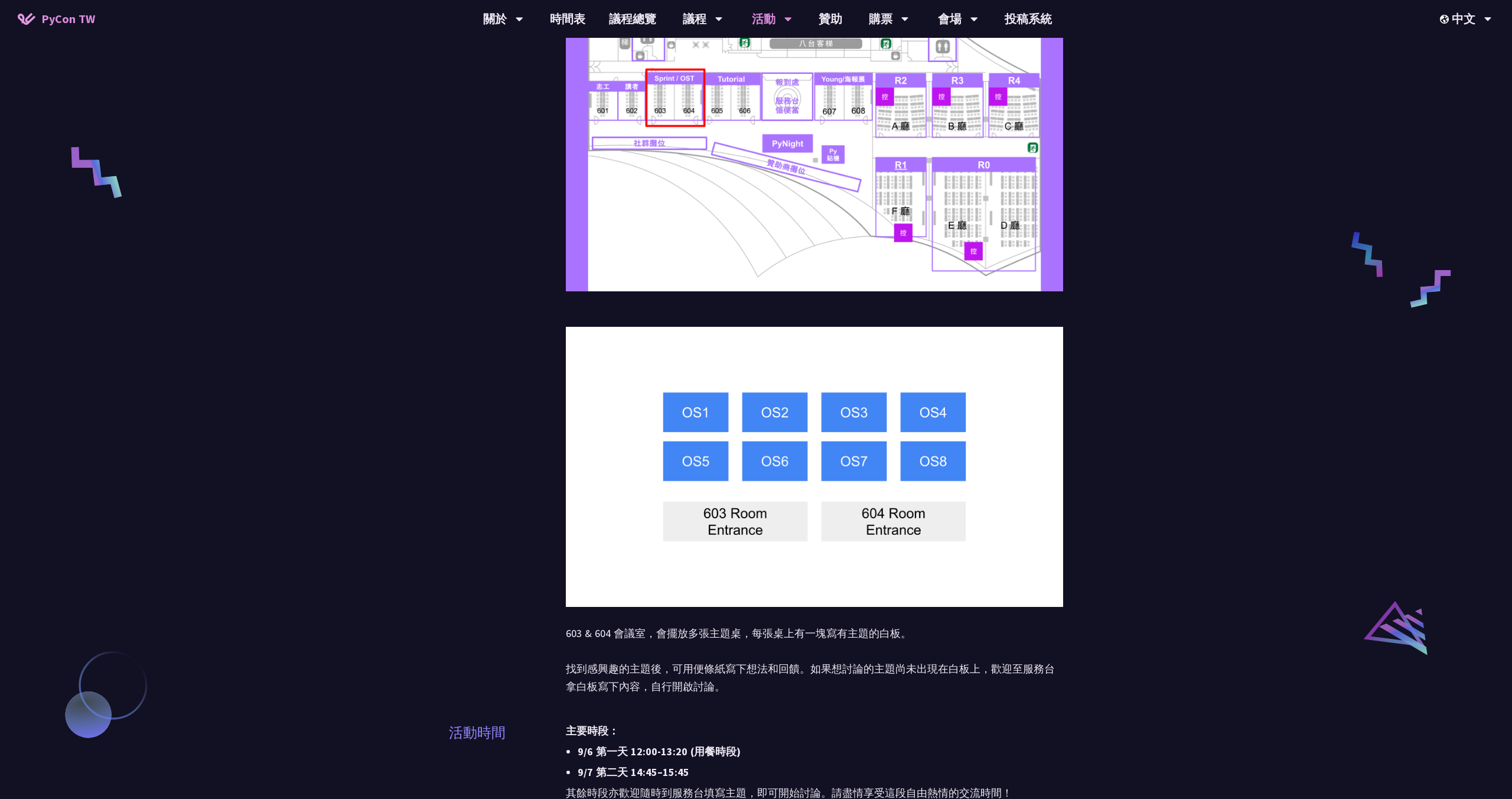
click at [439, 320] on div "開放空間 開放空間（Open Space）是自助式、聚會形式的活動，與大會議程同時進行。活動的主題不事先安排，而是由會眾在現場自由規劃與參與。你可以選擇分享某…" at bounding box center [756, 688] width 1512 height 2248
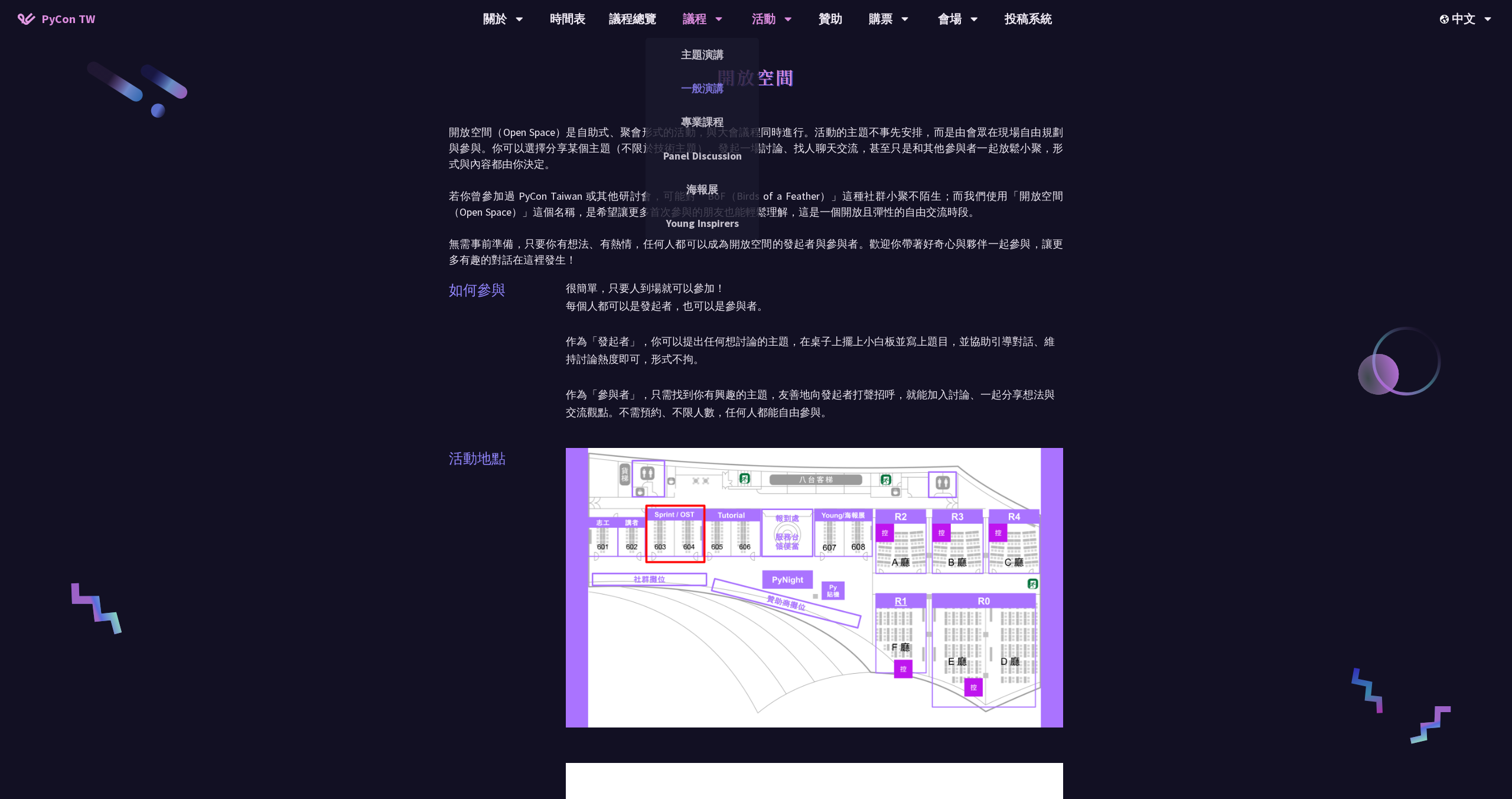
click at [694, 96] on link "一般演講" at bounding box center [702, 88] width 113 height 27
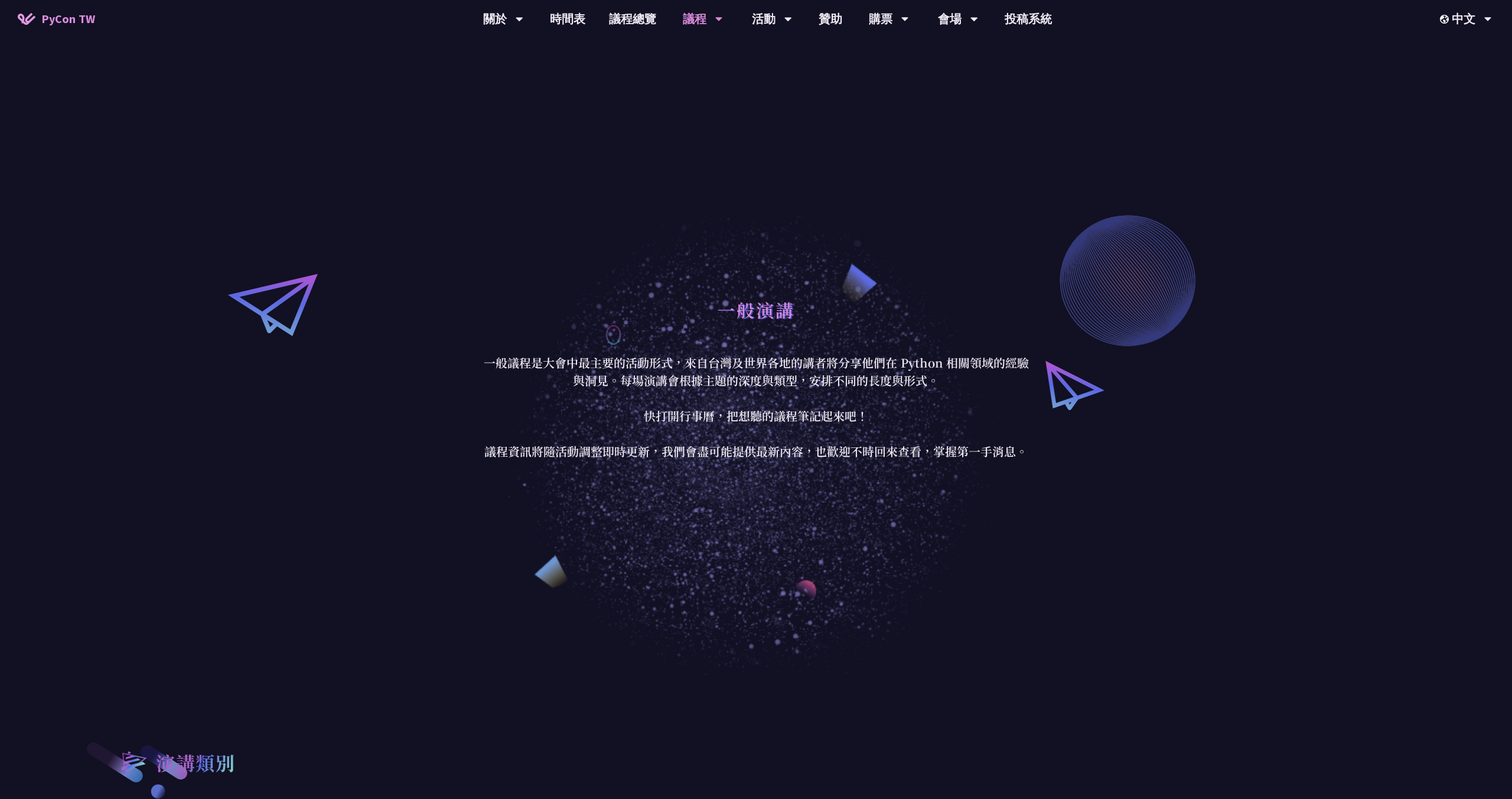
click at [390, 120] on div "一般演講 一般議程是大會中最主要的活動形式，來自台灣及世界各地的講者將分享他們在 Python 相關領域的經驗與洞見。每場演講會根據主題的深度與類型，安排不同…" at bounding box center [756, 376] width 1512 height 610
